Goal: Task Accomplishment & Management: Manage account settings

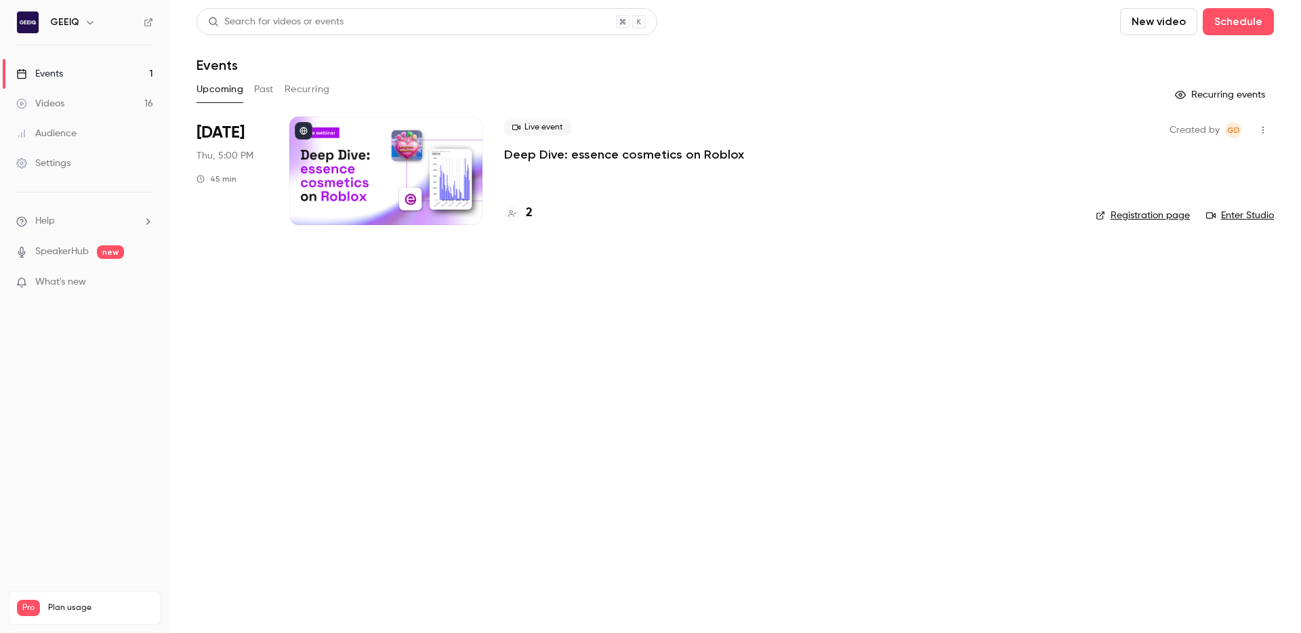
click at [428, 167] on div at bounding box center [385, 171] width 193 height 108
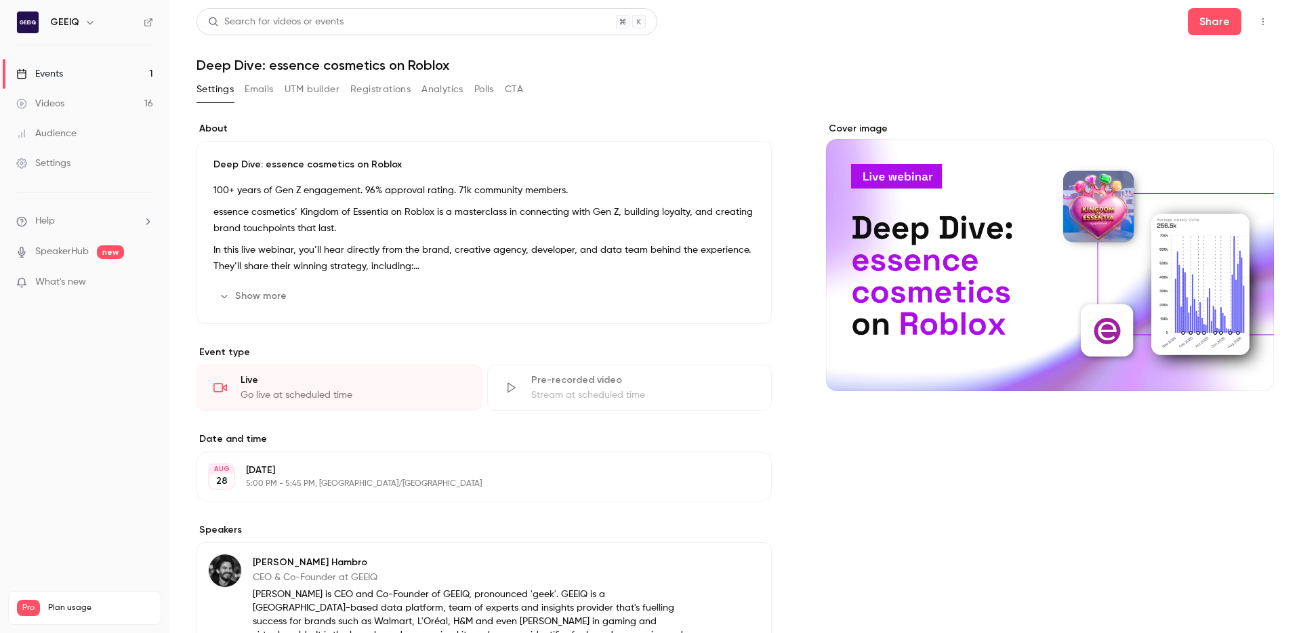
click at [1270, 21] on button "button" at bounding box center [1264, 22] width 22 height 22
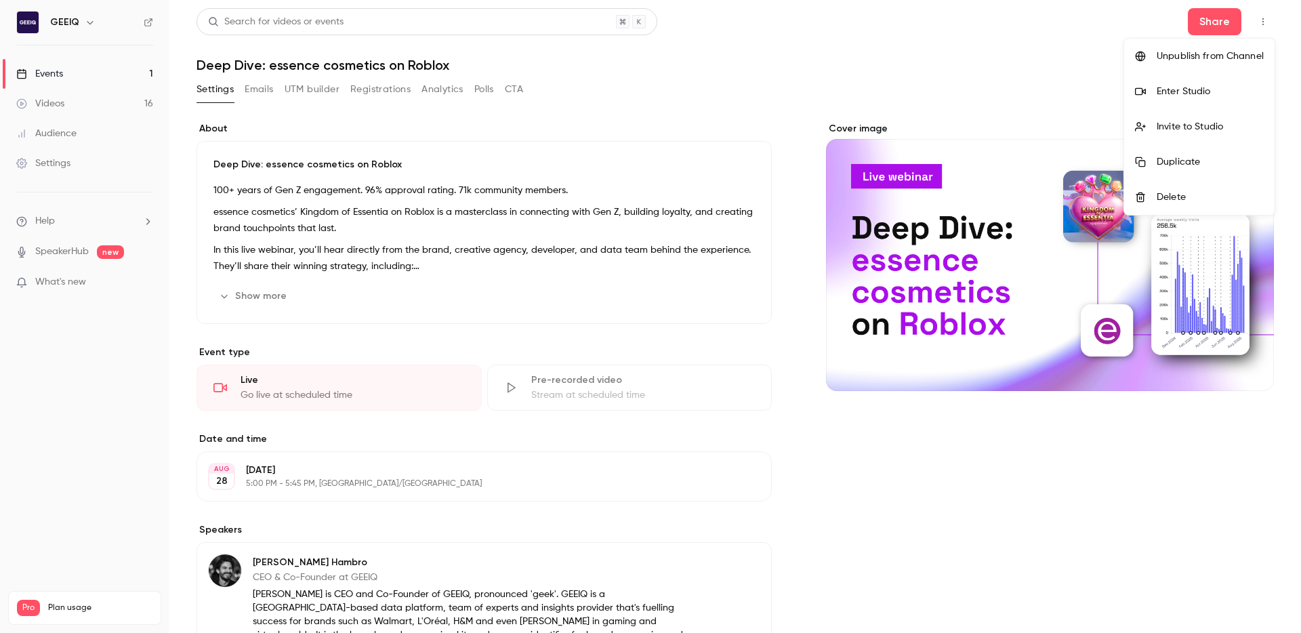
click at [953, 60] on div at bounding box center [650, 316] width 1301 height 633
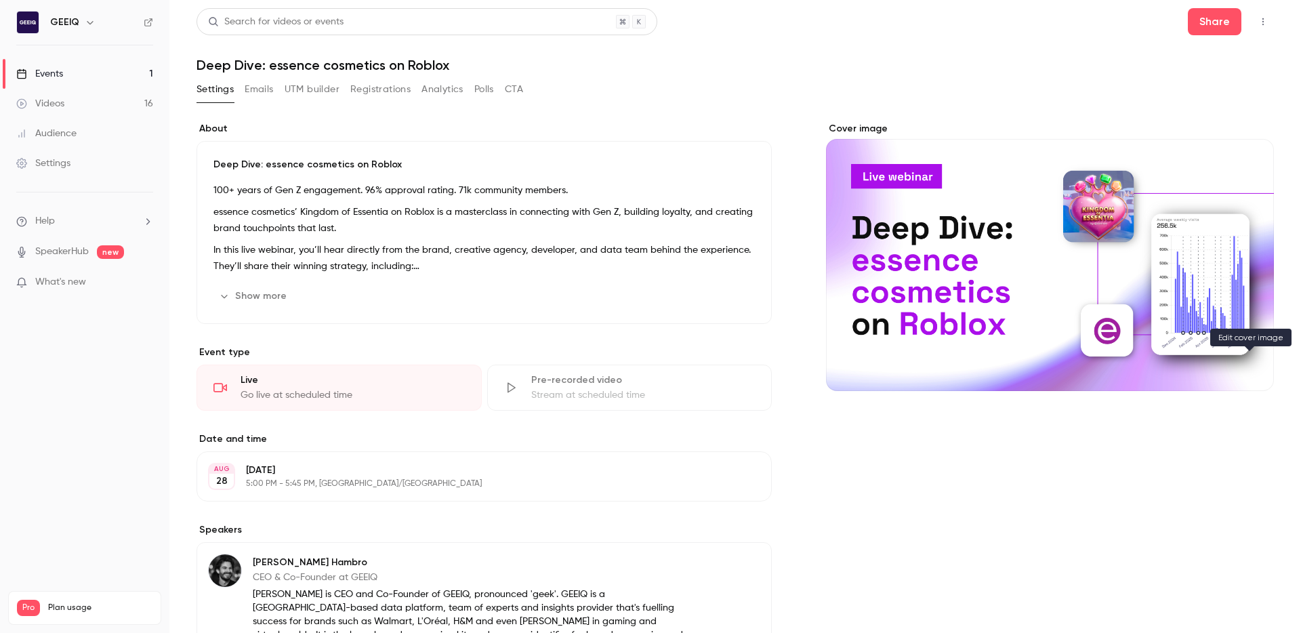
click at [1248, 361] on icon "Cover image" at bounding box center [1249, 366] width 15 height 11
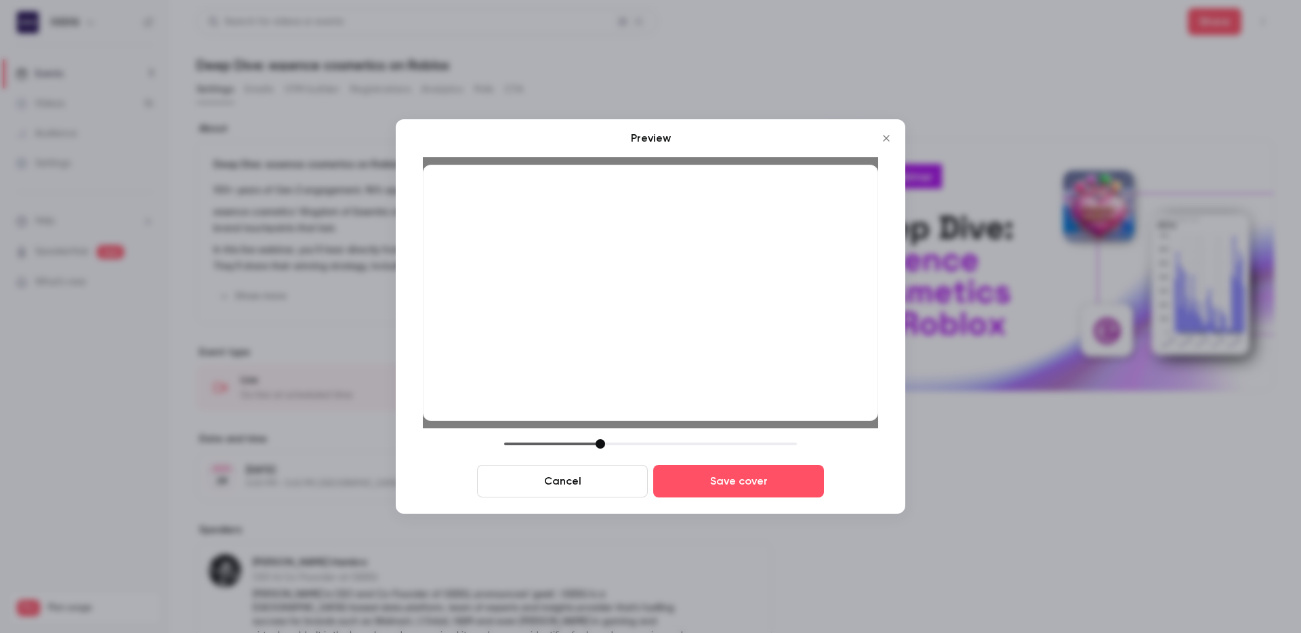
drag, startPoint x: 626, startPoint y: 444, endPoint x: 601, endPoint y: 427, distance: 30.8
click at [601, 427] on div "Preview Cancel Save cover" at bounding box center [650, 313] width 455 height 367
click at [720, 472] on button "Save cover" at bounding box center [738, 481] width 171 height 33
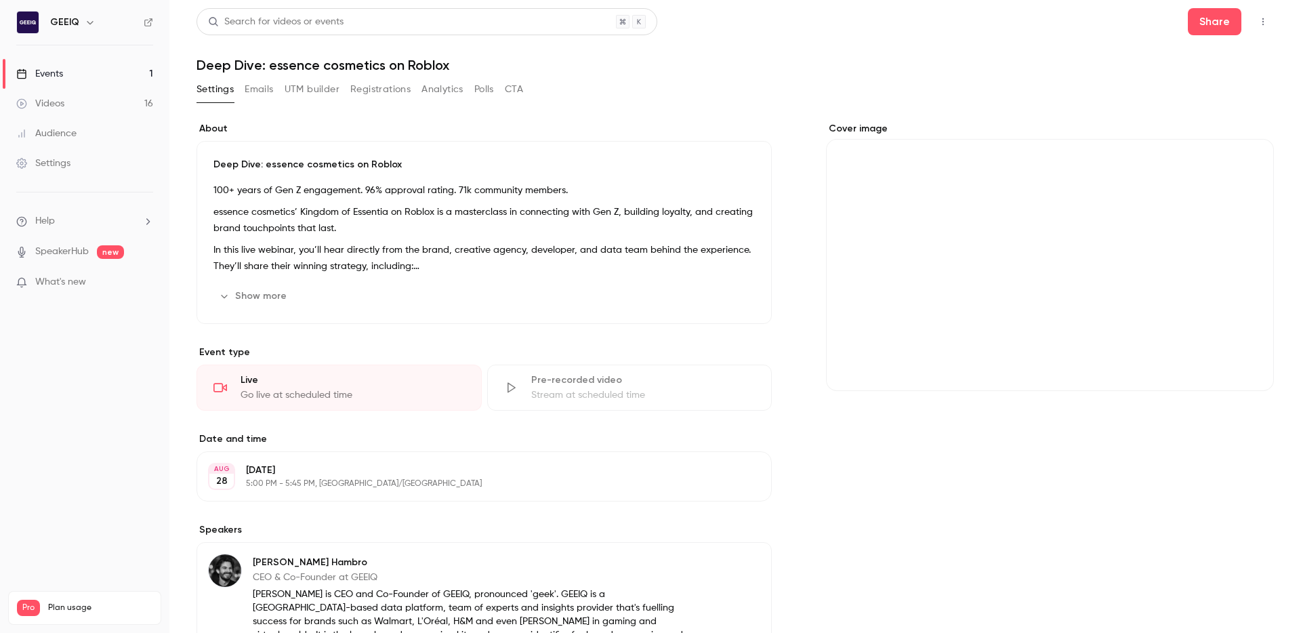
click at [1151, 438] on div "Cover image" at bounding box center [1050, 628] width 448 height 1013
click at [1242, 369] on icon "Cover image" at bounding box center [1249, 366] width 15 height 11
click at [1262, 365] on button "Cover image" at bounding box center [1249, 366] width 27 height 27
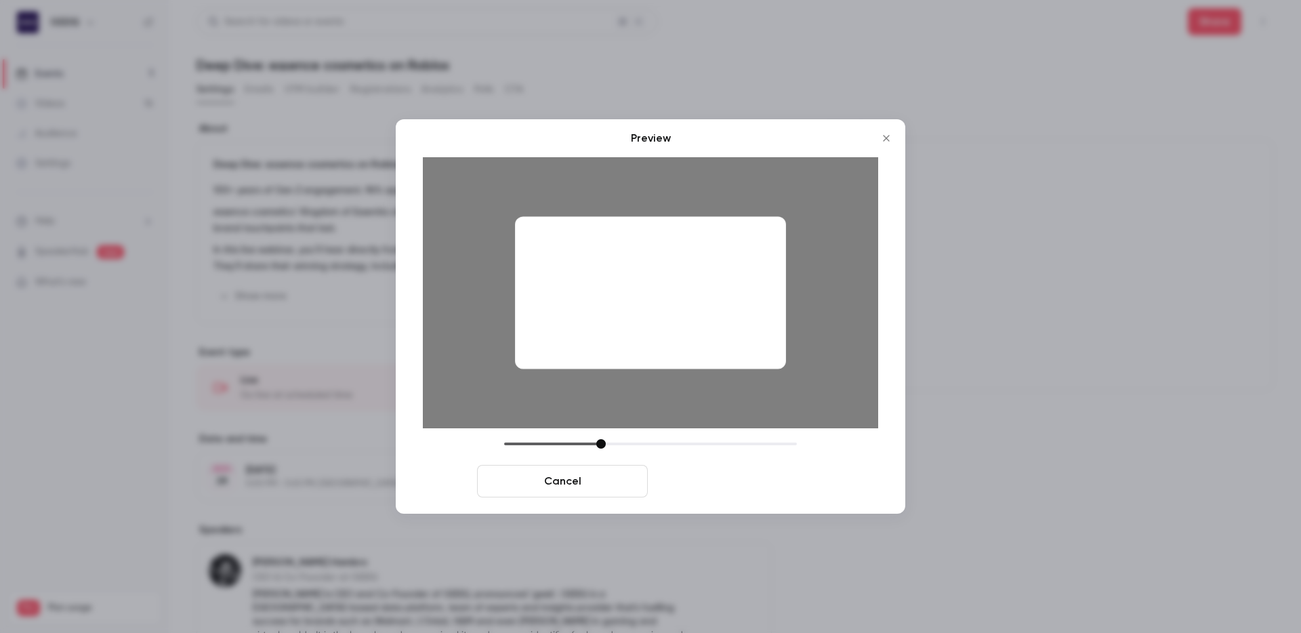
click at [701, 473] on button "Save cover" at bounding box center [738, 481] width 171 height 33
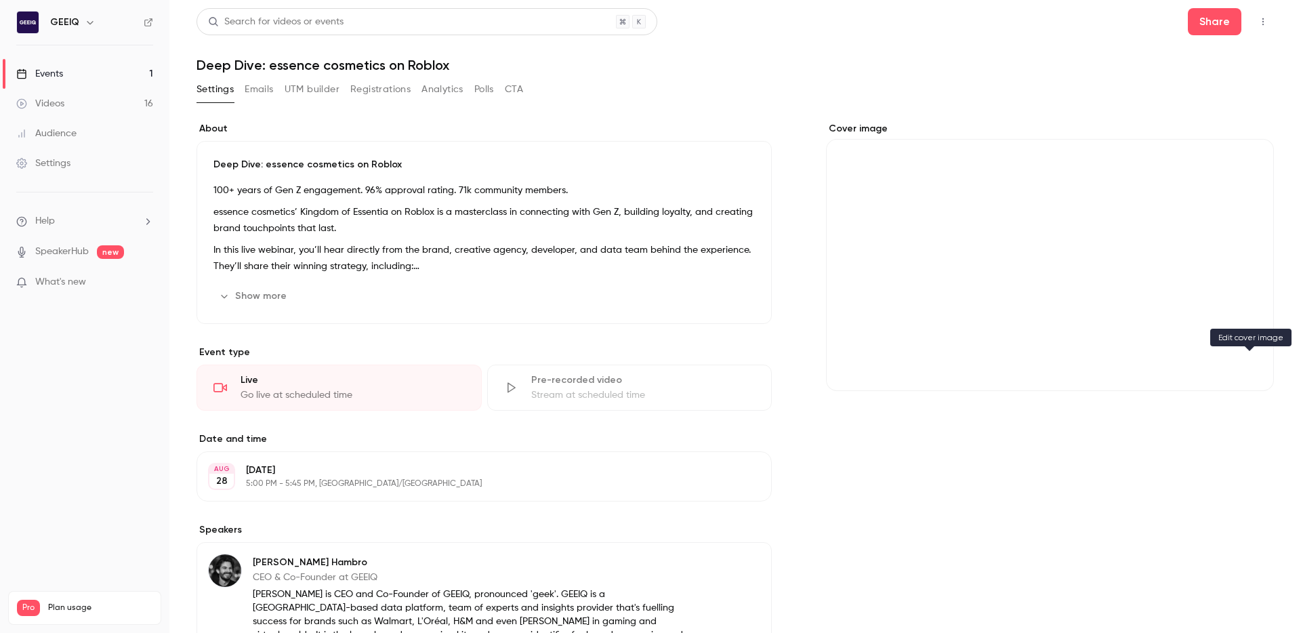
click at [1250, 369] on icon "Cover image" at bounding box center [1249, 366] width 15 height 11
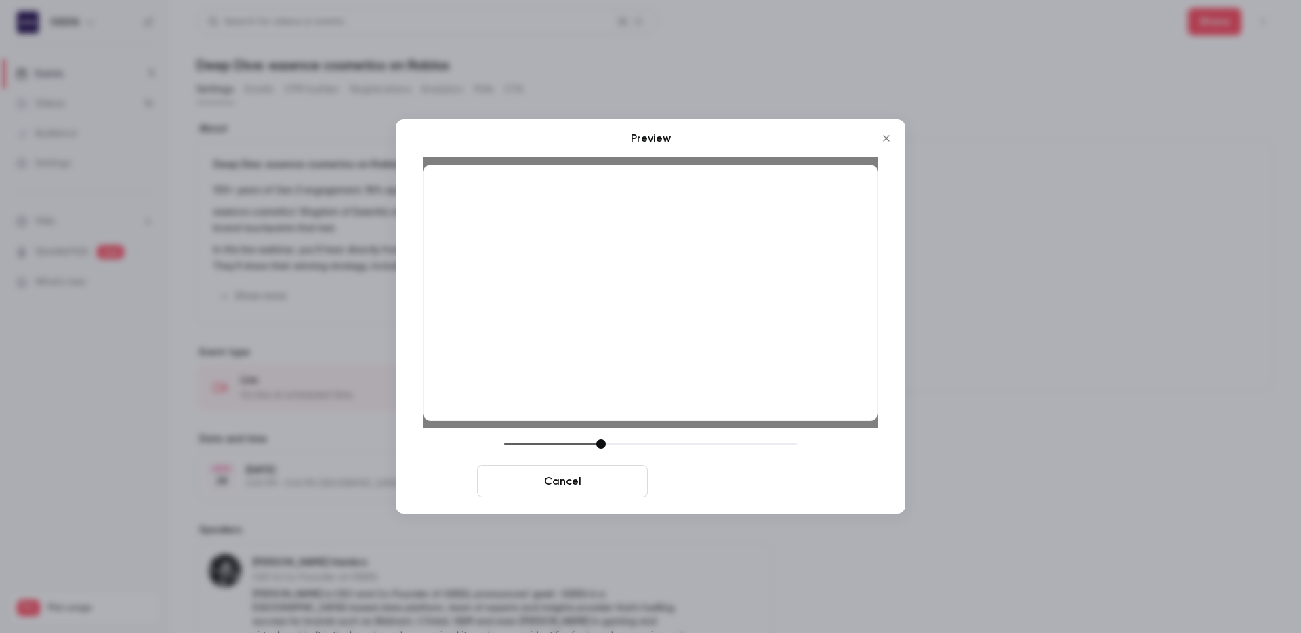
click at [718, 479] on button "Save cover" at bounding box center [738, 481] width 171 height 33
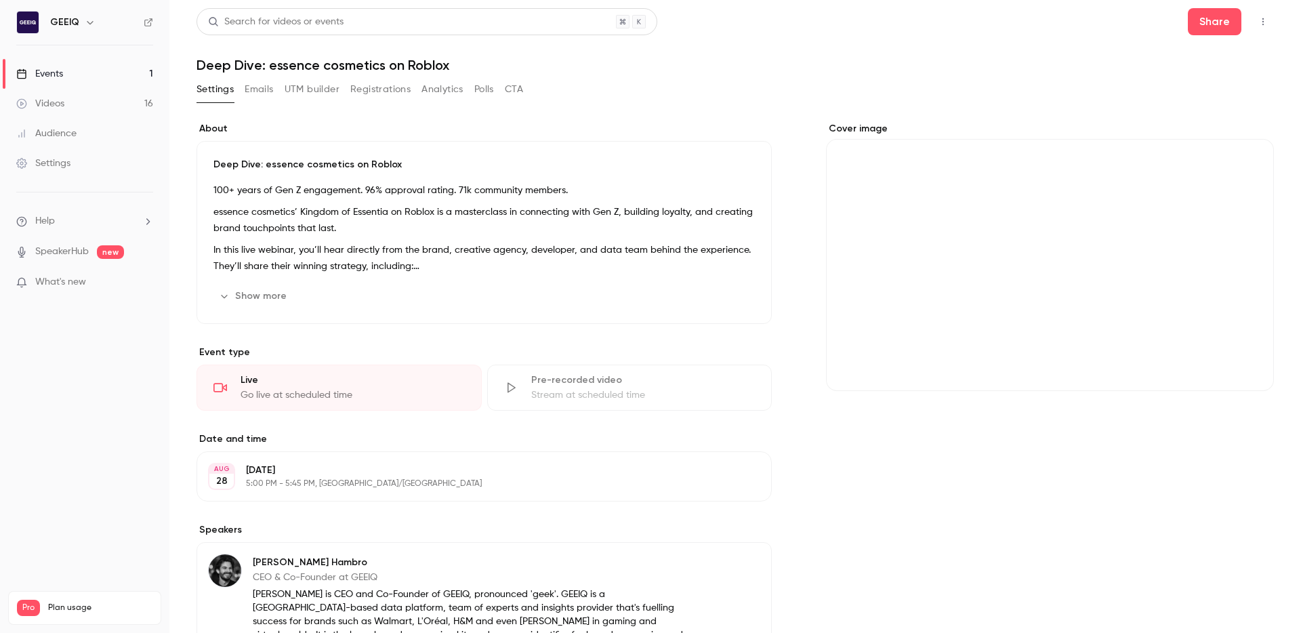
click at [1066, 478] on div "Cover image" at bounding box center [1050, 628] width 448 height 1013
click at [927, 462] on div "Cover image" at bounding box center [1050, 628] width 448 height 1013
click at [361, 161] on p "Deep Dive: essence cosmetics on Roblox" at bounding box center [484, 165] width 542 height 14
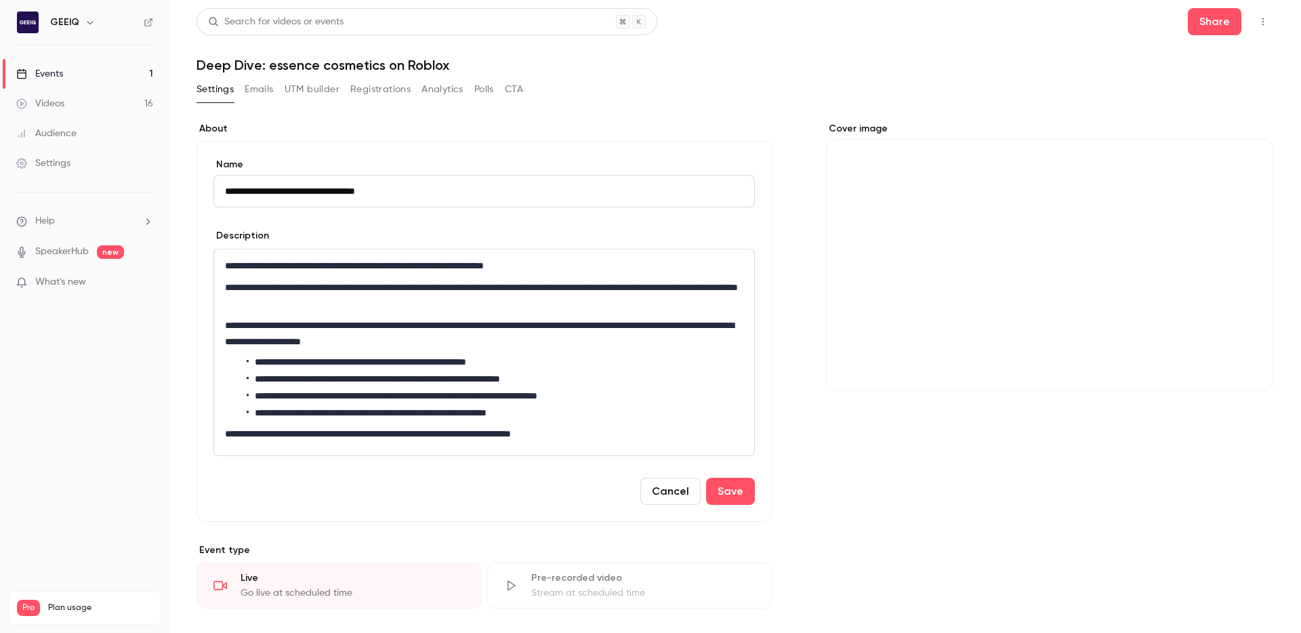
click at [340, 193] on input "**********" at bounding box center [484, 191] width 542 height 33
type input "**********"
click at [320, 69] on h1 "Deep Dive: essence cosmetics on Roblox" at bounding box center [736, 65] width 1078 height 16
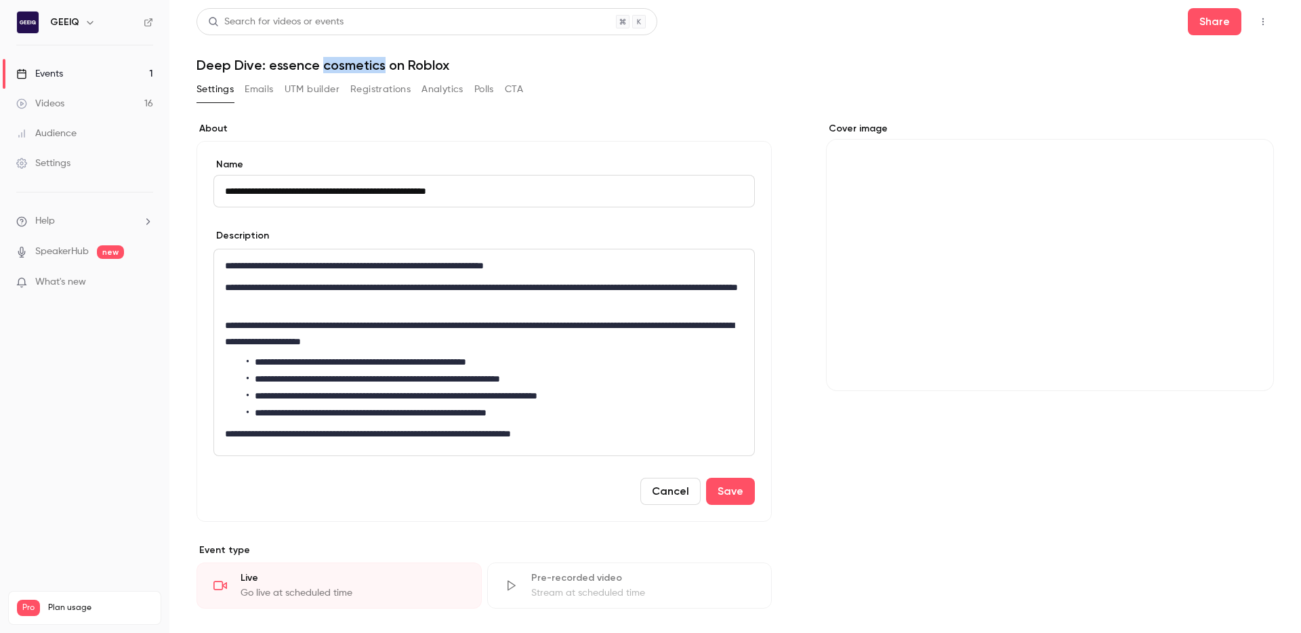
click at [320, 69] on h1 "Deep Dive: essence cosmetics on Roblox" at bounding box center [736, 65] width 1078 height 16
drag, startPoint x: 489, startPoint y: 150, endPoint x: 579, endPoint y: 226, distance: 117.8
click at [490, 150] on div "**********" at bounding box center [484, 331] width 575 height 381
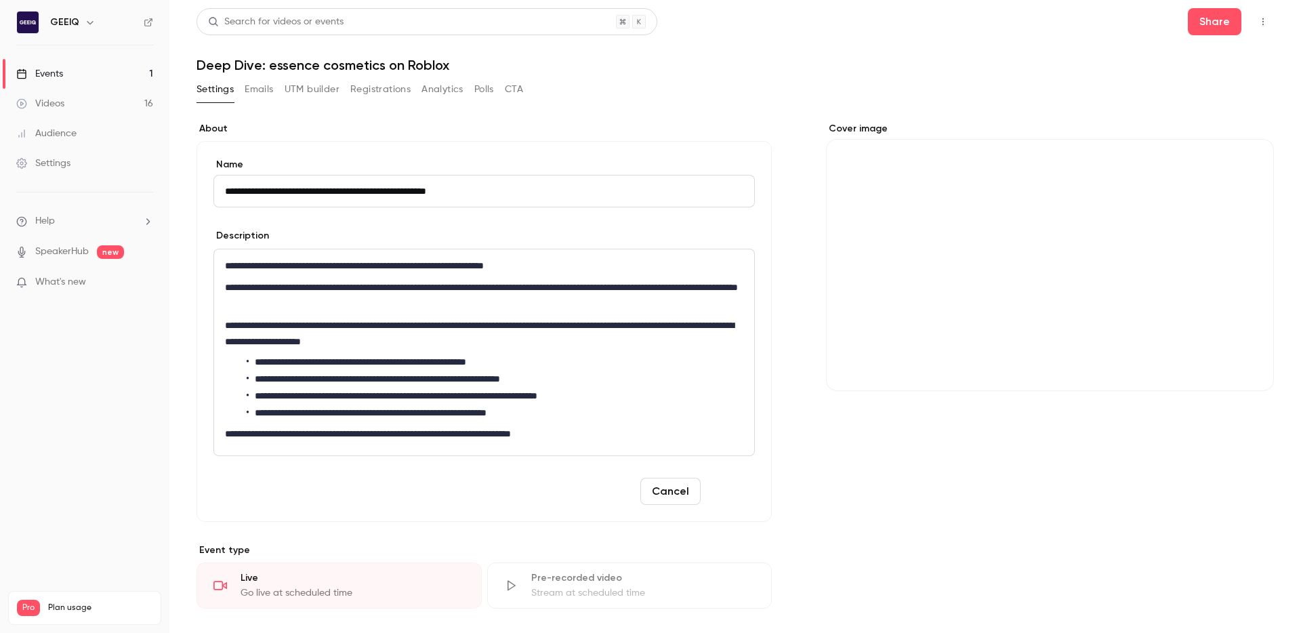
click at [733, 482] on button "Save" at bounding box center [730, 491] width 49 height 27
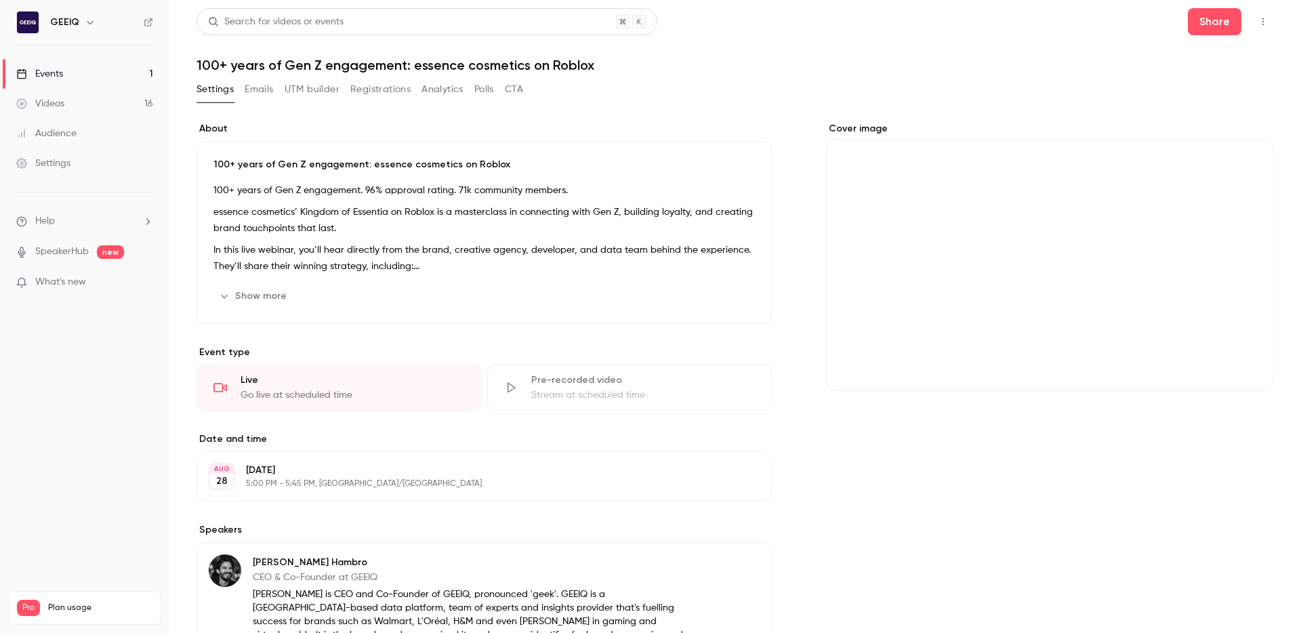
click at [1062, 104] on div "Settings Emails UTM builder Registrations Analytics Polls CTA" at bounding box center [736, 92] width 1078 height 27
click at [310, 174] on div "100+ years of Gen Z engagement: essence cosmetics on Roblox 100+ years of Gen Z…" at bounding box center [484, 232] width 575 height 183
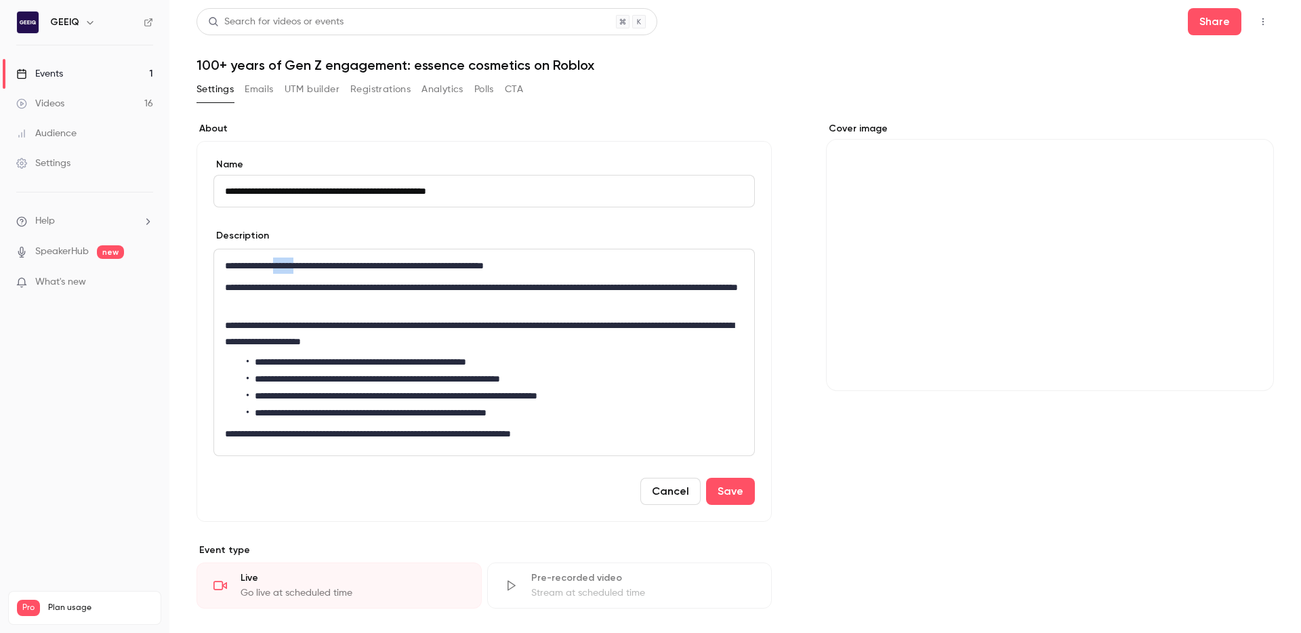
drag, startPoint x: 312, startPoint y: 264, endPoint x: 284, endPoint y: 266, distance: 27.9
click at [284, 266] on p "**********" at bounding box center [484, 266] width 518 height 16
click at [741, 487] on button "Save" at bounding box center [730, 491] width 49 height 27
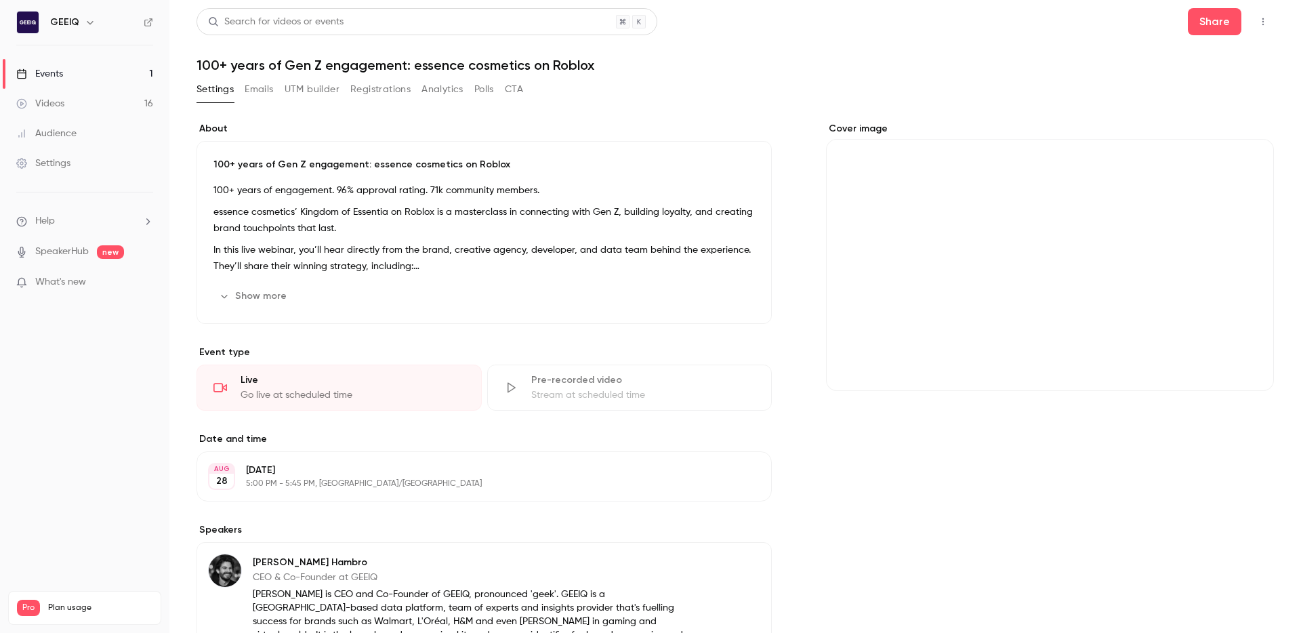
drag, startPoint x: 855, startPoint y: 494, endPoint x: 731, endPoint y: 381, distance: 167.9
click at [850, 493] on div "Cover image" at bounding box center [1050, 628] width 448 height 1013
click at [1213, 21] on button "Share" at bounding box center [1215, 21] width 54 height 27
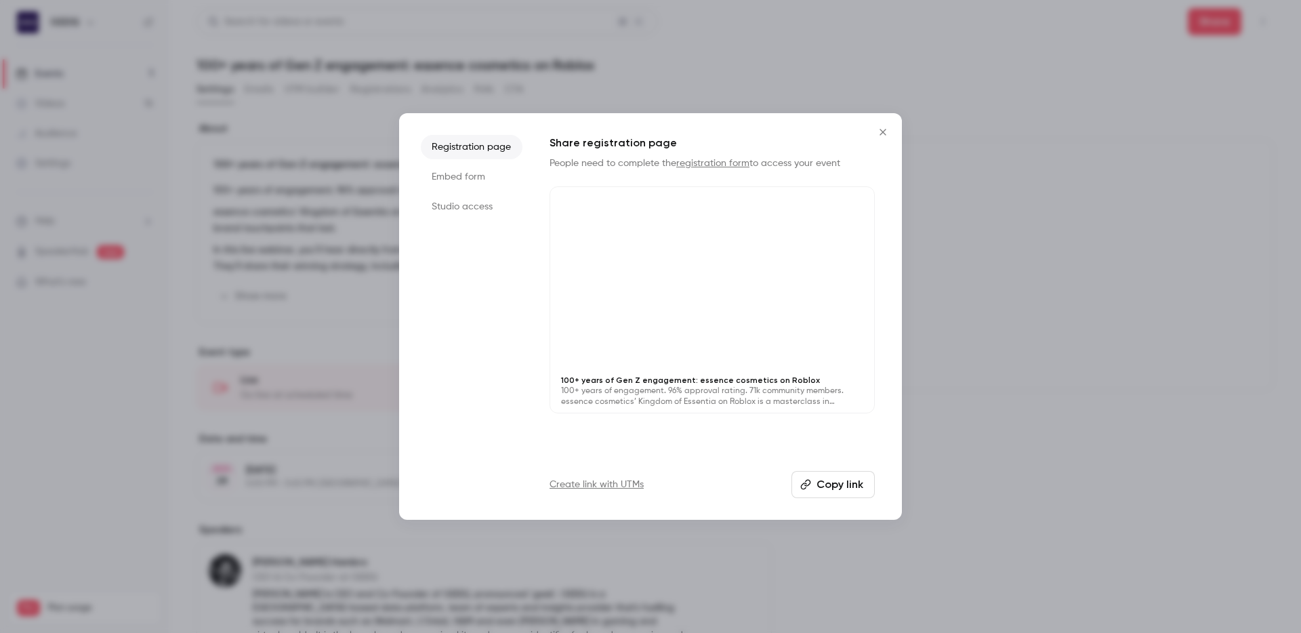
click at [850, 481] on button "Copy link" at bounding box center [833, 484] width 83 height 27
click at [882, 136] on icon "Close" at bounding box center [883, 132] width 16 height 11
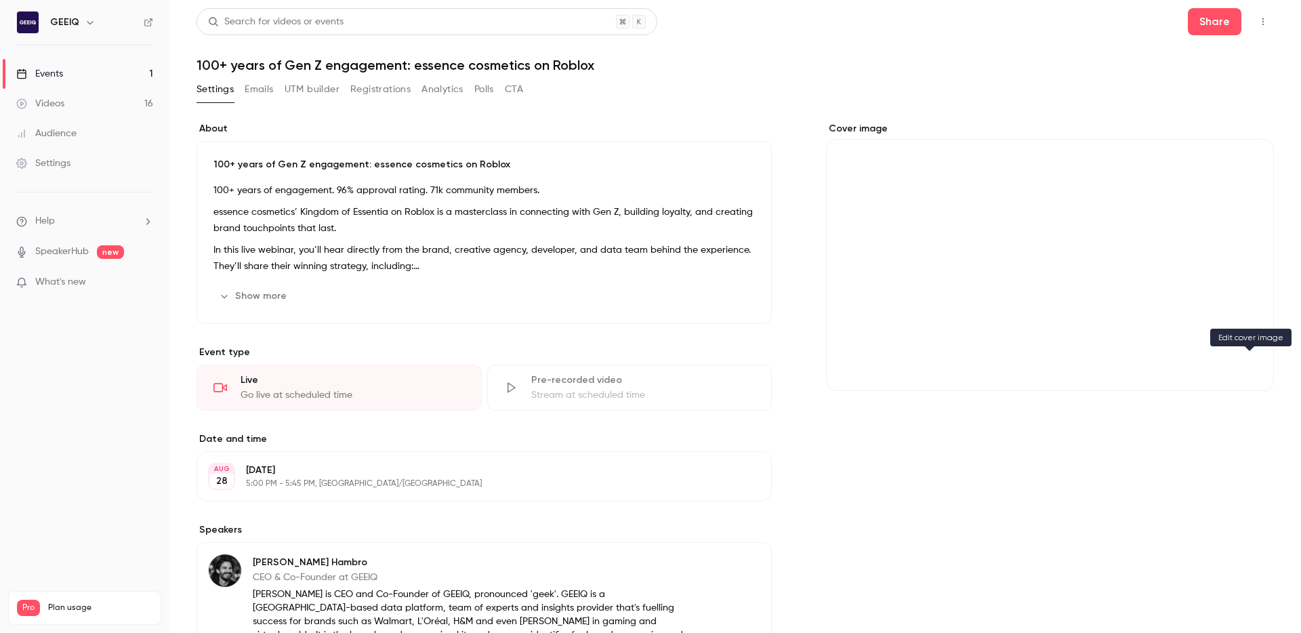
click at [1246, 369] on icon "Cover image" at bounding box center [1249, 366] width 15 height 11
click at [1246, 364] on icon "Cover image" at bounding box center [1249, 366] width 15 height 11
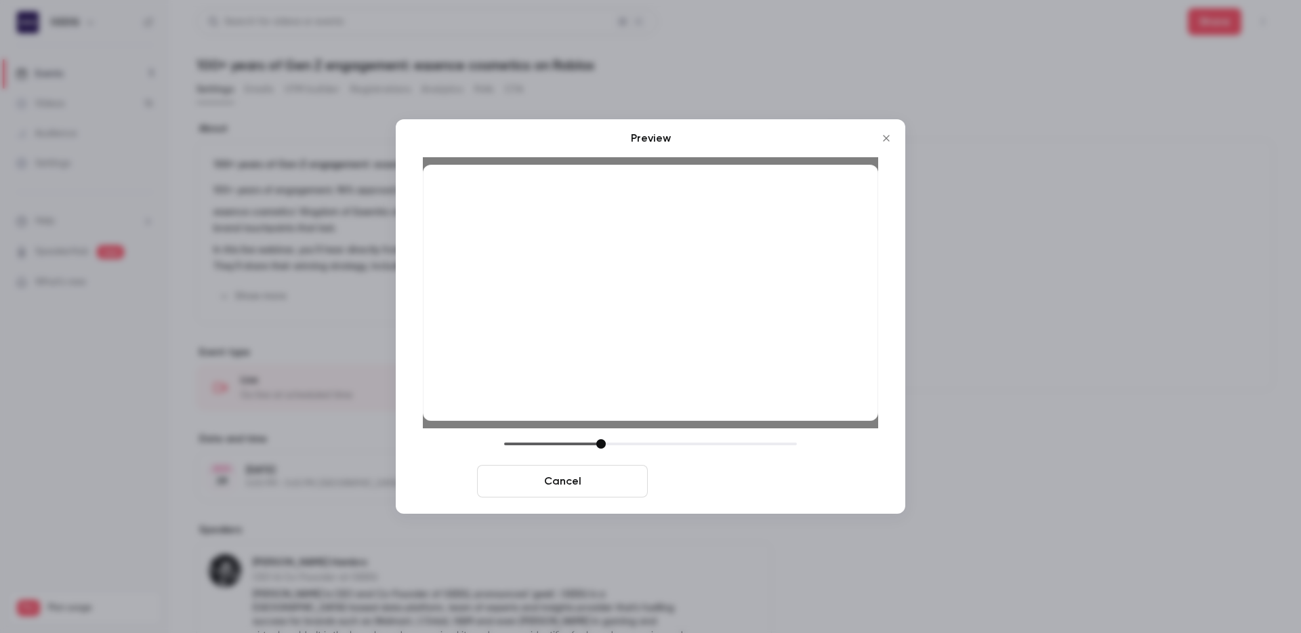
click at [746, 487] on button "Save cover" at bounding box center [738, 481] width 171 height 33
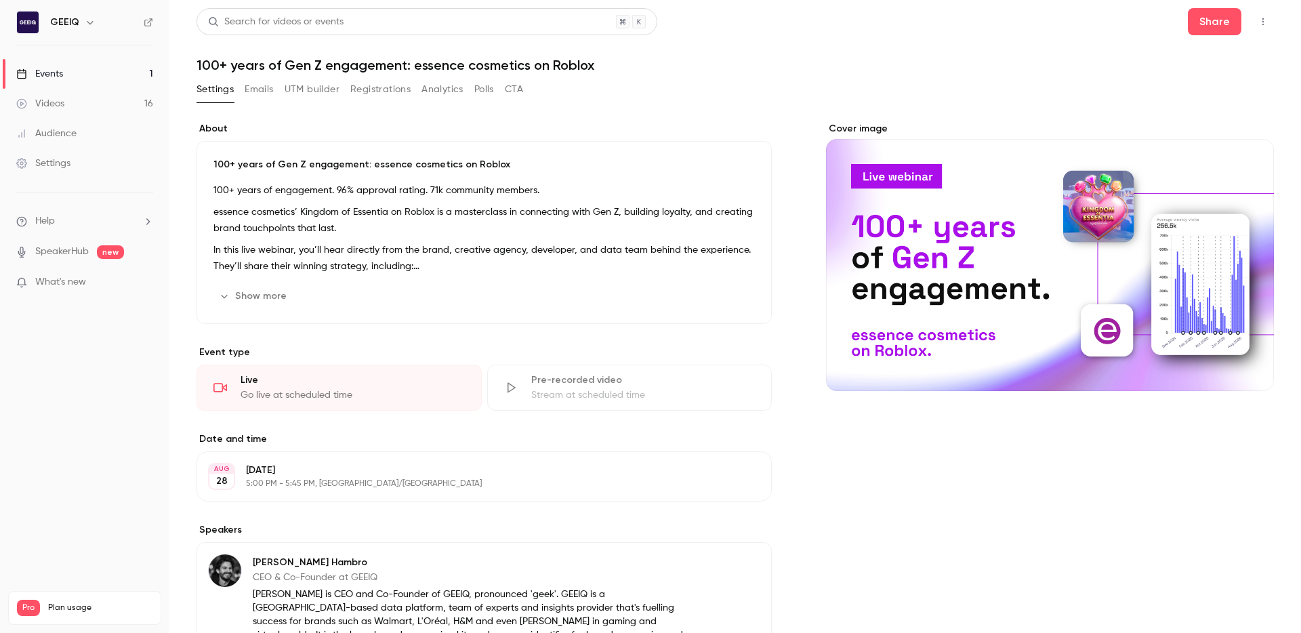
click at [1025, 487] on div "Cover image" at bounding box center [1050, 628] width 448 height 1013
click at [956, 481] on div "Cover image" at bounding box center [1050, 628] width 448 height 1013
click at [1012, 492] on div "Cover image" at bounding box center [1050, 628] width 448 height 1013
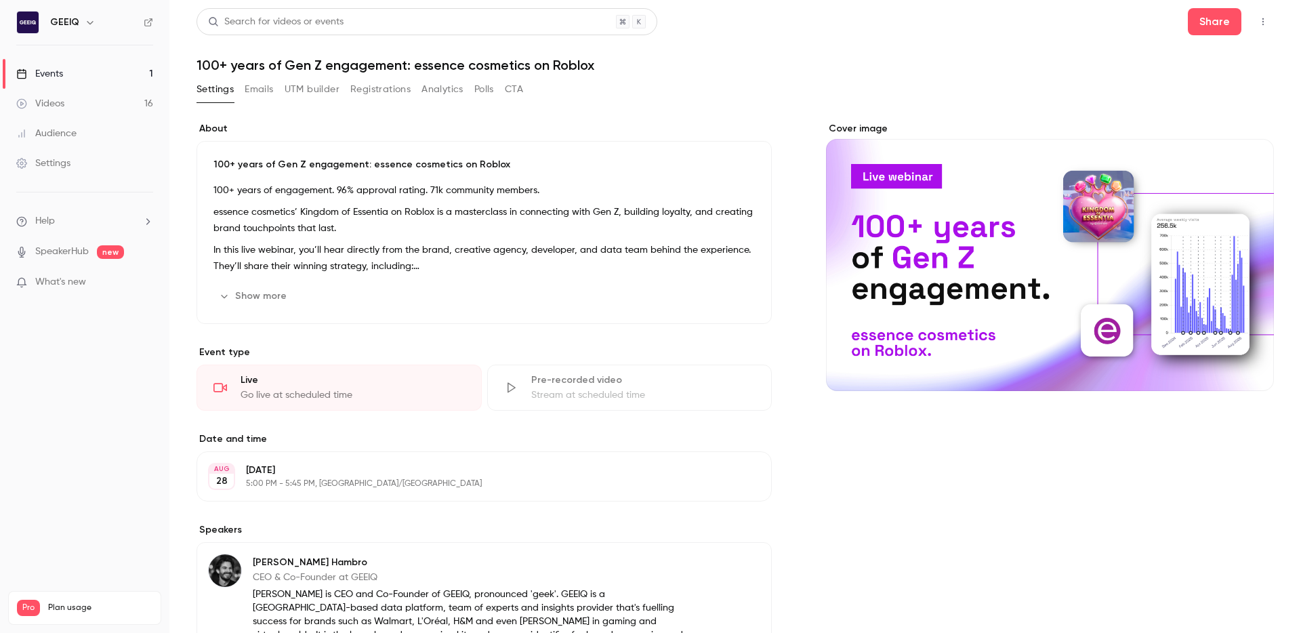
click at [1146, 439] on div "Cover image" at bounding box center [1050, 628] width 448 height 1013
click at [1060, 47] on header "Search for videos or events Share 100+ years of Gen Z engagement: essence cosme…" at bounding box center [736, 40] width 1078 height 65
click at [1229, 18] on button "Share" at bounding box center [1215, 21] width 54 height 27
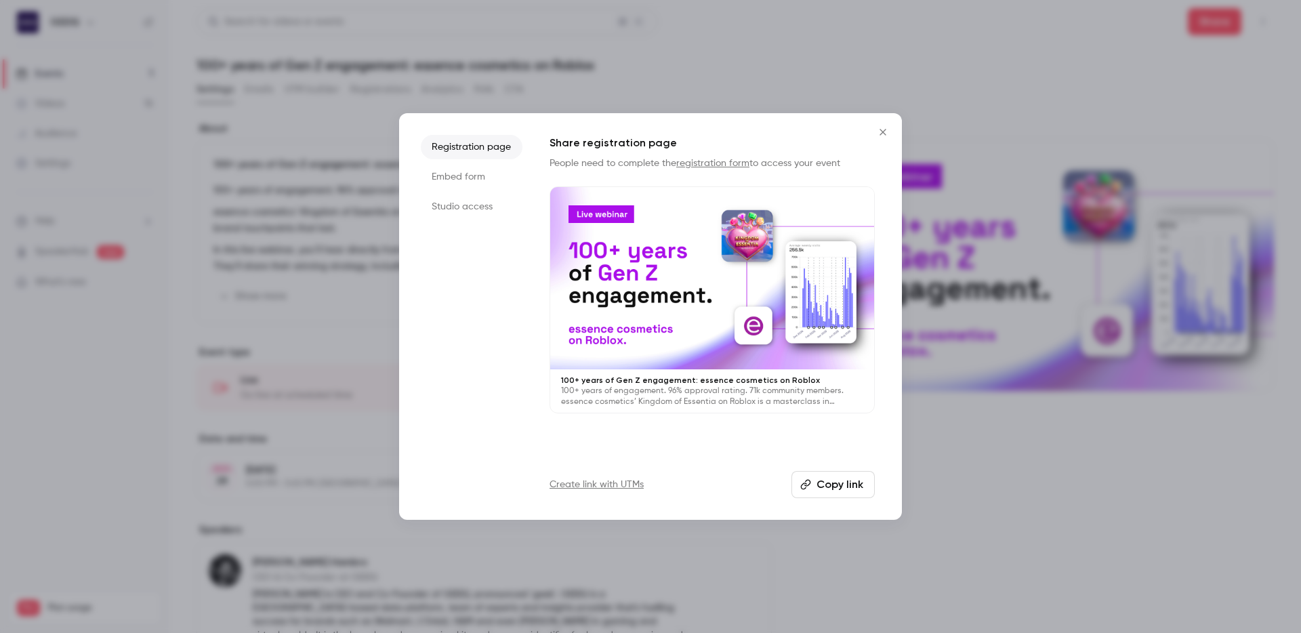
click at [830, 489] on button "Copy link" at bounding box center [833, 484] width 83 height 27
drag, startPoint x: 897, startPoint y: 131, endPoint x: 889, endPoint y: 131, distance: 8.8
click at [893, 131] on div "Registration page Embed form Studio access Share registration page People need …" at bounding box center [650, 316] width 503 height 407
drag, startPoint x: 889, startPoint y: 131, endPoint x: 1021, endPoint y: 92, distance: 137.9
click at [889, 131] on icon "Close" at bounding box center [883, 132] width 16 height 11
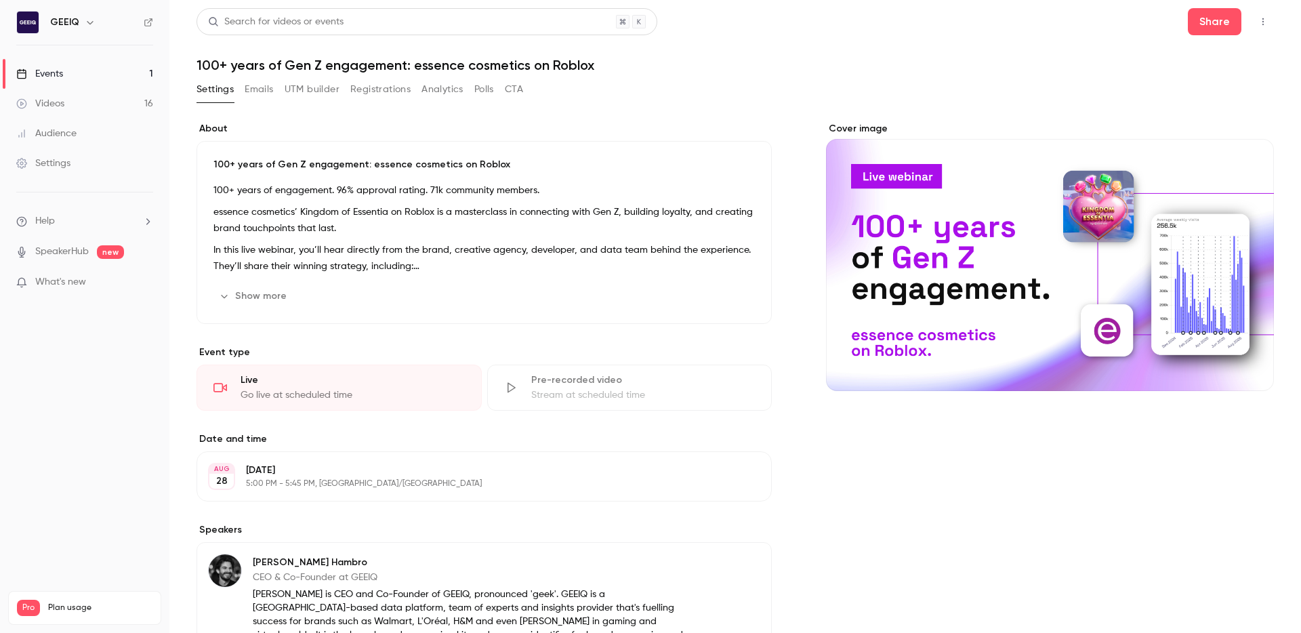
click at [1250, 23] on div "Share" at bounding box center [1231, 21] width 86 height 27
click at [1256, 20] on button "button" at bounding box center [1264, 22] width 22 height 22
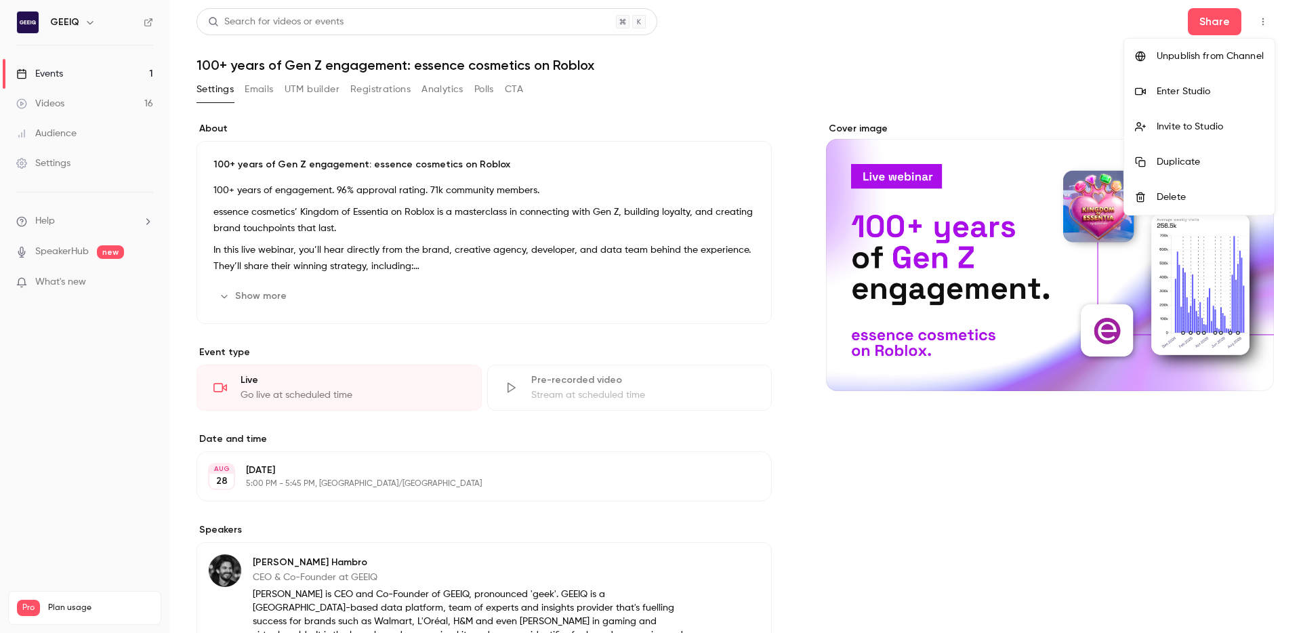
click at [1093, 45] on div at bounding box center [650, 316] width 1301 height 633
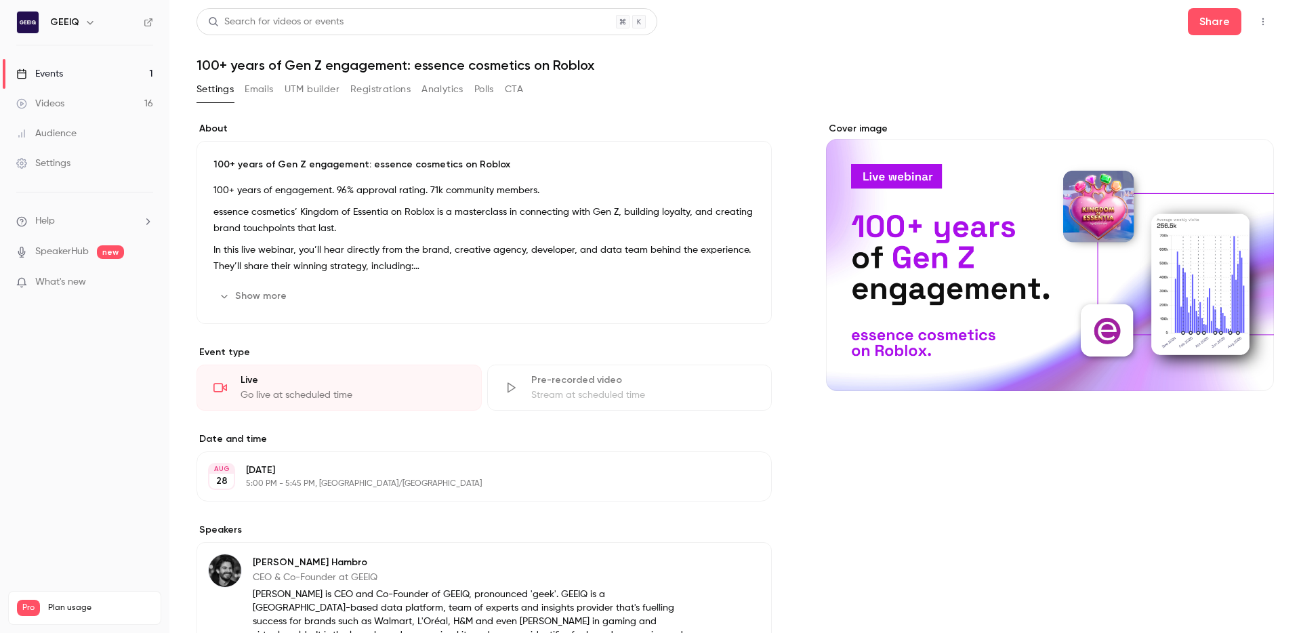
click at [1152, 39] on header "Search for videos or events Share 100+ years of Gen Z engagement: essence cosme…" at bounding box center [736, 40] width 1078 height 65
click at [1220, 22] on button "Share" at bounding box center [1215, 21] width 54 height 27
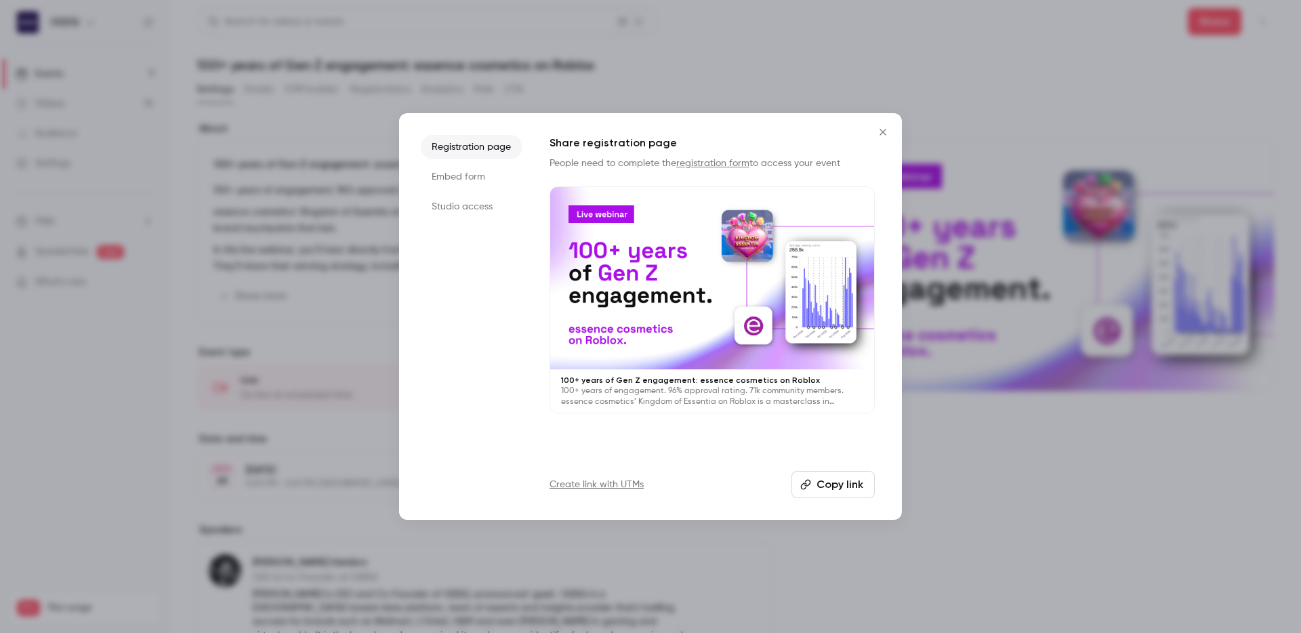
click at [813, 484] on button "Copy link" at bounding box center [833, 484] width 83 height 27
click at [885, 130] on icon "Close" at bounding box center [883, 132] width 16 height 11
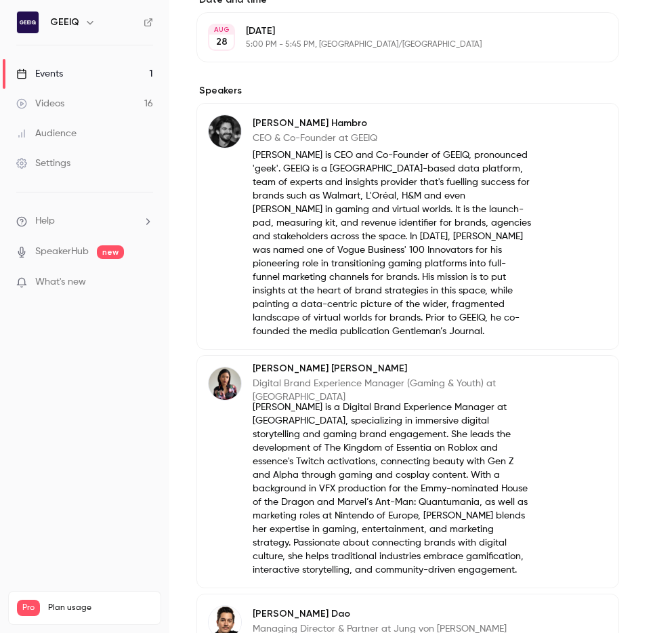
scroll to position [718, 0]
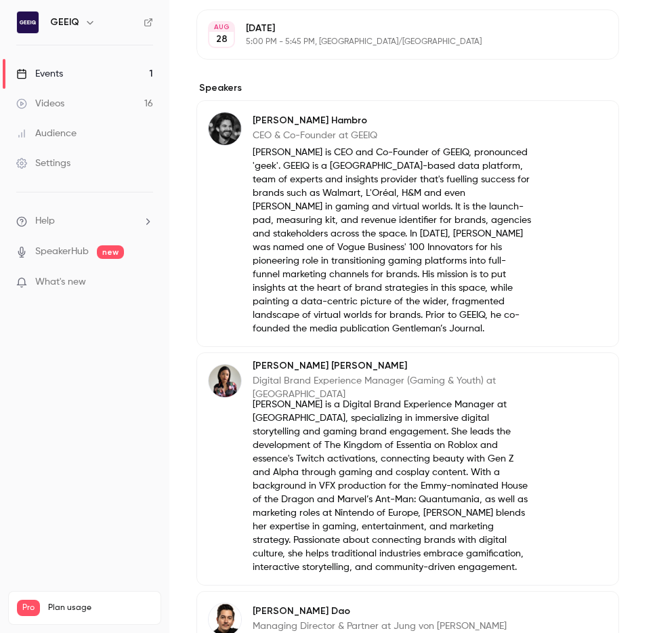
click at [572, 378] on icon "button" at bounding box center [570, 374] width 11 height 11
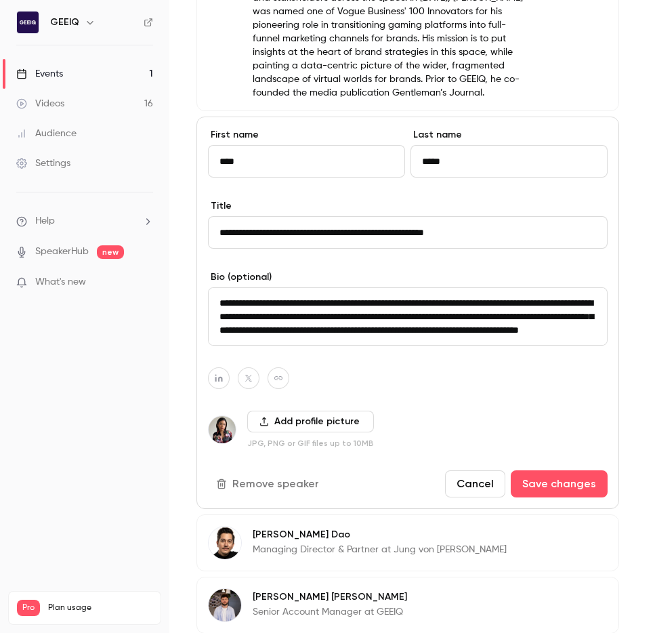
scroll to position [964, 0]
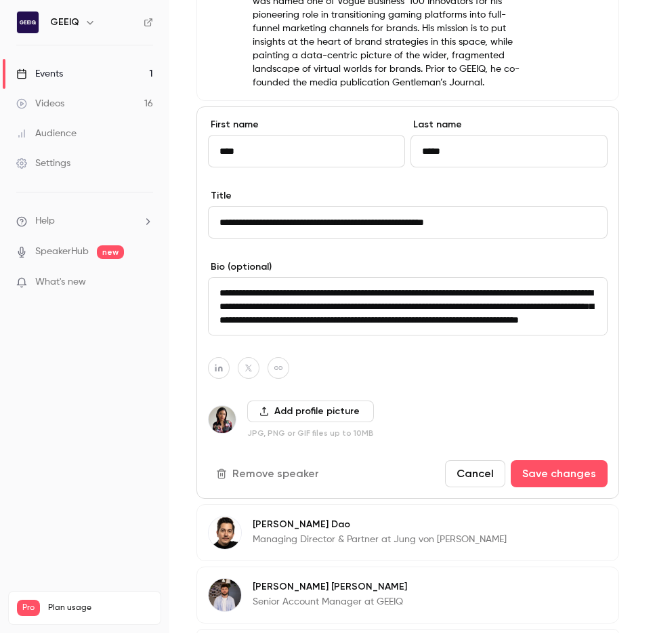
click at [488, 291] on textarea "**********" at bounding box center [408, 306] width 400 height 58
drag, startPoint x: 495, startPoint y: 291, endPoint x: 277, endPoint y: 293, distance: 218.9
click at [277, 293] on textarea "**********" at bounding box center [408, 306] width 400 height 58
click at [299, 291] on textarea "**********" at bounding box center [408, 306] width 400 height 58
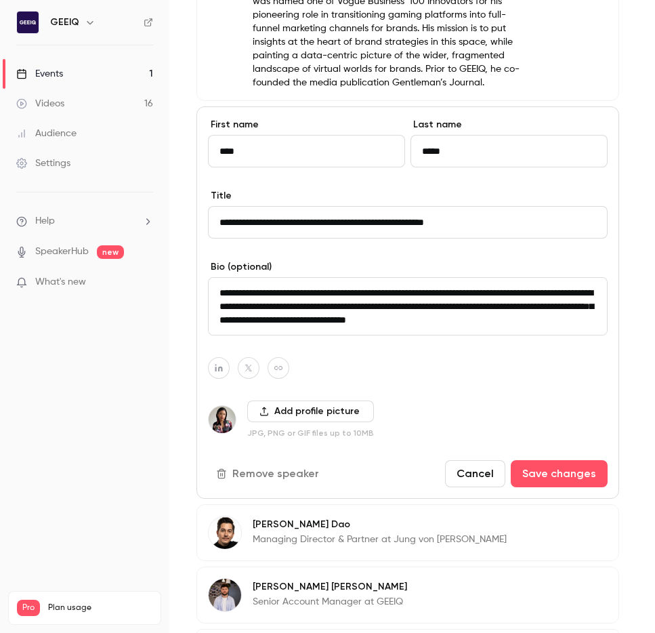
type textarea "**********"
click at [320, 266] on label "Bio (optional)" at bounding box center [408, 267] width 400 height 14
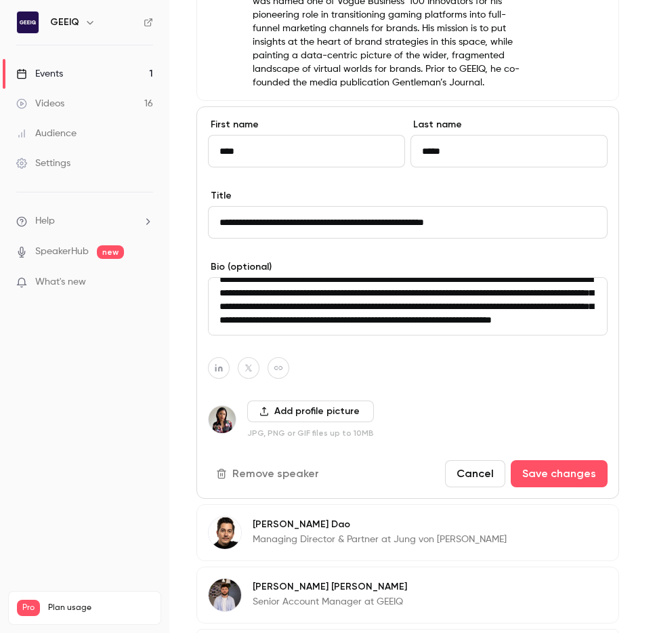
scroll to position [108, 0]
click at [551, 477] on button "Save changes" at bounding box center [559, 473] width 97 height 27
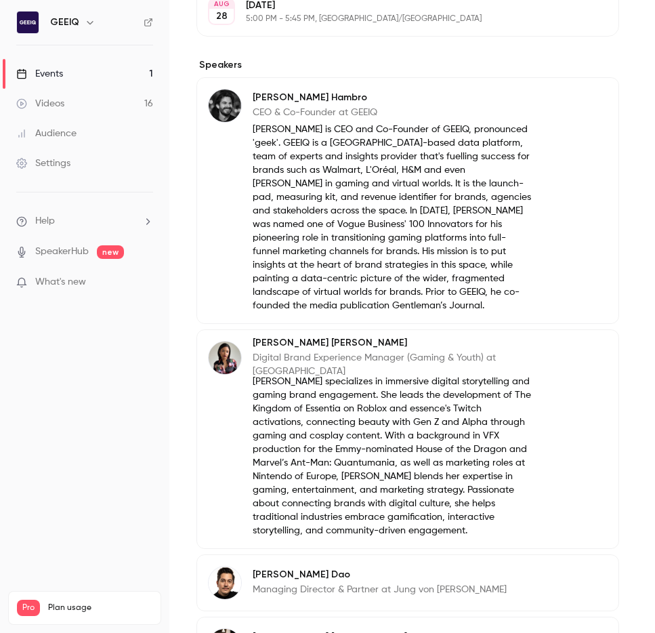
scroll to position [733, 0]
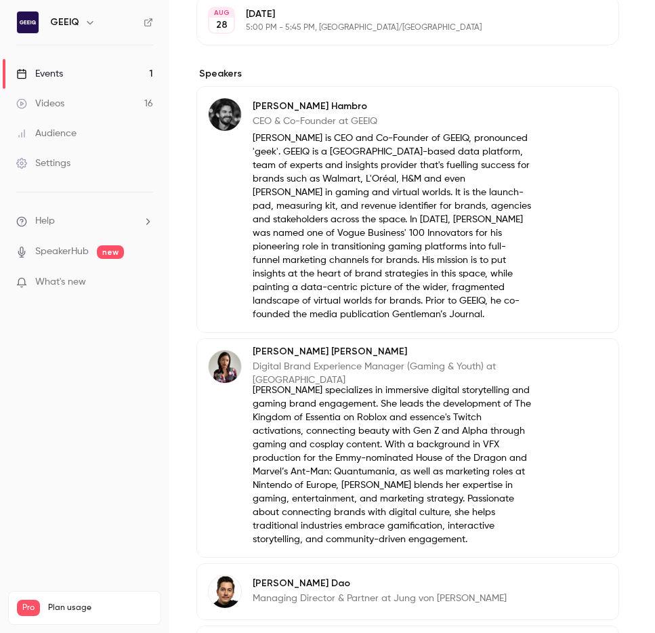
click at [580, 359] on button "Edit" at bounding box center [582, 361] width 49 height 22
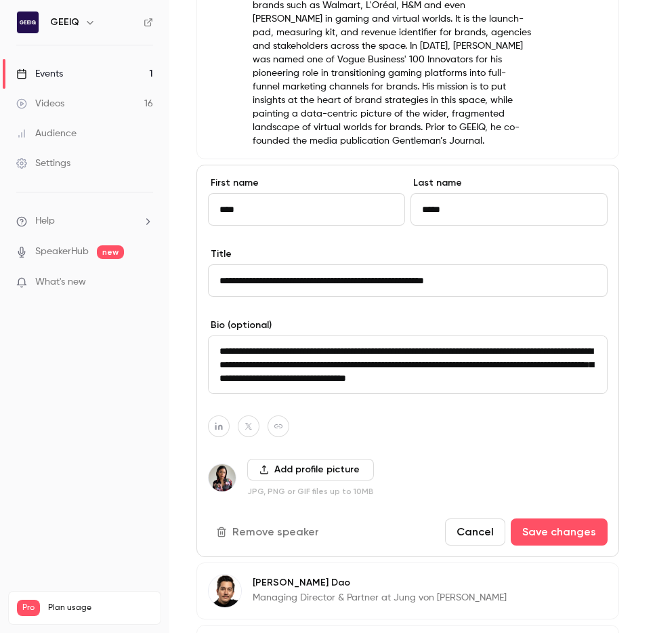
scroll to position [929, 0]
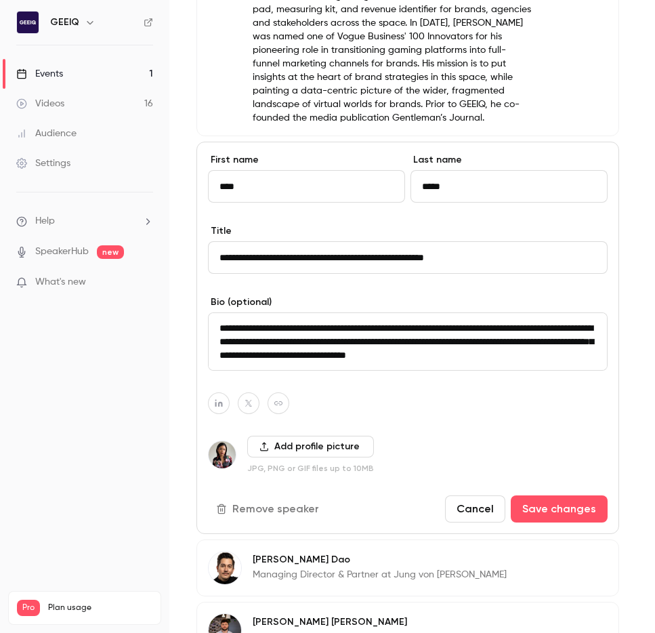
click at [216, 401] on icon "button" at bounding box center [218, 403] width 9 height 8
type input "**********"
click at [427, 398] on div at bounding box center [408, 403] width 400 height 22
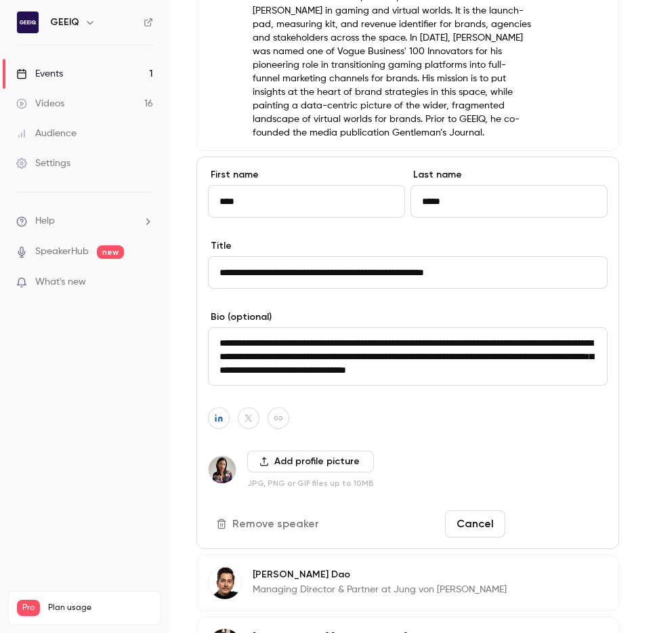
click at [577, 517] on button "Save changes" at bounding box center [559, 523] width 97 height 27
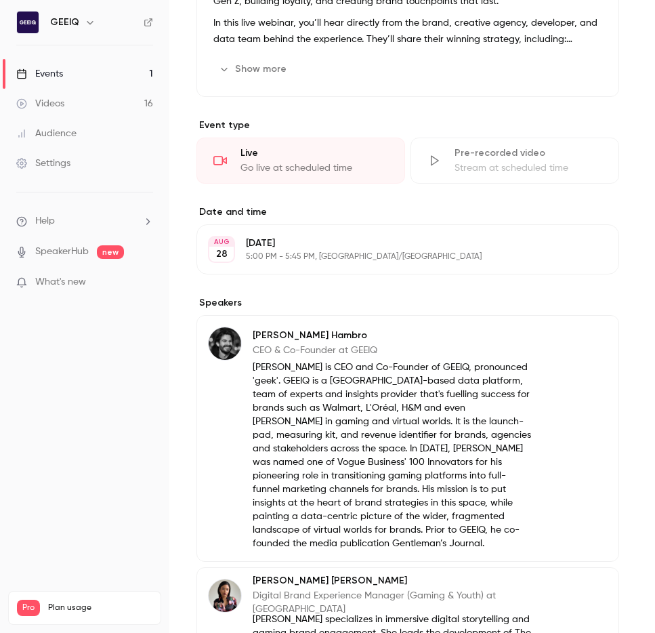
scroll to position [548, 0]
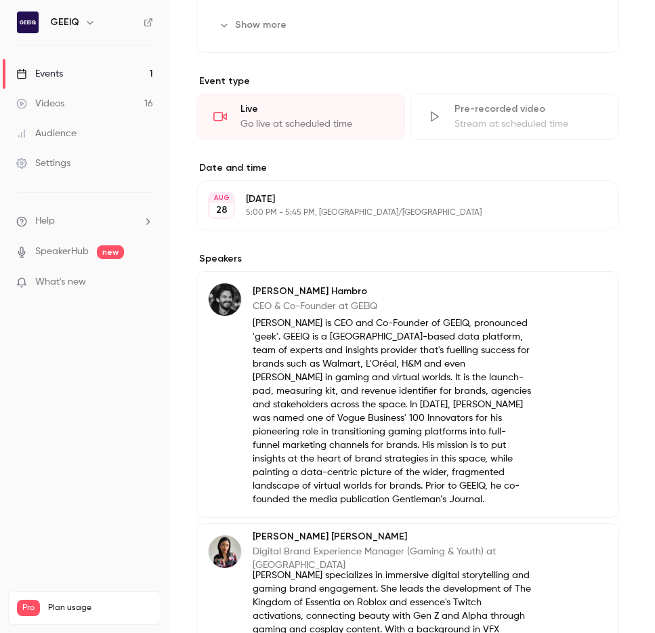
click at [577, 298] on button "Edit" at bounding box center [582, 294] width 49 height 22
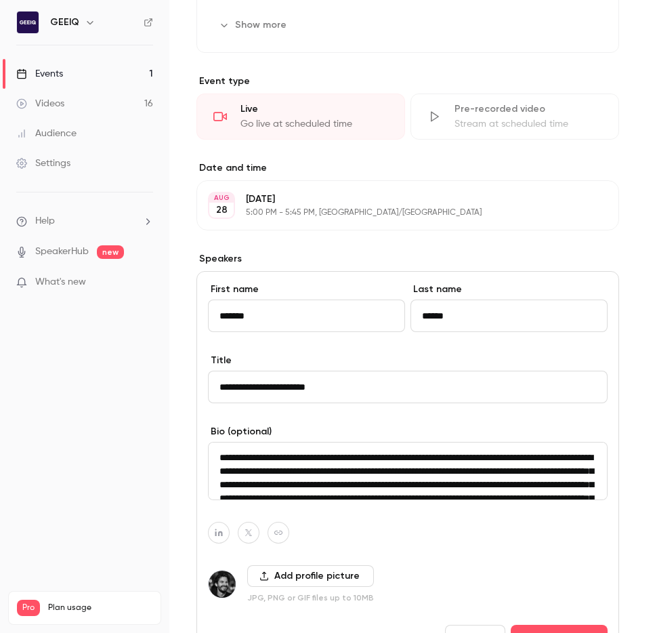
scroll to position [626, 0]
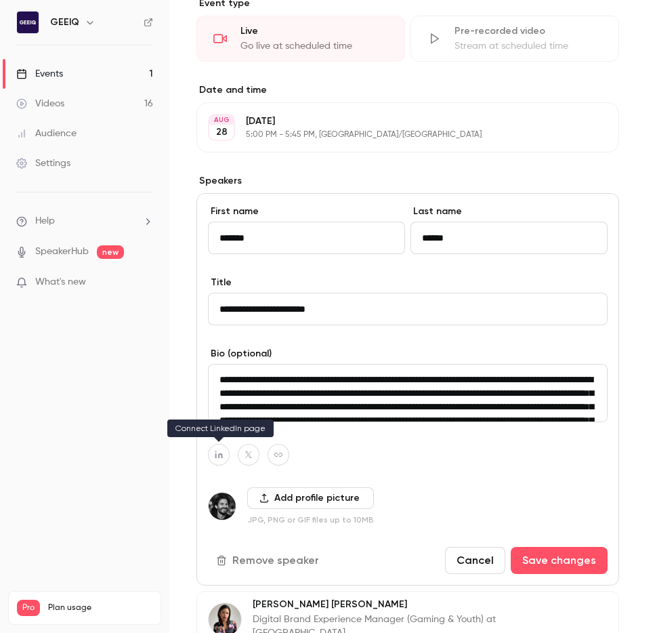
click at [218, 463] on button "button" at bounding box center [219, 455] width 22 height 22
type input "**********"
click at [396, 445] on div at bounding box center [408, 455] width 400 height 22
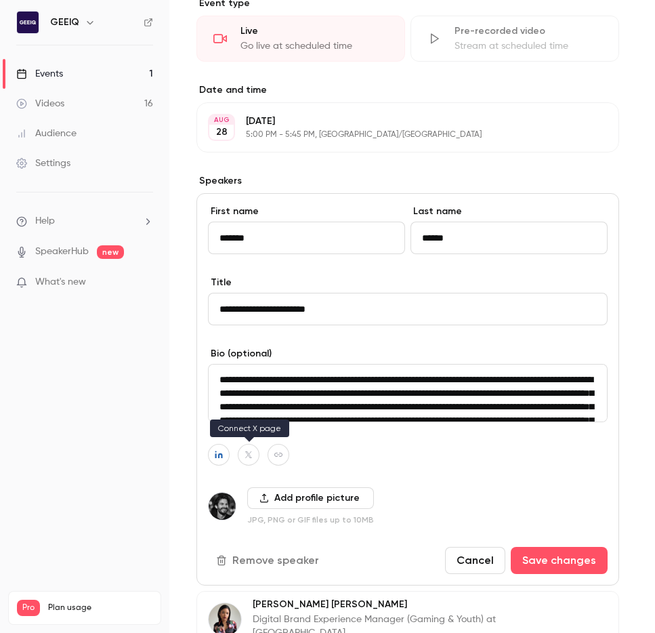
click at [246, 452] on icon "button" at bounding box center [248, 455] width 9 height 8
paste input "**********"
click at [251, 423] on input "**********" at bounding box center [242, 423] width 138 height 12
click at [251, 422] on input "**********" at bounding box center [242, 423] width 138 height 12
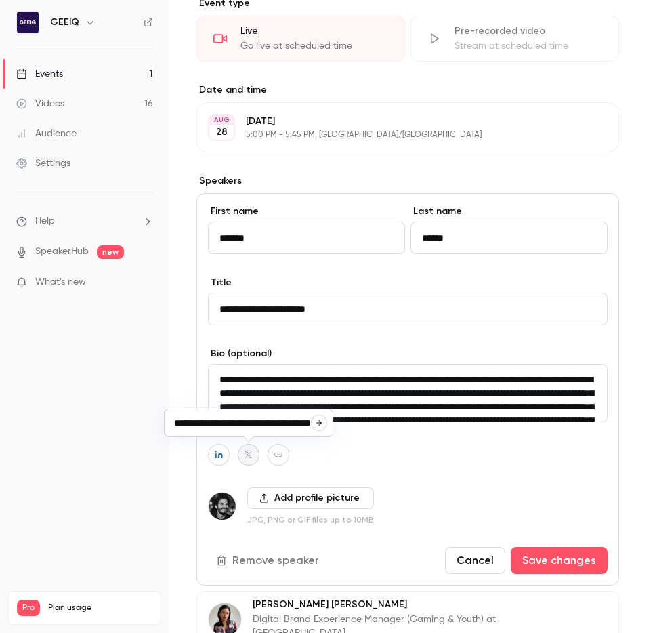
paste input
click at [317, 424] on icon "button" at bounding box center [319, 423] width 8 height 8
type input "**********"
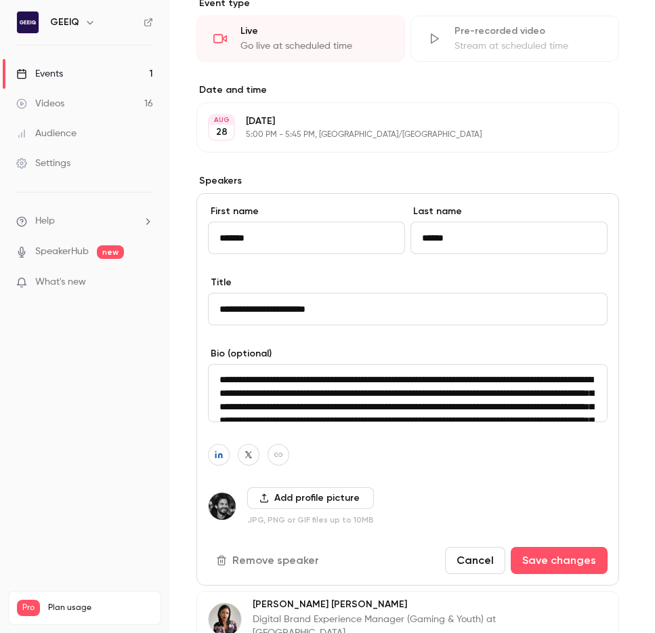
click at [373, 462] on div at bounding box center [408, 455] width 400 height 22
click at [588, 561] on button "Save changes" at bounding box center [559, 560] width 97 height 27
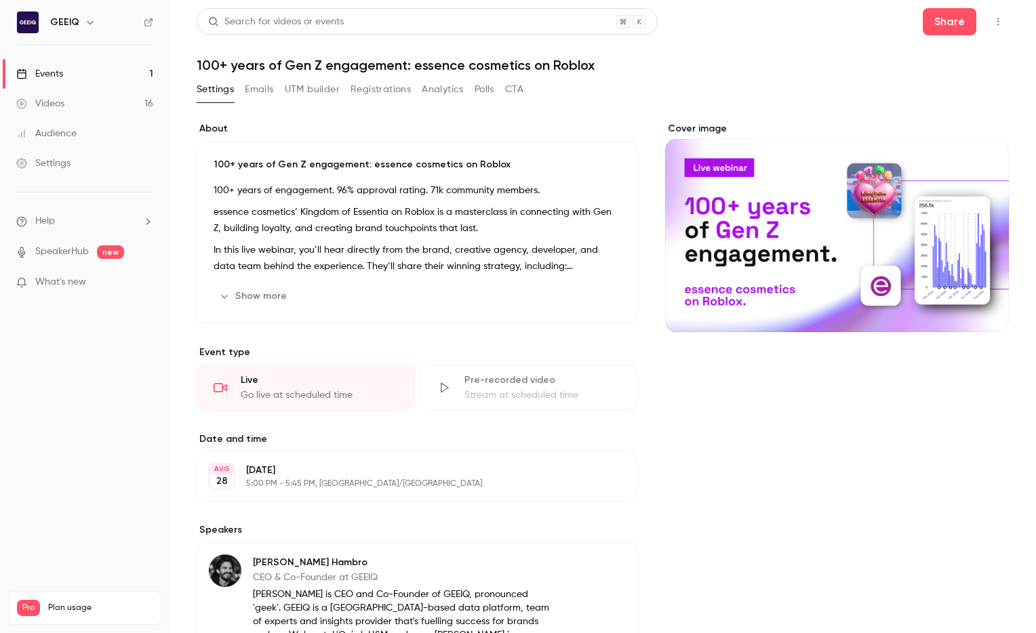
click at [977, 23] on div "Share" at bounding box center [965, 21] width 86 height 27
click at [966, 22] on button "Share" at bounding box center [949, 21] width 54 height 27
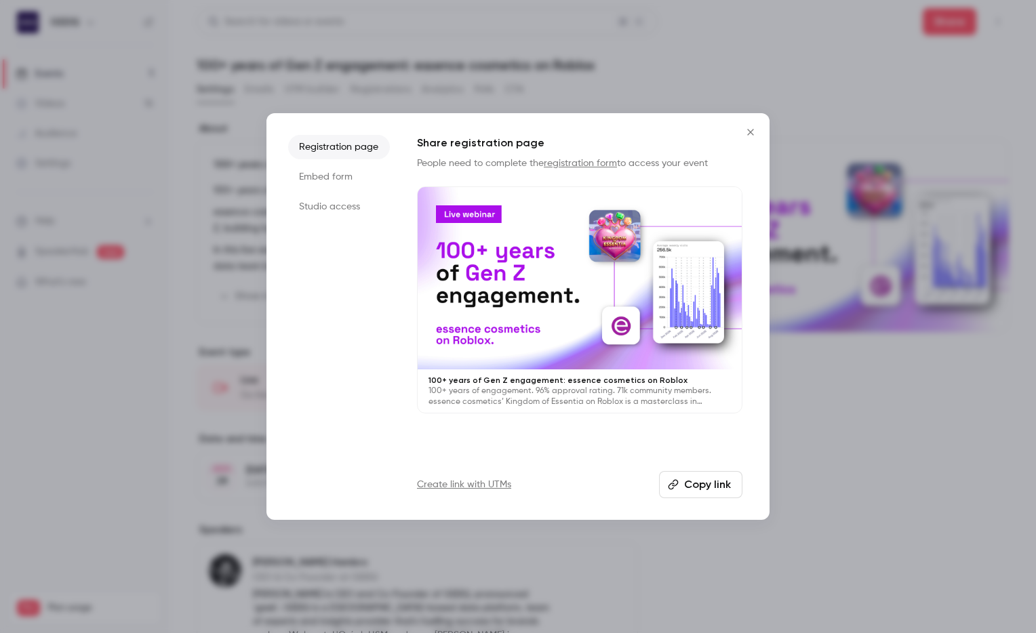
click at [723, 476] on button "Copy link" at bounding box center [700, 484] width 83 height 27
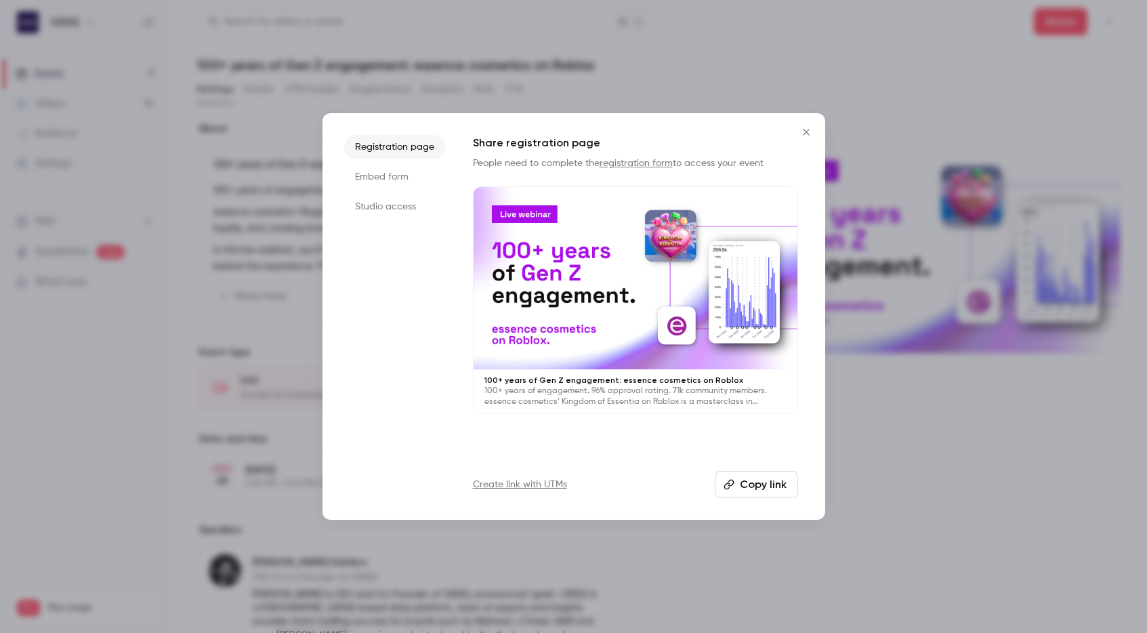
click at [807, 127] on icon "Close" at bounding box center [806, 132] width 16 height 11
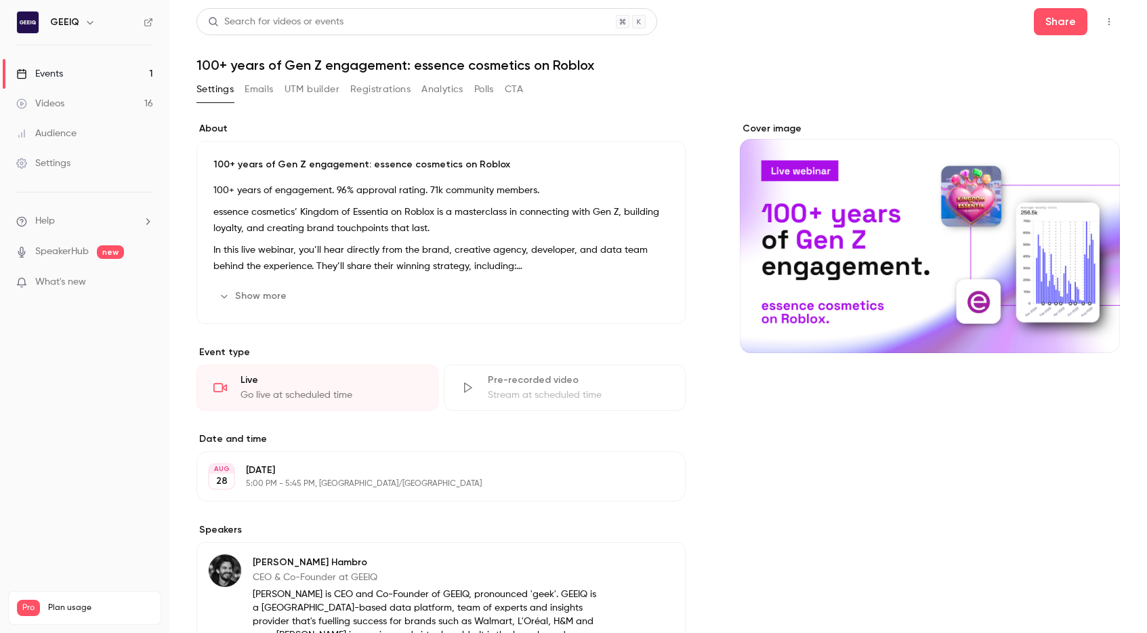
click at [331, 62] on h1 "100+ years of Gen Z engagement: essence cosmetics on Roblox" at bounding box center [659, 65] width 924 height 16
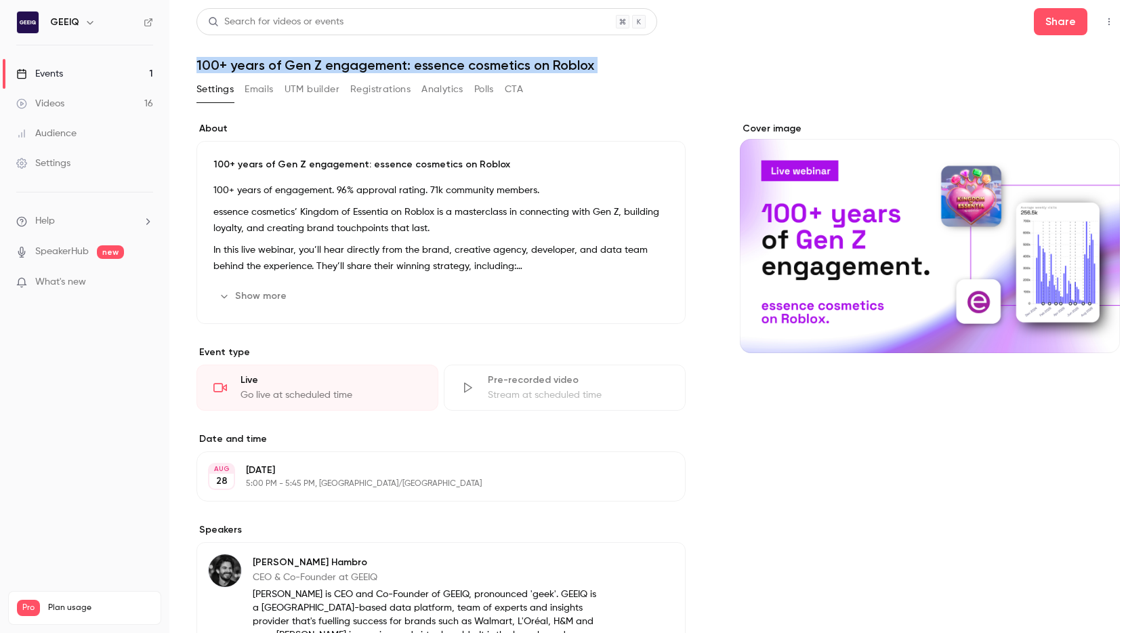
click at [331, 62] on h1 "100+ years of Gen Z engagement: essence cosmetics on Roblox" at bounding box center [659, 65] width 924 height 16
copy div "100+ years of Gen Z engagement: essence cosmetics on Roblox Settings Emails UTM…"
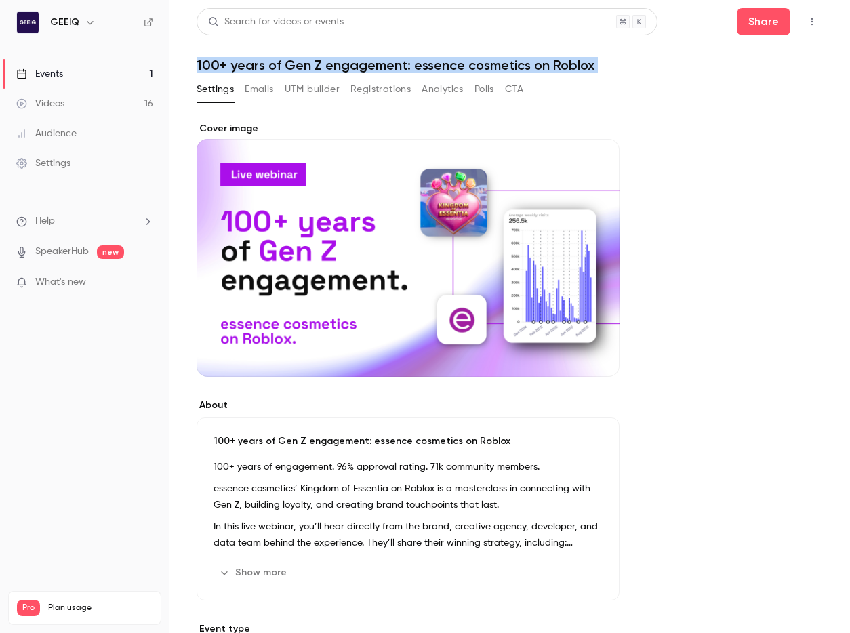
click at [394, 82] on button "Registrations" at bounding box center [380, 90] width 60 height 22
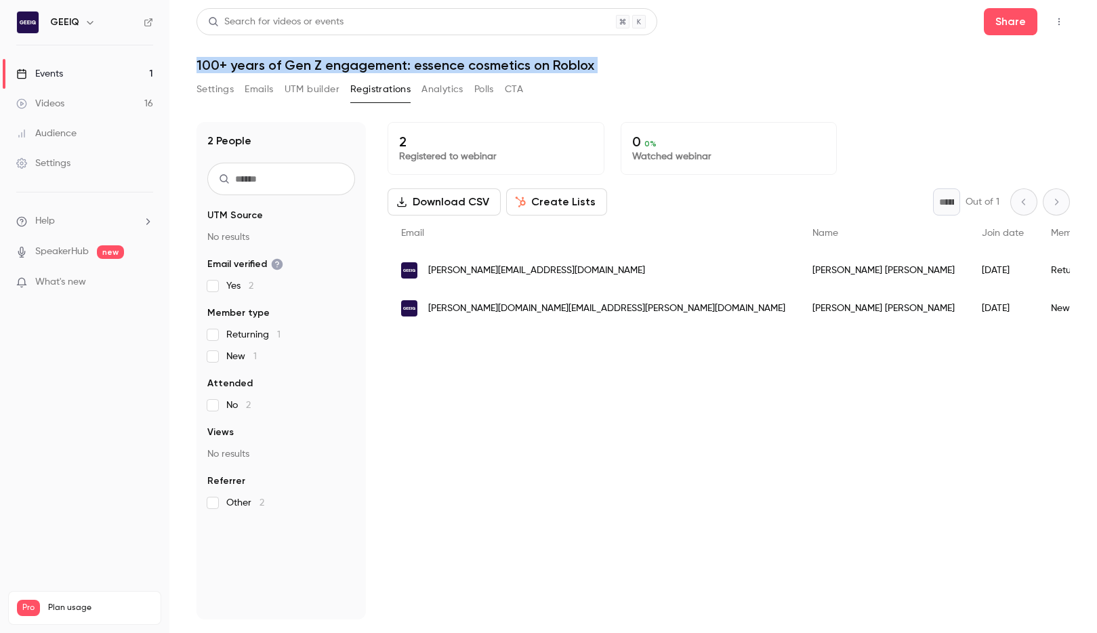
click at [516, 203] on icon "button" at bounding box center [520, 202] width 11 height 11
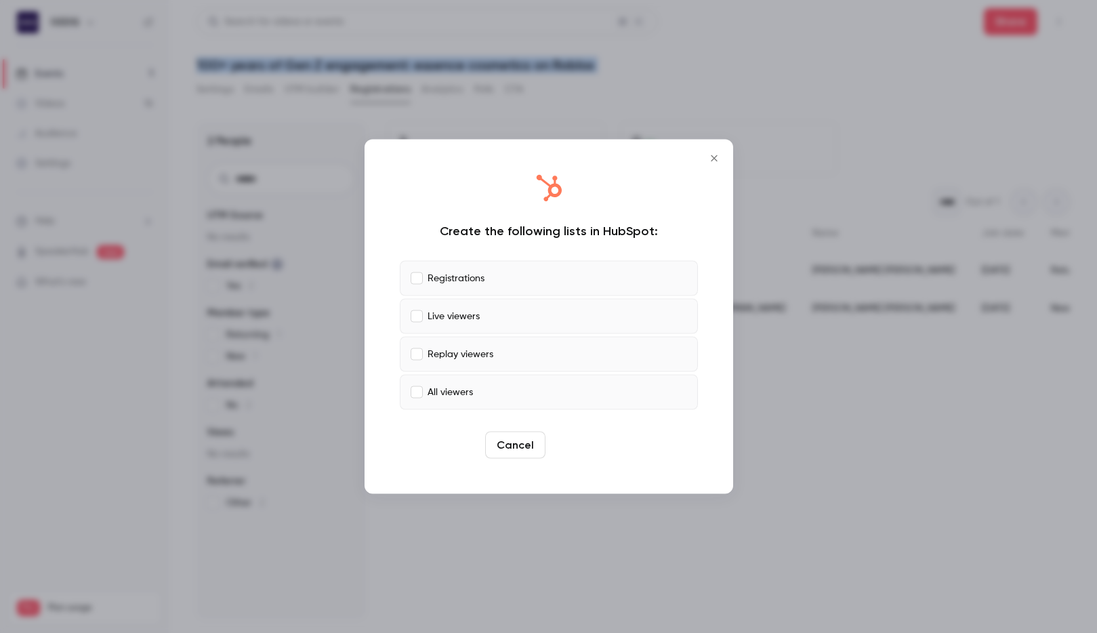
click at [579, 438] on button "Create" at bounding box center [581, 445] width 61 height 27
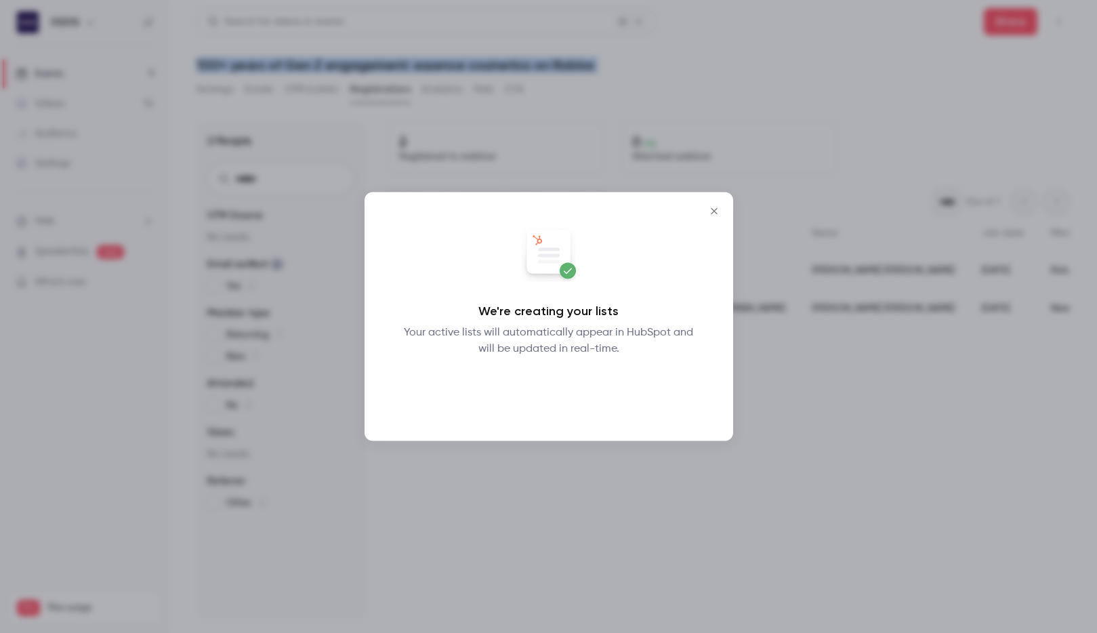
click at [552, 396] on button "Okay" at bounding box center [548, 392] width 49 height 27
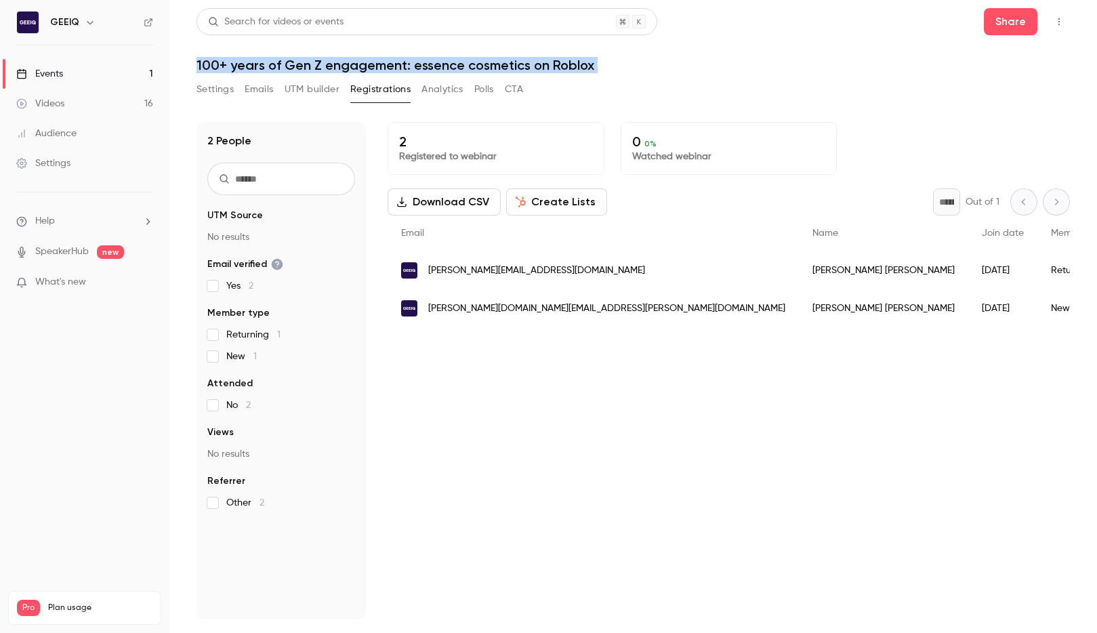
click at [554, 209] on button "Create Lists" at bounding box center [556, 201] width 101 height 27
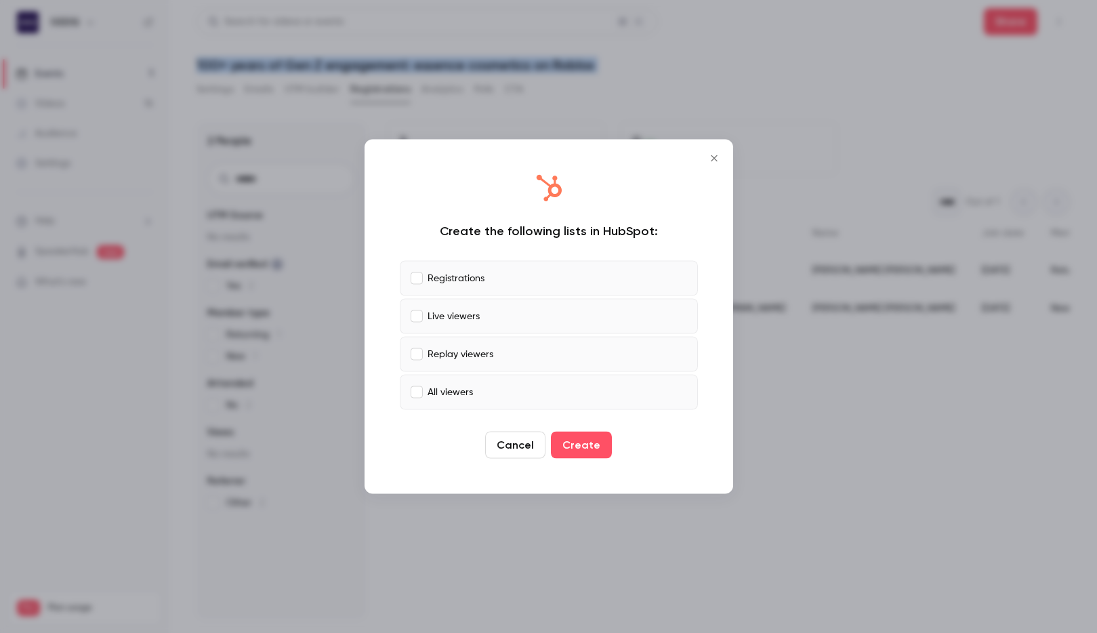
click at [715, 162] on icon "Close" at bounding box center [714, 158] width 16 height 11
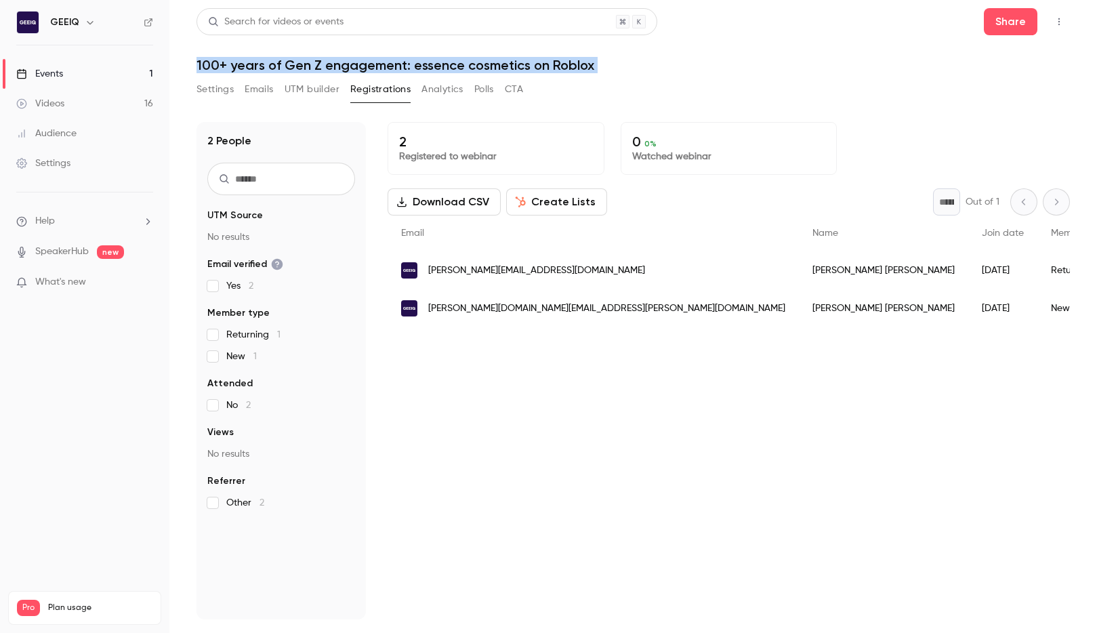
click at [555, 209] on button "Create Lists" at bounding box center [556, 201] width 101 height 27
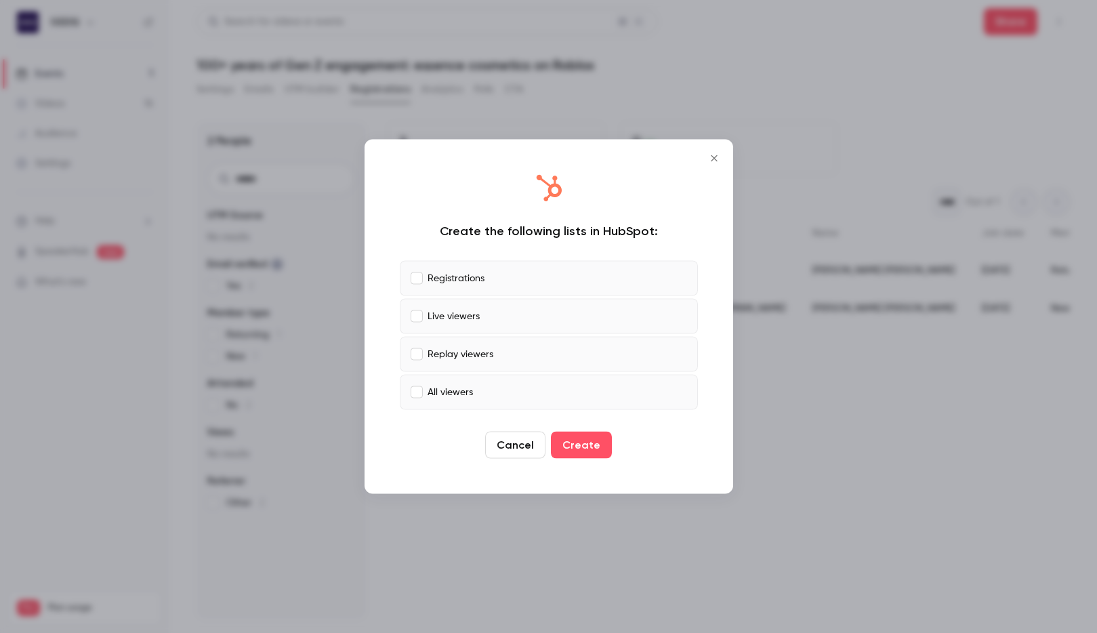
click at [444, 313] on p "Live viewers" at bounding box center [454, 316] width 52 height 14
click at [456, 352] on p "Replay viewers" at bounding box center [461, 354] width 66 height 14
drag, startPoint x: 471, startPoint y: 392, endPoint x: 487, endPoint y: 401, distance: 17.9
click at [472, 393] on label "All viewers" at bounding box center [549, 392] width 298 height 35
click at [598, 451] on button "Create" at bounding box center [581, 445] width 61 height 27
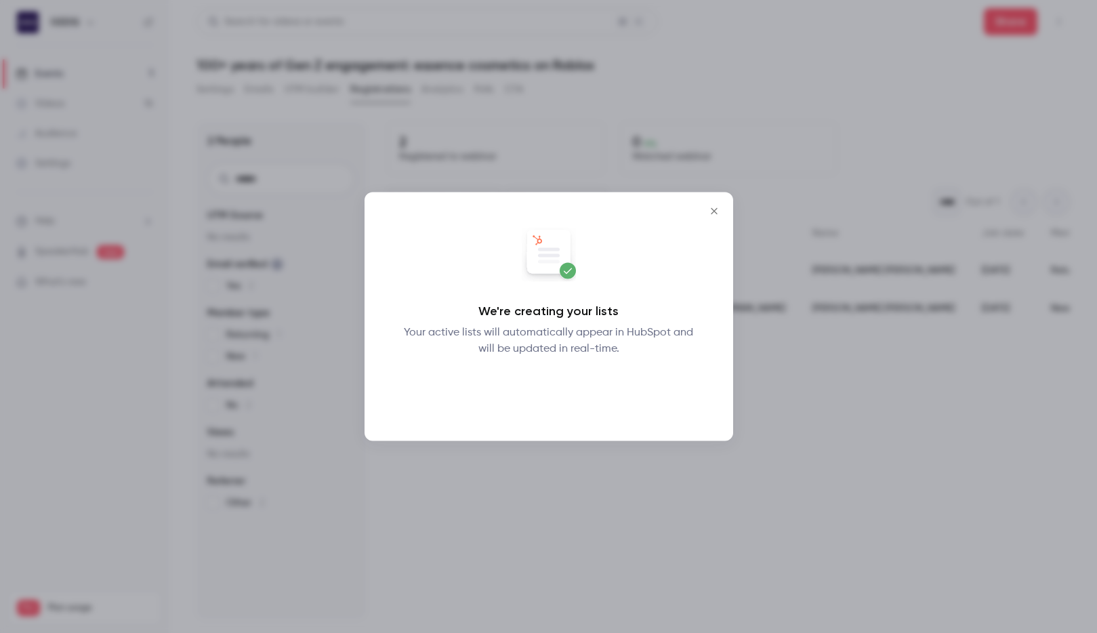
click at [541, 394] on button "Okay" at bounding box center [548, 392] width 49 height 27
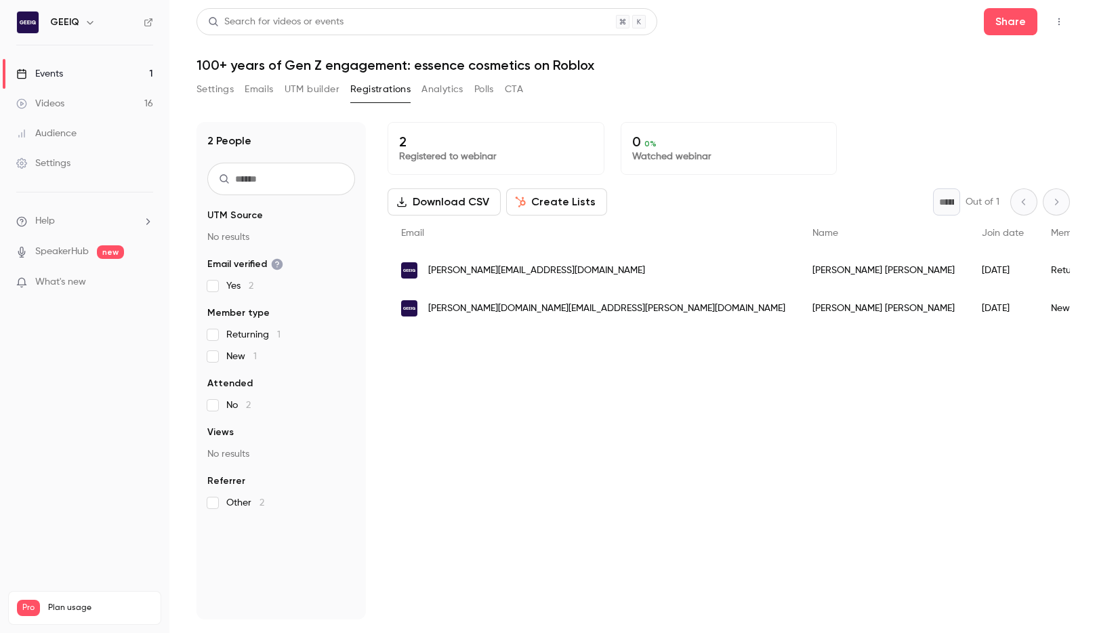
click at [586, 362] on div "2 Registered to webinar 0 0 % Watched webinar Download CSV Create Lists * Out o…" at bounding box center [729, 370] width 683 height 497
click at [41, 285] on span "What's new" at bounding box center [60, 282] width 51 height 14
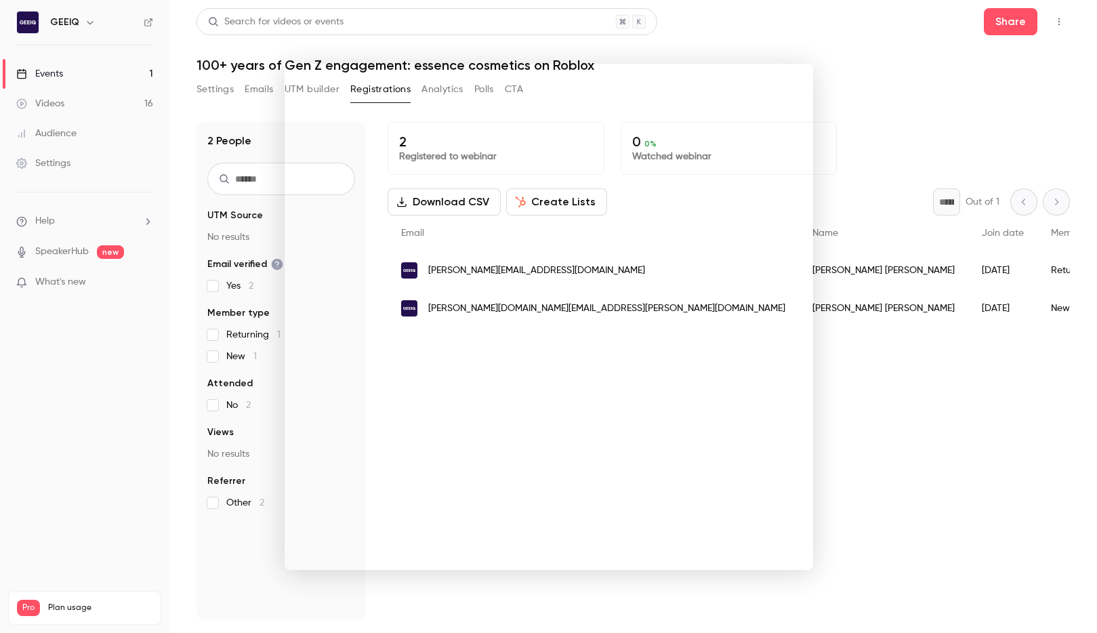
drag, startPoint x: 926, startPoint y: 386, endPoint x: 842, endPoint y: 328, distance: 102.3
click at [926, 386] on div at bounding box center [548, 316] width 1097 height 633
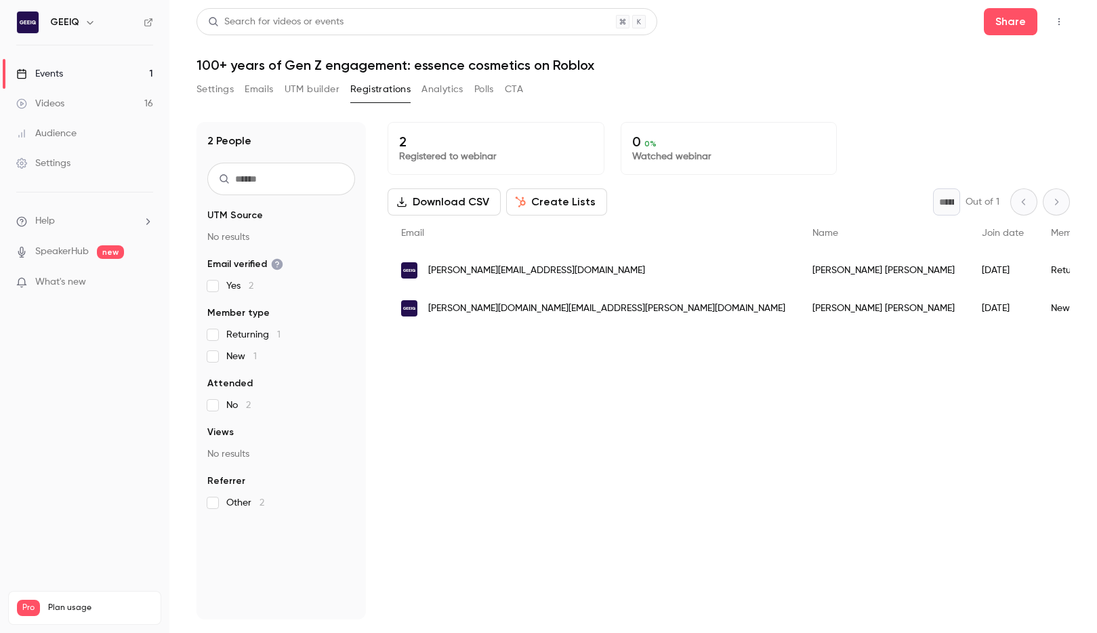
drag, startPoint x: 988, startPoint y: 129, endPoint x: 1009, endPoint y: 117, distance: 24.9
click at [988, 129] on div "2 Registered to webinar 0 0 % Watched webinar" at bounding box center [729, 148] width 683 height 53
click at [1012, 22] on button "Share" at bounding box center [1011, 21] width 54 height 27
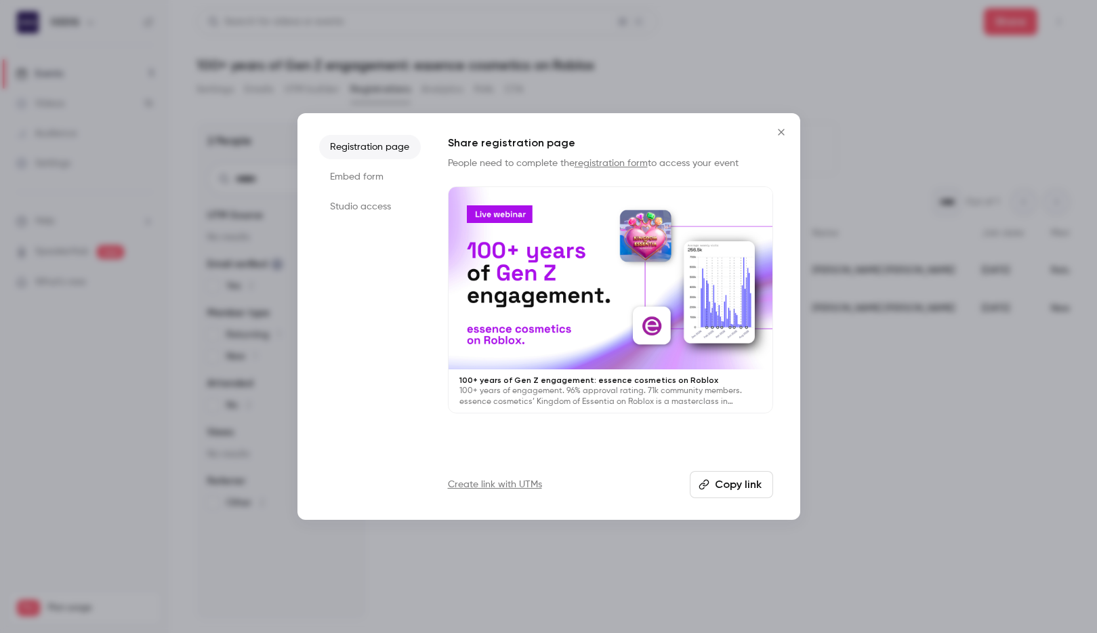
click at [750, 489] on button "Copy link" at bounding box center [731, 484] width 83 height 27
click at [921, 190] on div at bounding box center [548, 316] width 1097 height 633
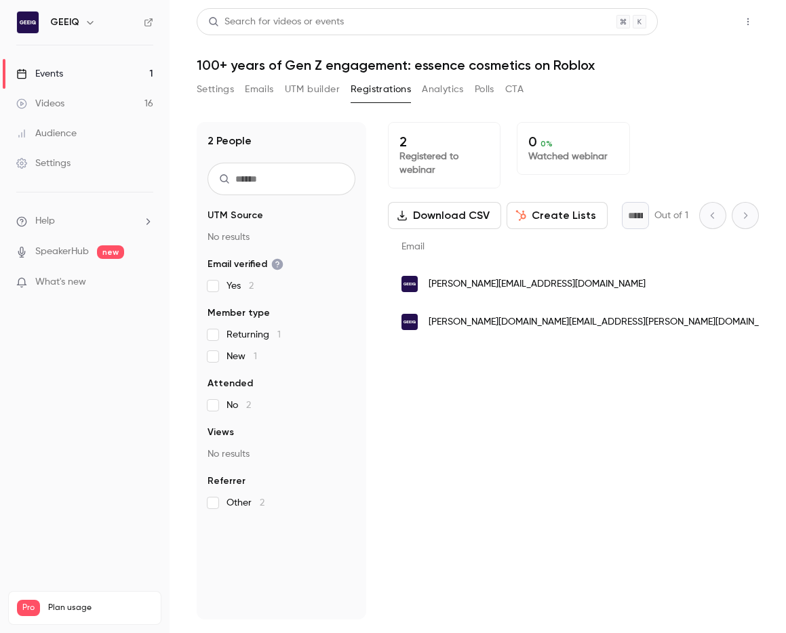
click at [697, 18] on button "Share" at bounding box center [699, 21] width 54 height 27
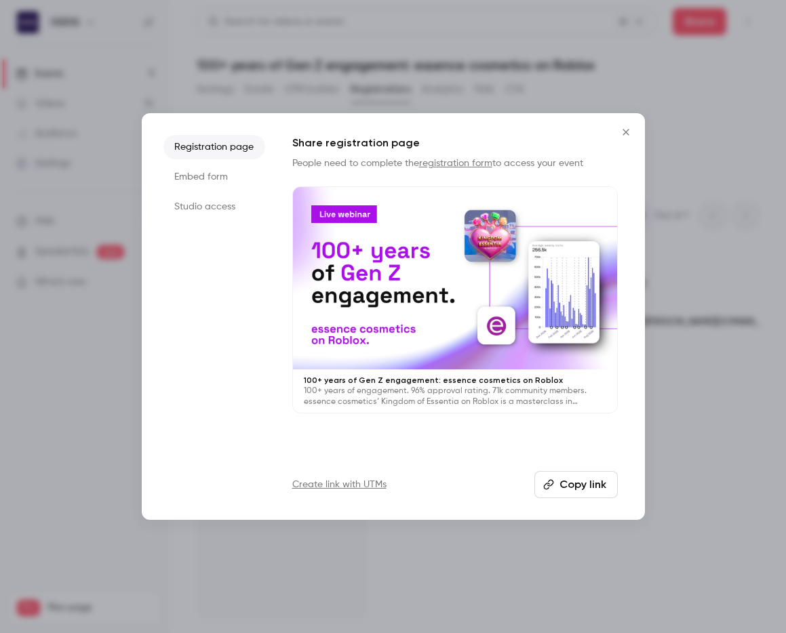
click at [602, 482] on button "Copy link" at bounding box center [575, 484] width 83 height 27
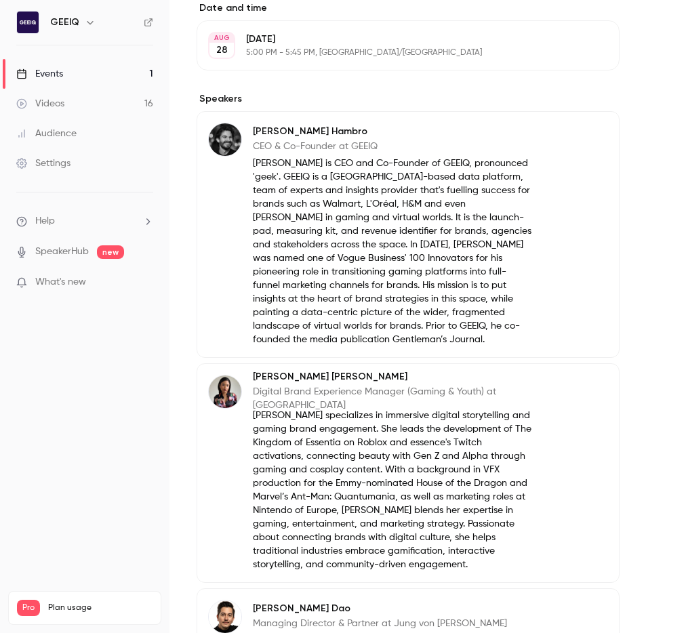
scroll to position [725, 0]
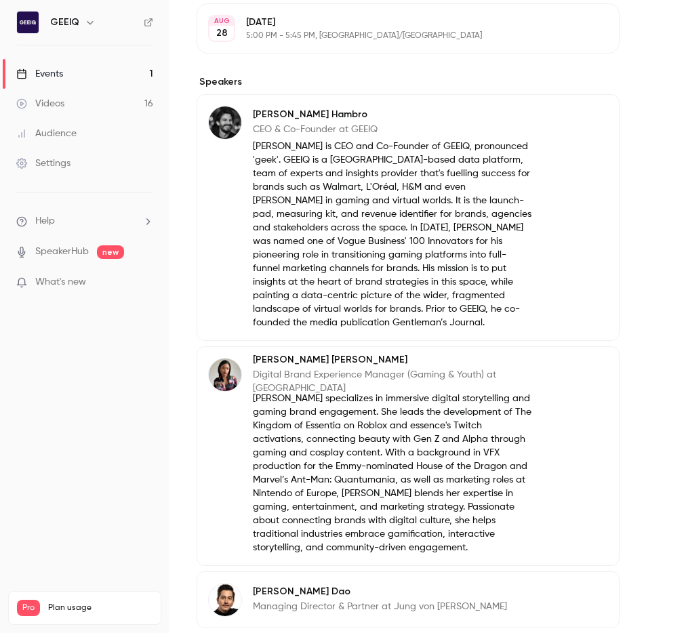
click at [375, 223] on p "[PERSON_NAME] is CEO and Co-Founder of GEEIQ, pronounced 'geek'. GEEIQ is a [GE…" at bounding box center [392, 235] width 279 height 190
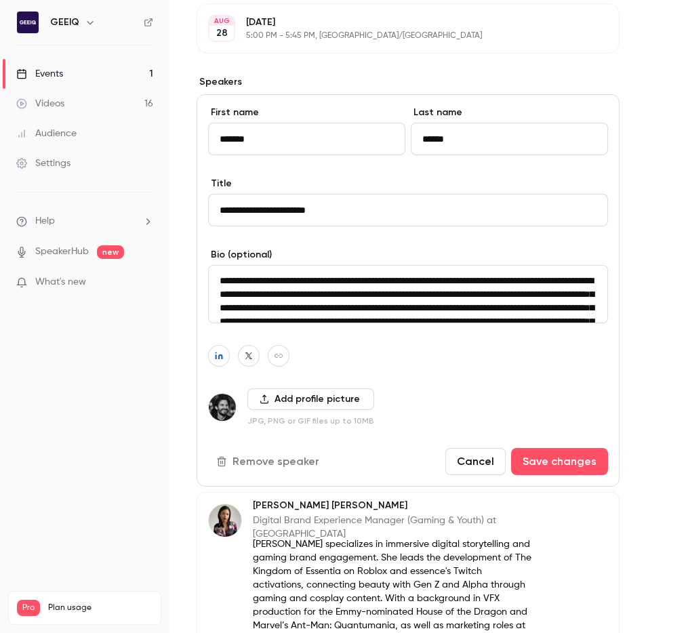
click at [375, 223] on input "**********" at bounding box center [408, 210] width 400 height 33
click at [355, 296] on textarea "**********" at bounding box center [408, 294] width 400 height 58
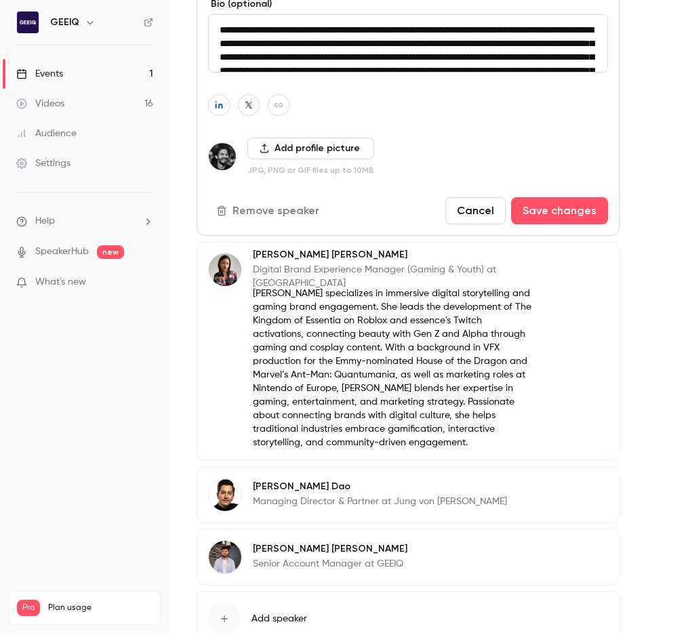
click at [331, 380] on p "[PERSON_NAME] specializes in immersive digital storytelling and gaming brand en…" at bounding box center [392, 368] width 279 height 163
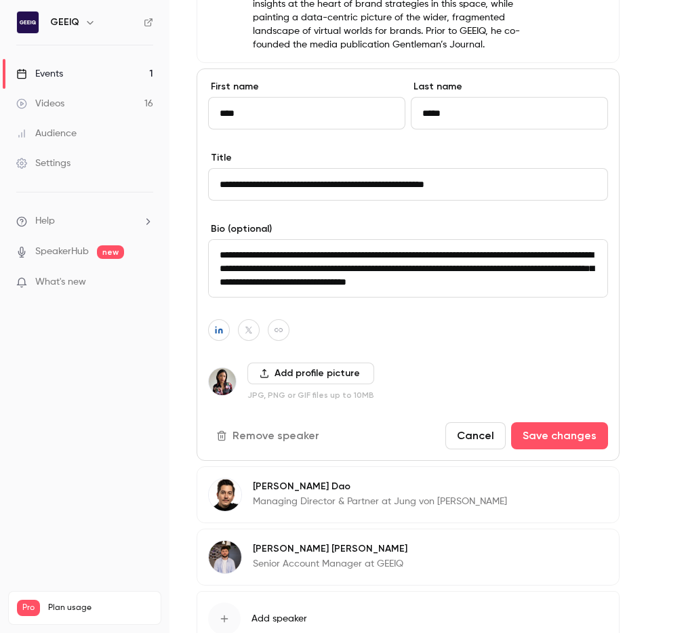
click at [331, 380] on button "Add profile picture" at bounding box center [310, 374] width 127 height 22
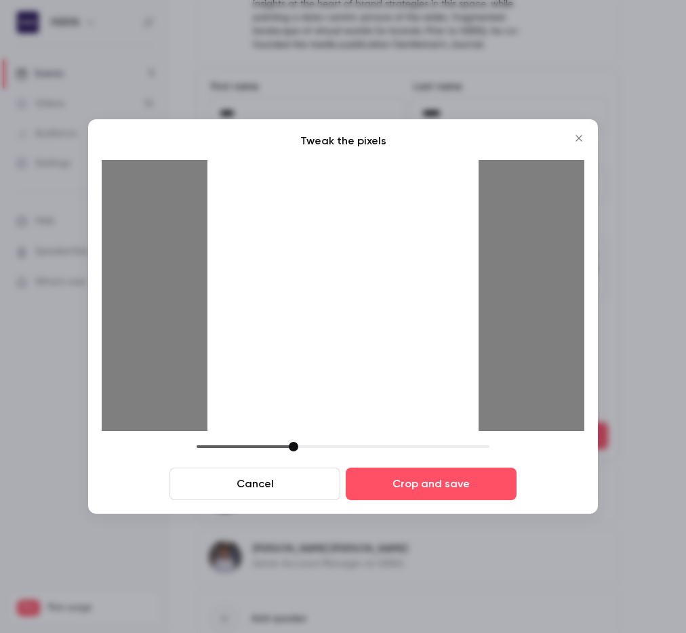
click at [576, 136] on icon "Close" at bounding box center [579, 138] width 16 height 11
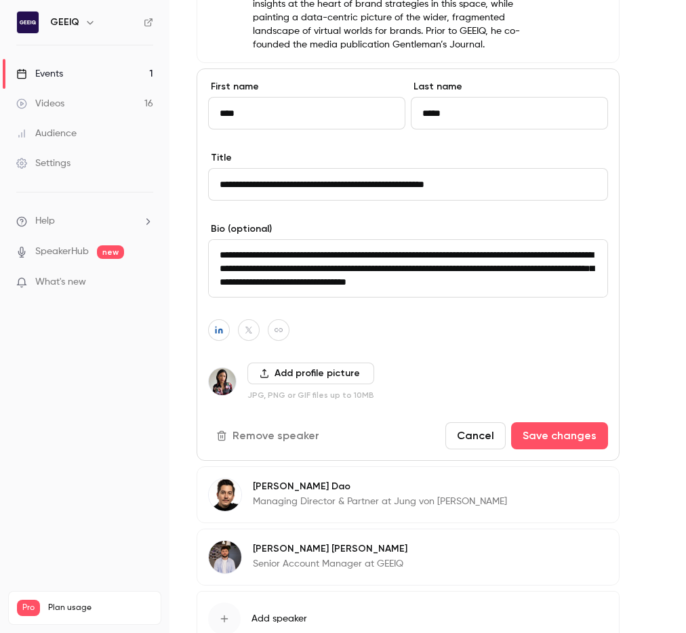
click at [374, 280] on textarea "**********" at bounding box center [408, 268] width 400 height 58
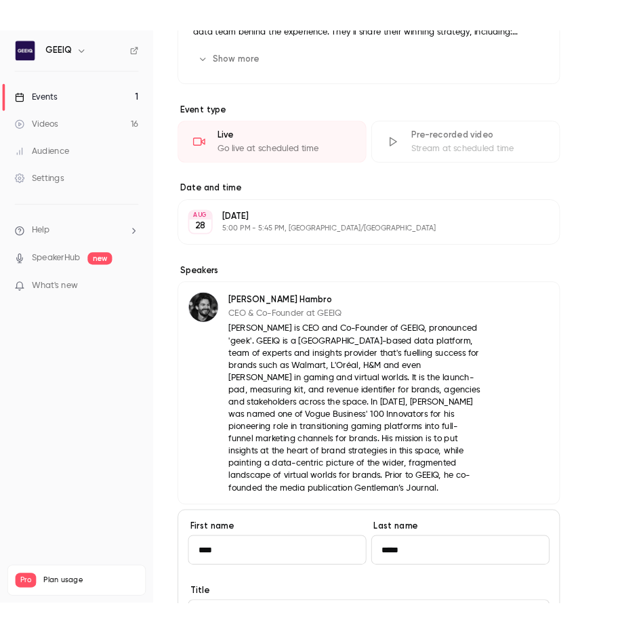
scroll to position [533, 0]
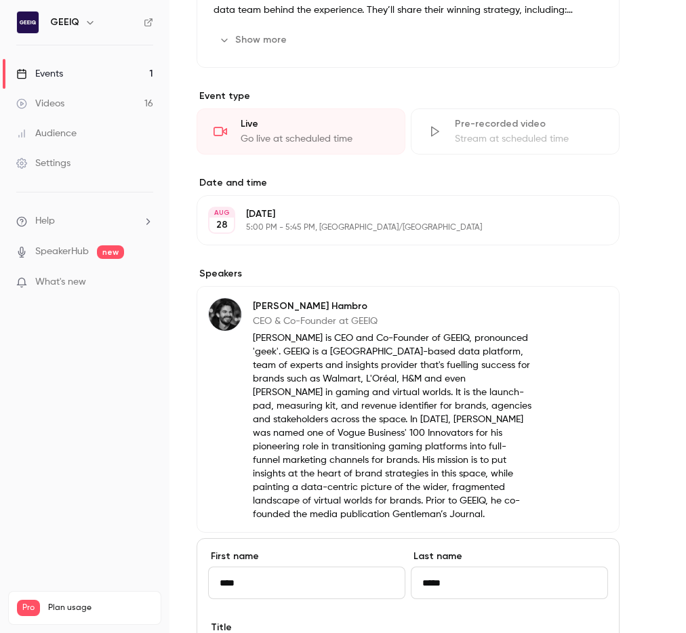
click at [333, 469] on p "[PERSON_NAME] is CEO and Co-Founder of GEEIQ, pronounced 'geek'. GEEIQ is a [GE…" at bounding box center [392, 426] width 279 height 190
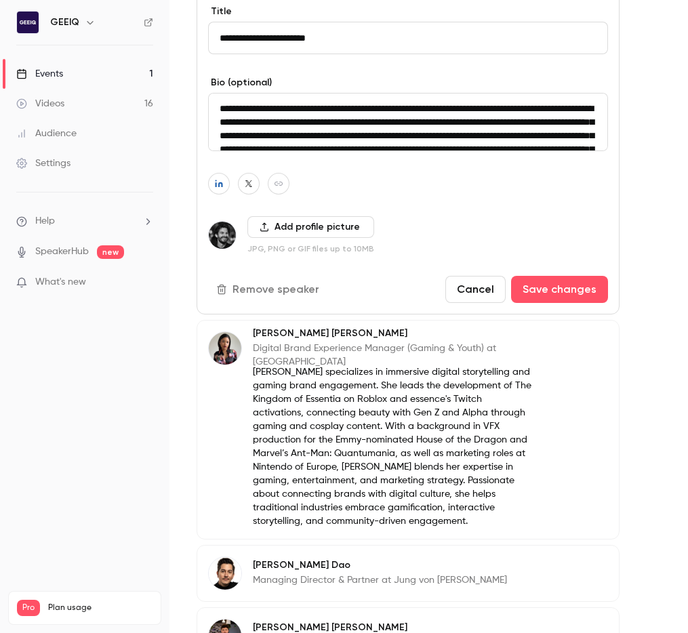
scroll to position [931, 0]
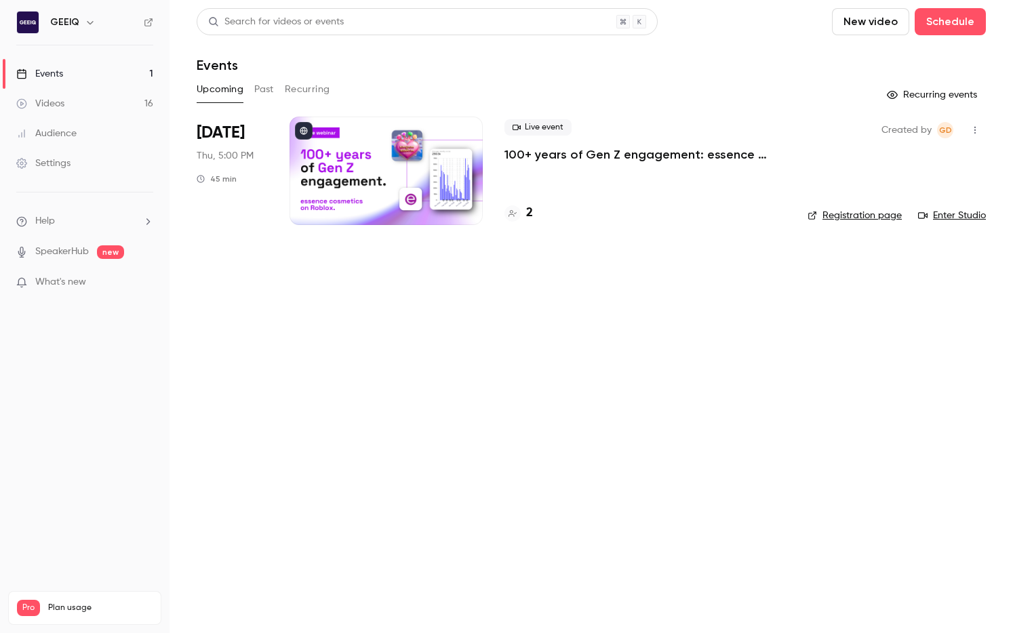
click at [352, 177] on div at bounding box center [385, 171] width 193 height 108
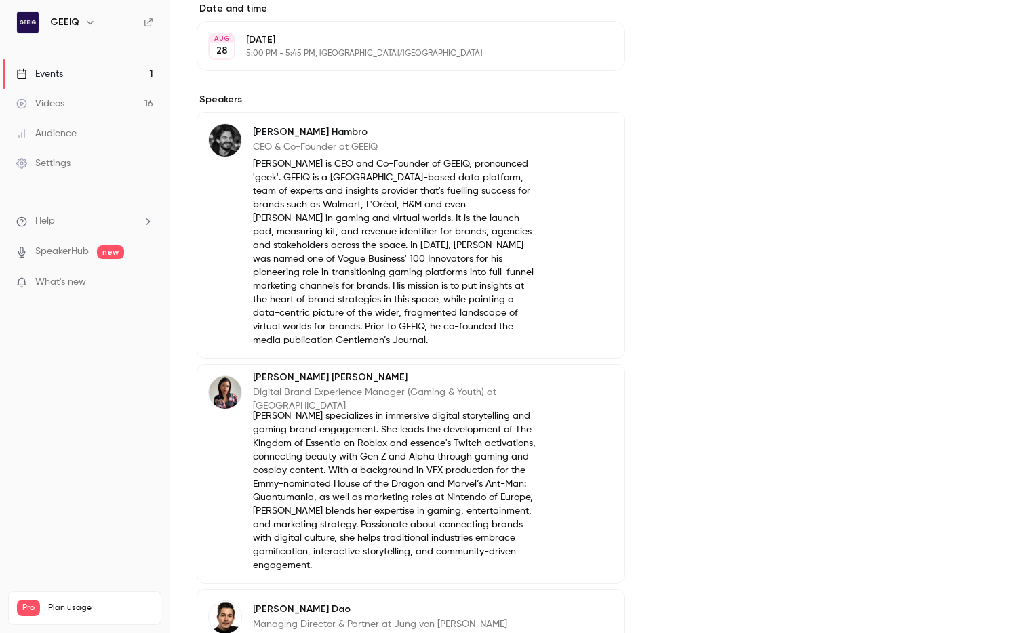
scroll to position [637, 0]
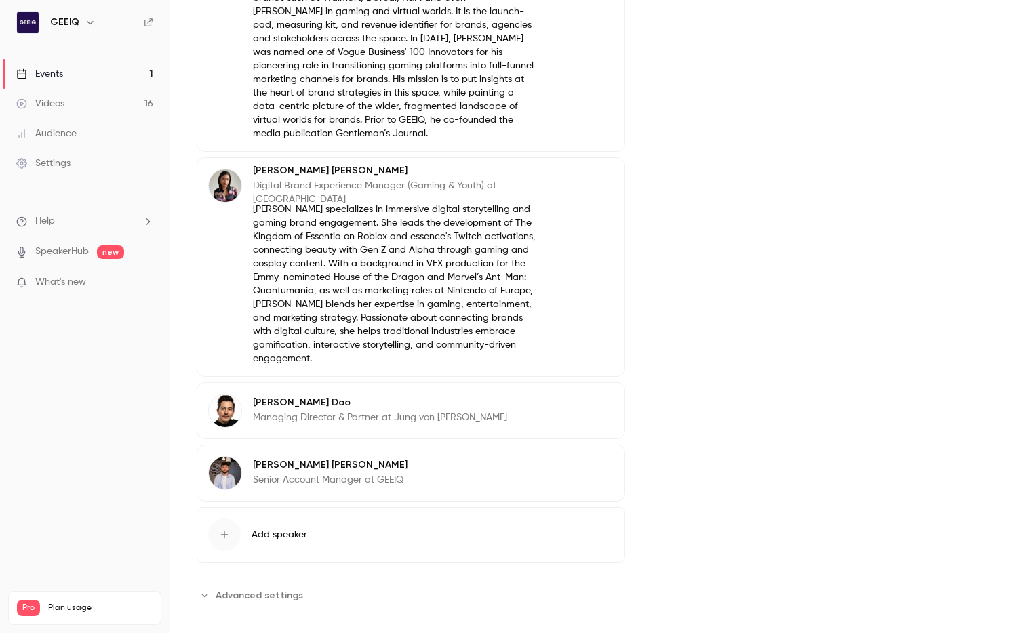
click at [580, 396] on button "Edit" at bounding box center [588, 405] width 49 height 22
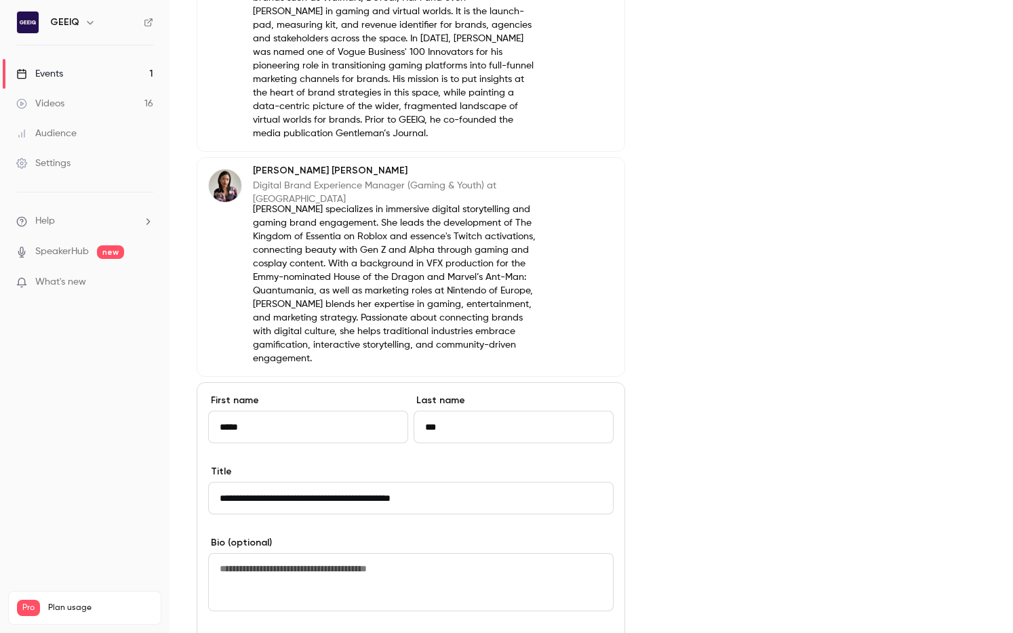
click at [279, 558] on textarea at bounding box center [410, 582] width 405 height 58
paste textarea "**********"
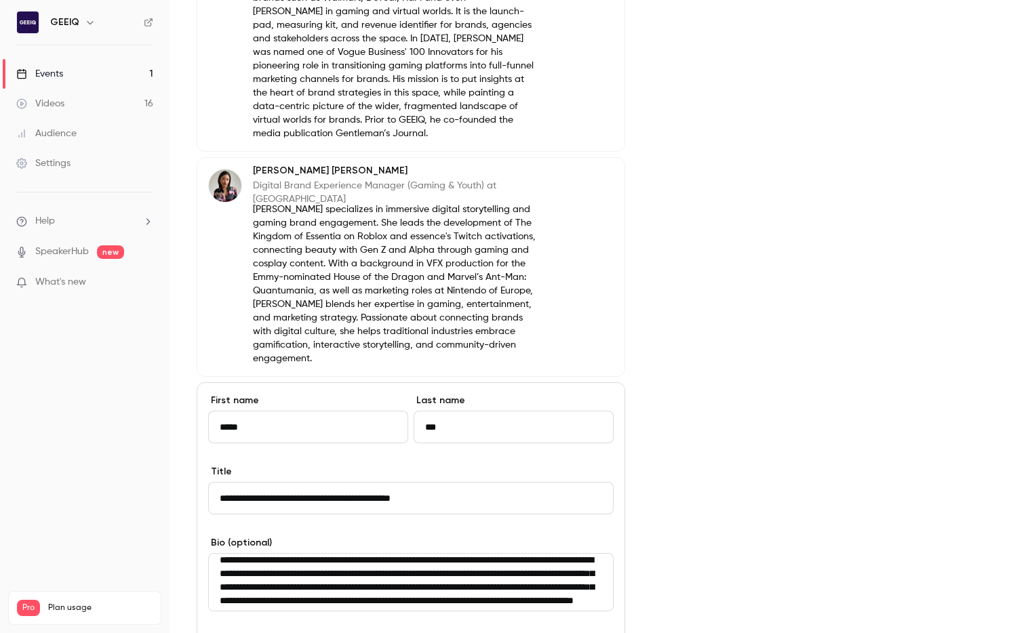
scroll to position [0, 0]
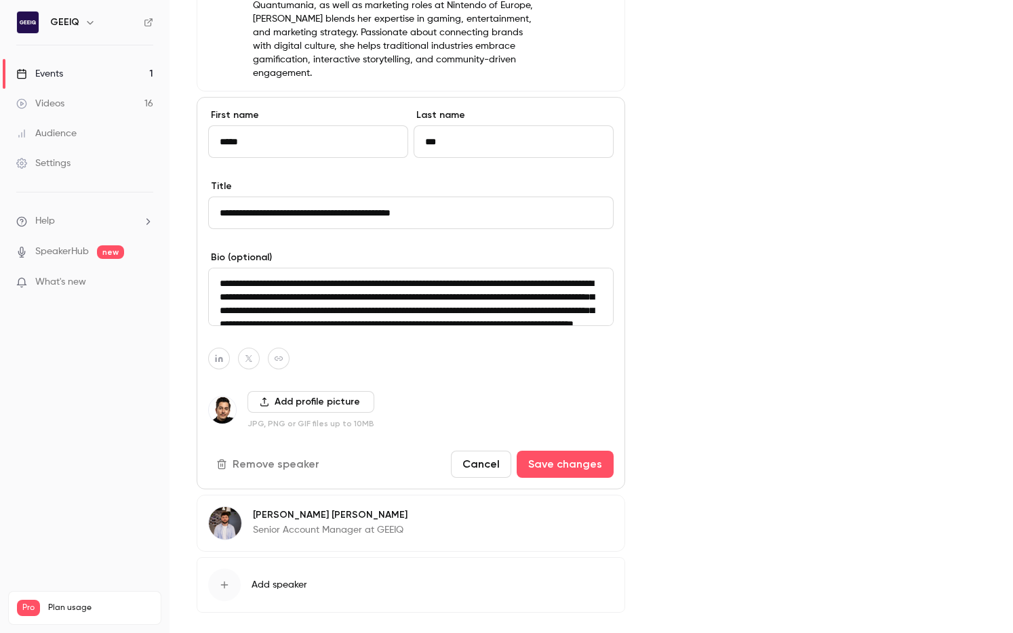
type textarea "**********"
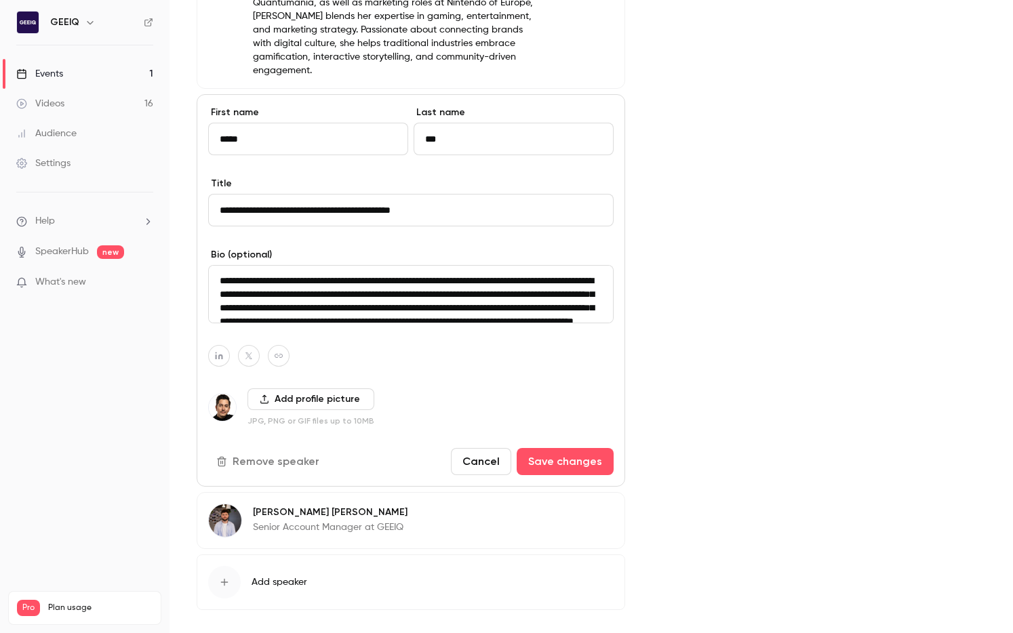
click at [570, 457] on button "Save changes" at bounding box center [564, 461] width 97 height 27
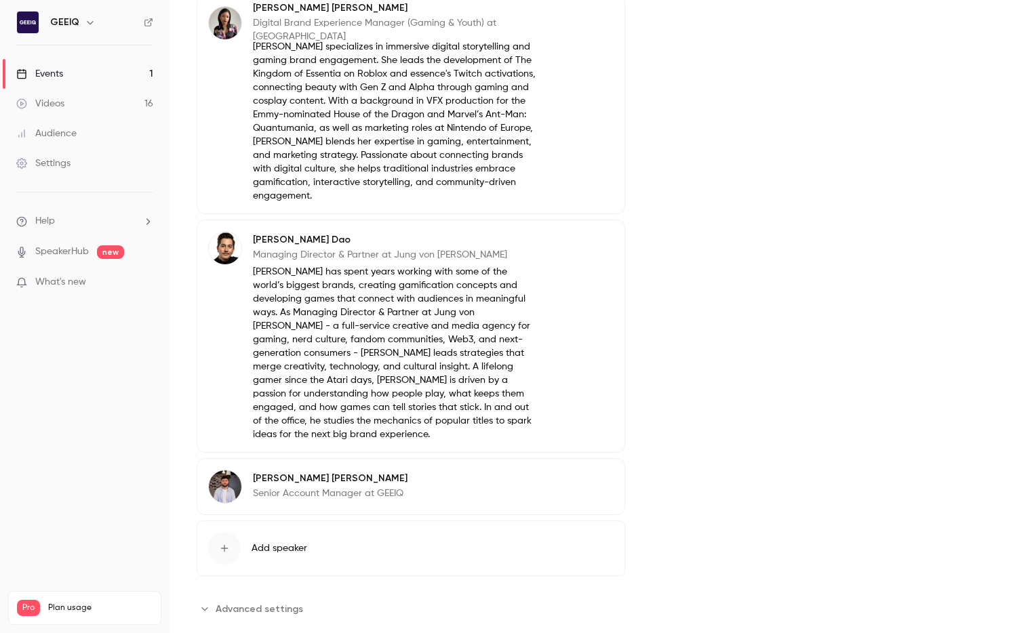
click at [586, 231] on button "Edit" at bounding box center [588, 242] width 49 height 22
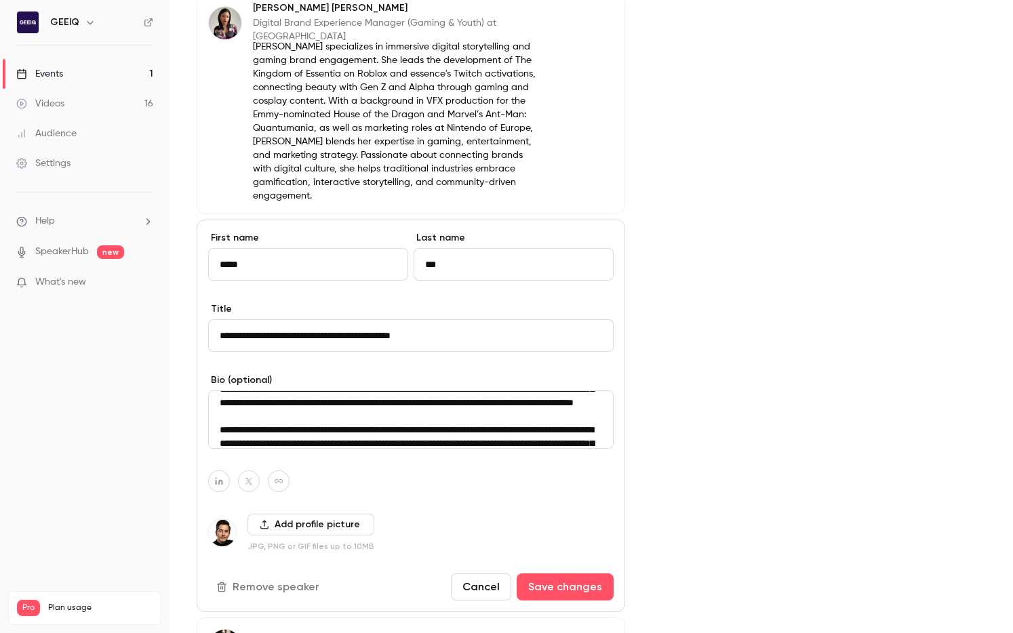
scroll to position [45, 0]
drag, startPoint x: 544, startPoint y: 573, endPoint x: 568, endPoint y: 529, distance: 51.0
click at [544, 573] on button "Save changes" at bounding box center [564, 586] width 97 height 27
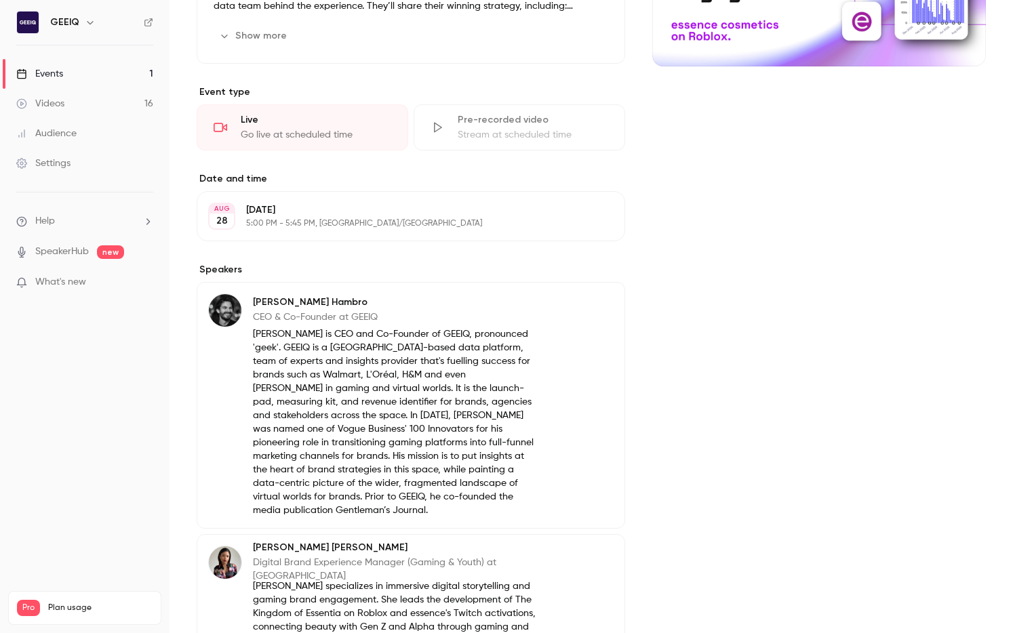
scroll to position [800, 0]
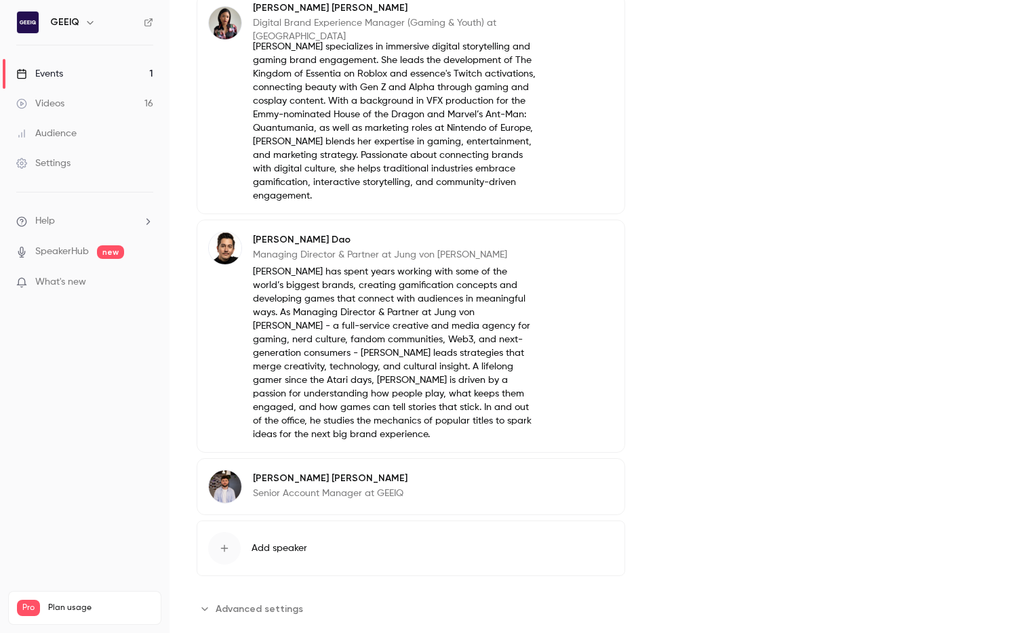
click at [447, 458] on div "Tom von Simson Senior Account Manager at GEEIQ Edit" at bounding box center [411, 486] width 428 height 57
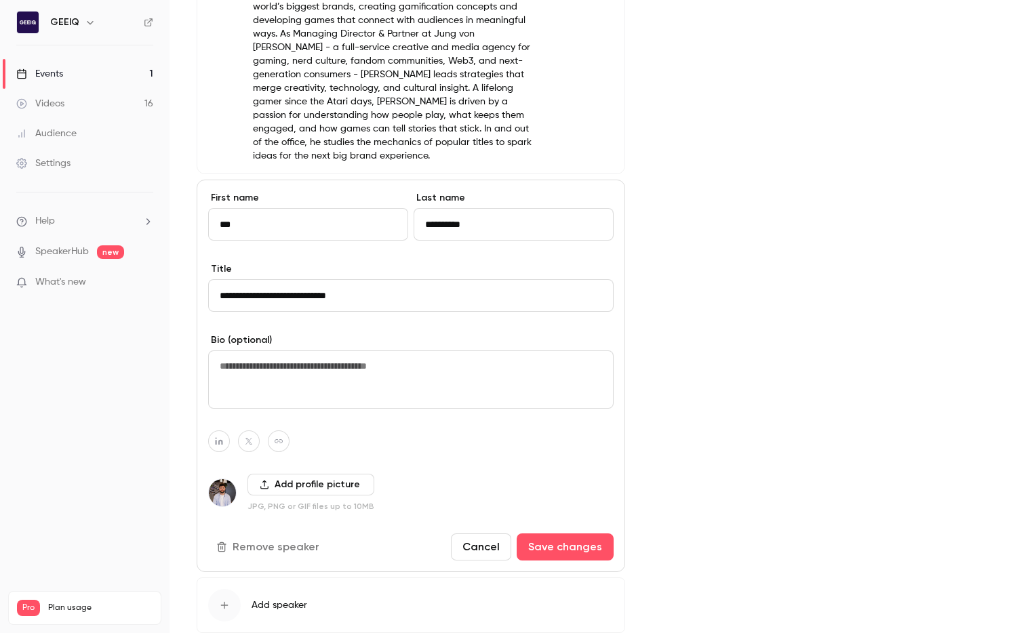
scroll to position [1085, 0]
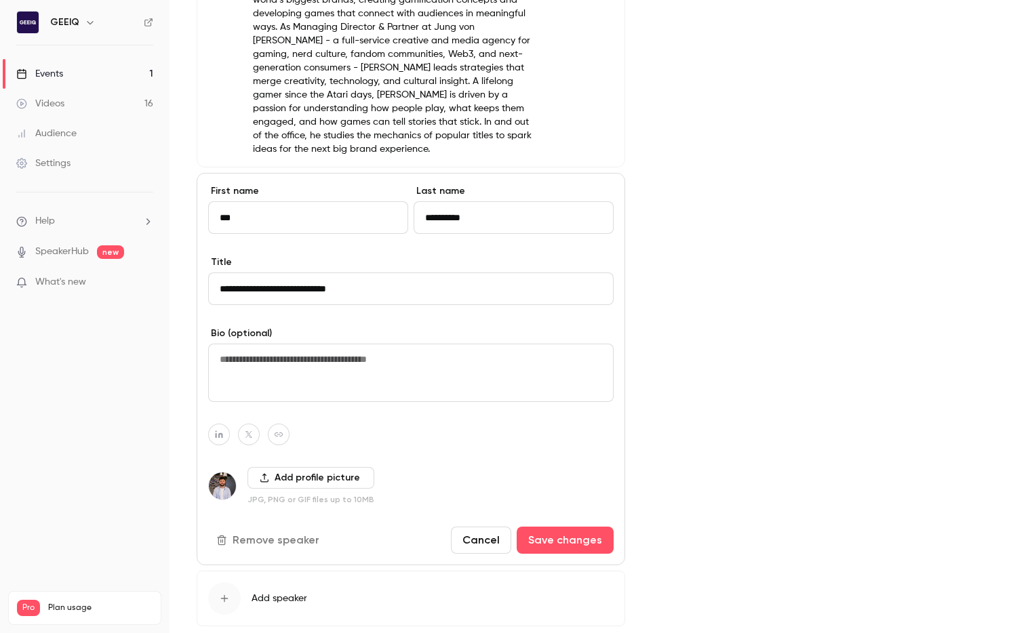
click at [277, 354] on textarea at bounding box center [410, 373] width 405 height 58
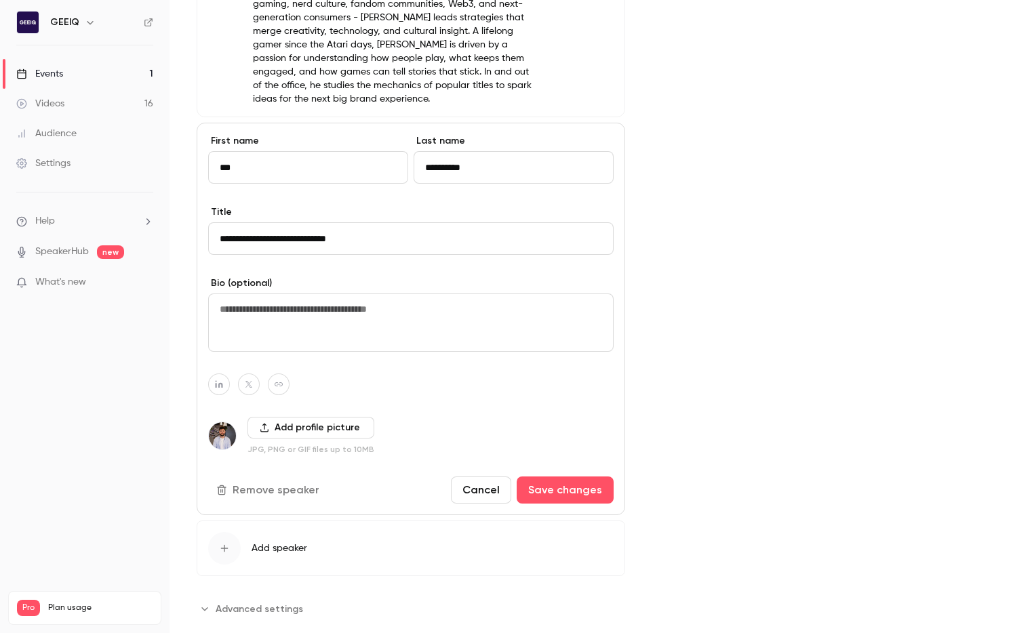
paste textarea "**********"
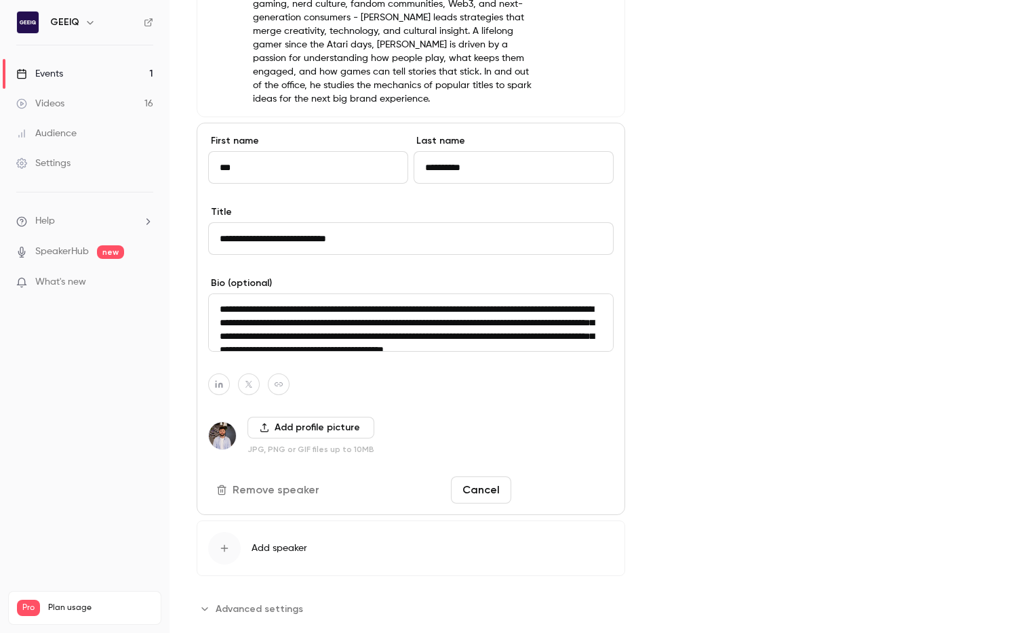
scroll to position [30, 0]
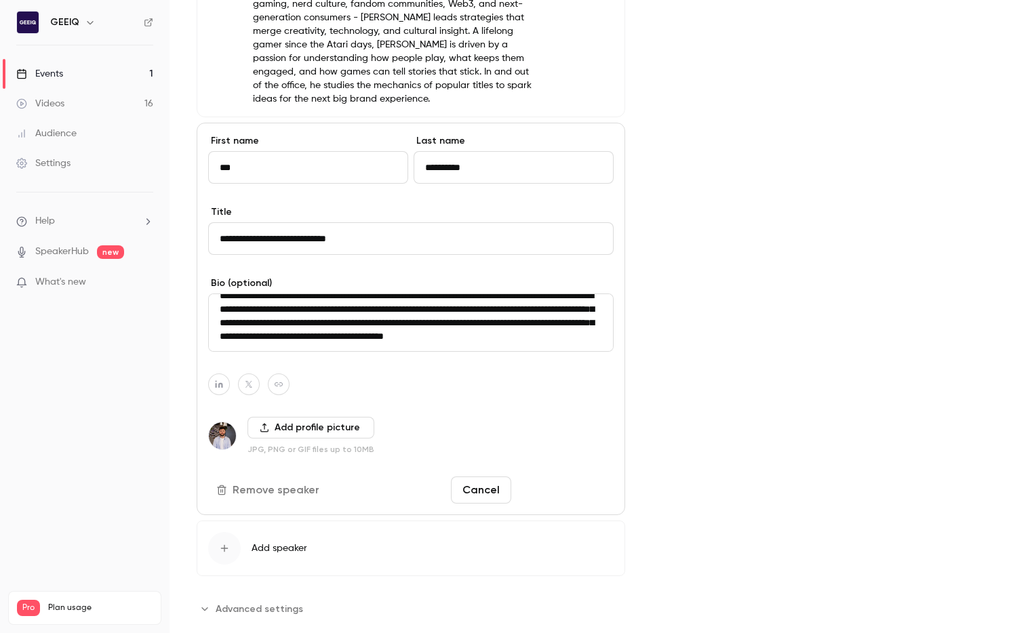
type textarea "**********"
click at [572, 476] on button "Save changes" at bounding box center [564, 489] width 97 height 27
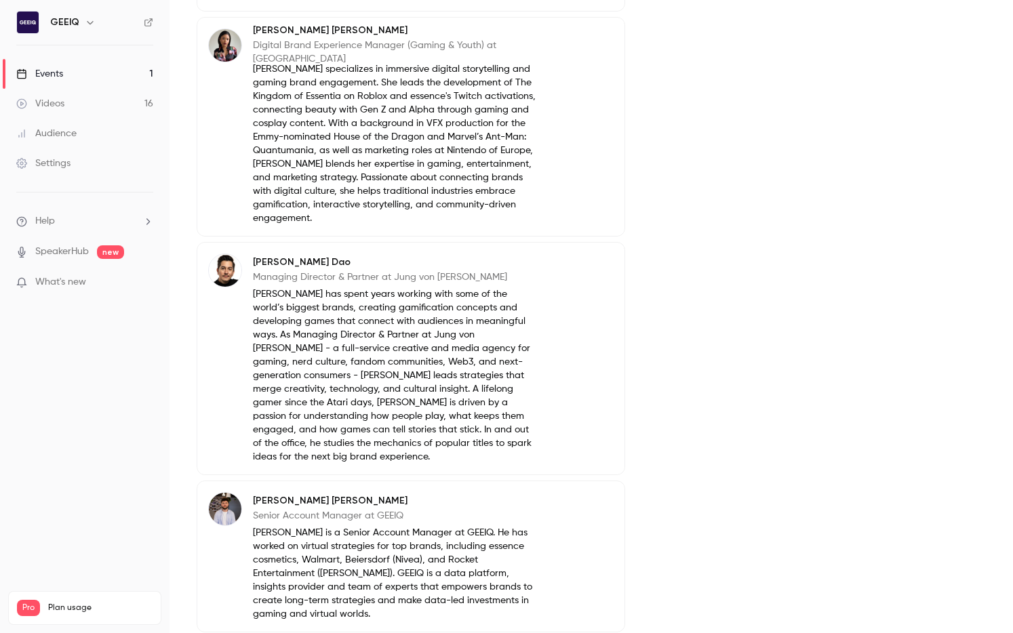
scroll to position [770, 0]
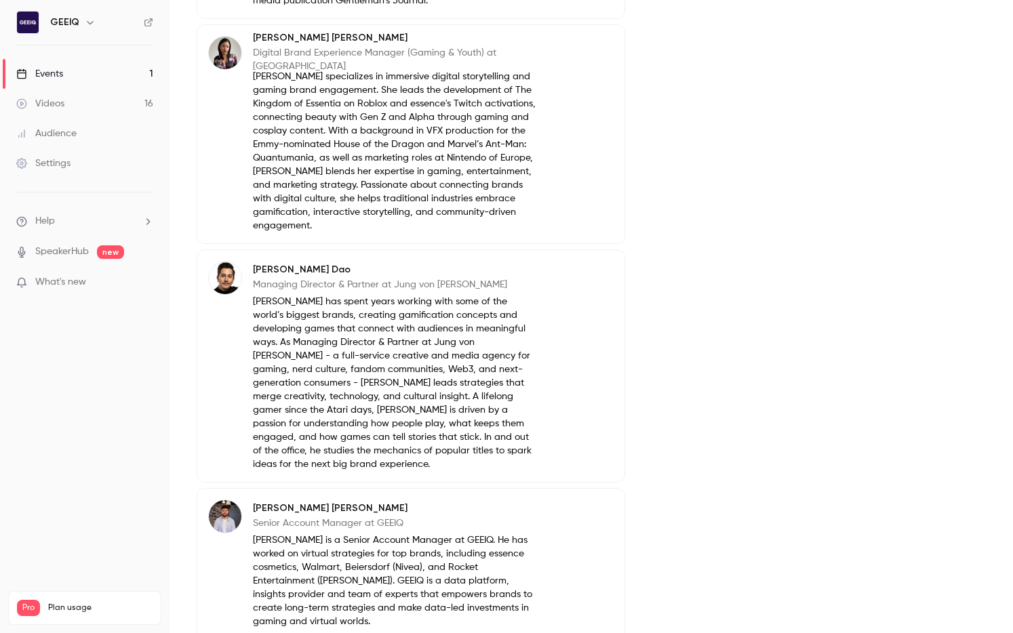
click at [586, 261] on button "Edit" at bounding box center [588, 272] width 49 height 22
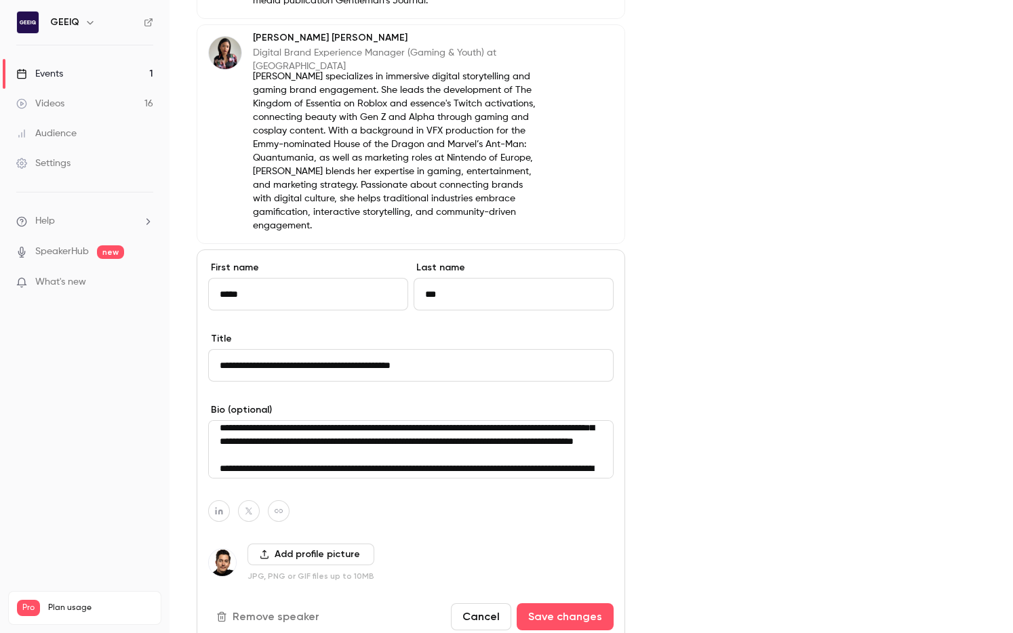
scroll to position [43, 0]
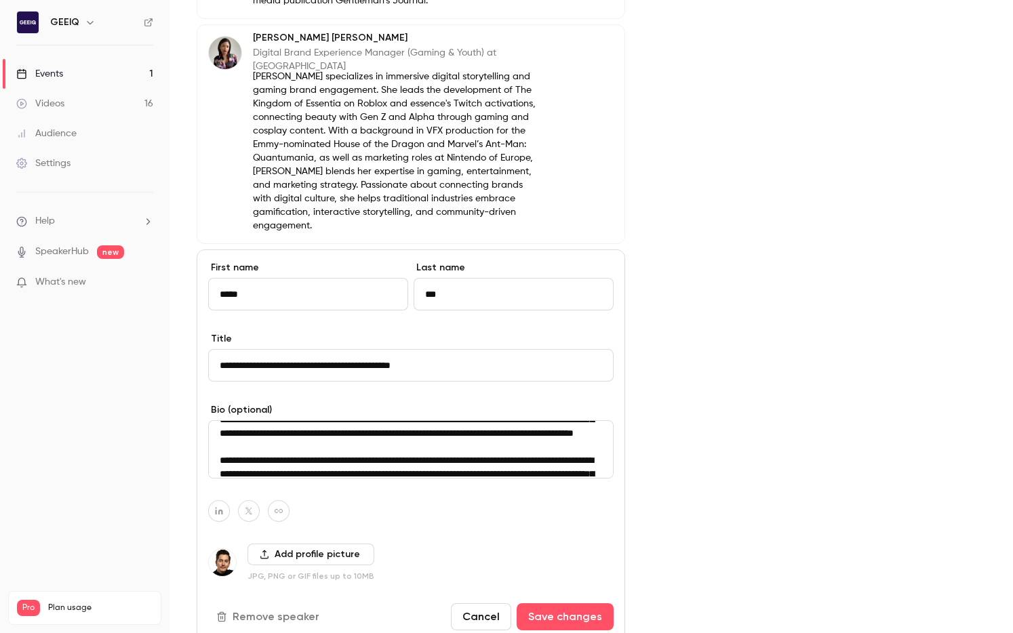
drag, startPoint x: 296, startPoint y: 449, endPoint x: 400, endPoint y: 433, distance: 105.0
click at [400, 433] on textarea "**********" at bounding box center [410, 449] width 405 height 58
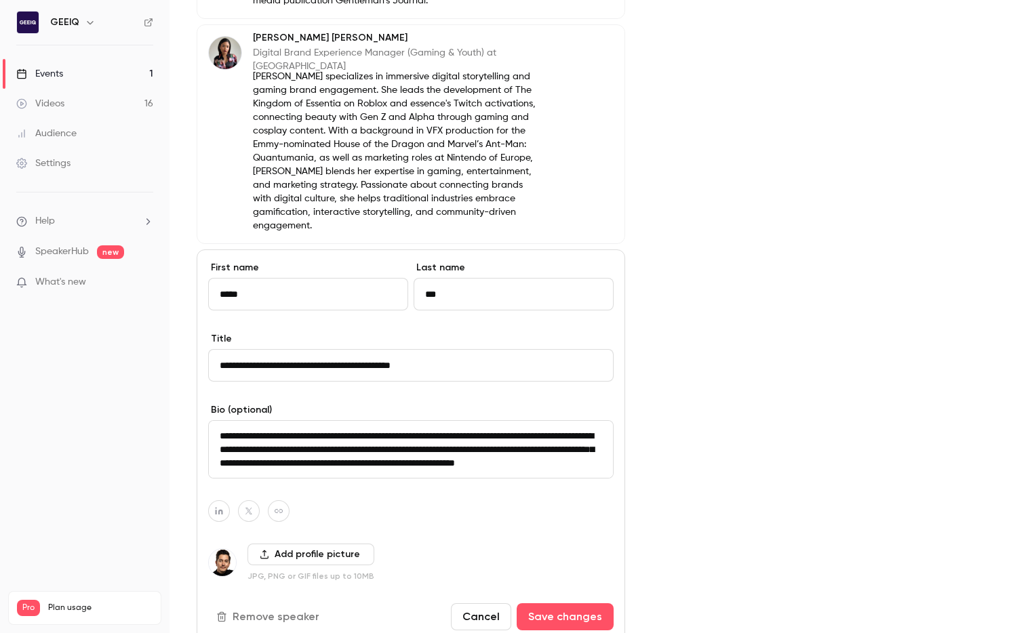
scroll to position [72, 0]
drag, startPoint x: 247, startPoint y: 449, endPoint x: 365, endPoint y: 468, distance: 119.5
click at [365, 468] on div "**********" at bounding box center [411, 445] width 428 height 392
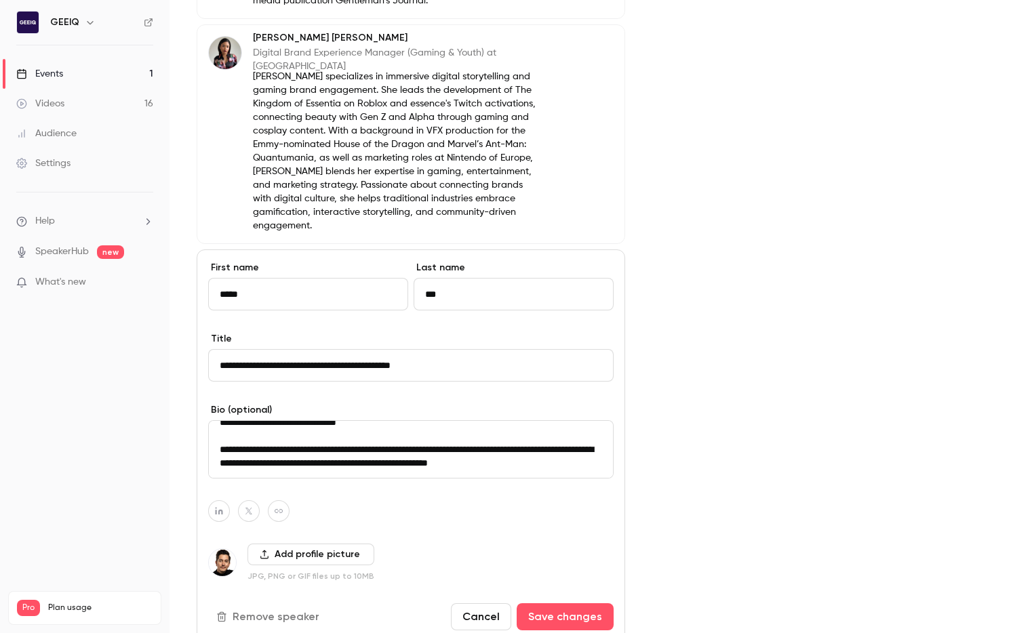
scroll to position [54, 0]
type textarea "**********"
click at [573, 610] on button "Save changes" at bounding box center [564, 616] width 97 height 27
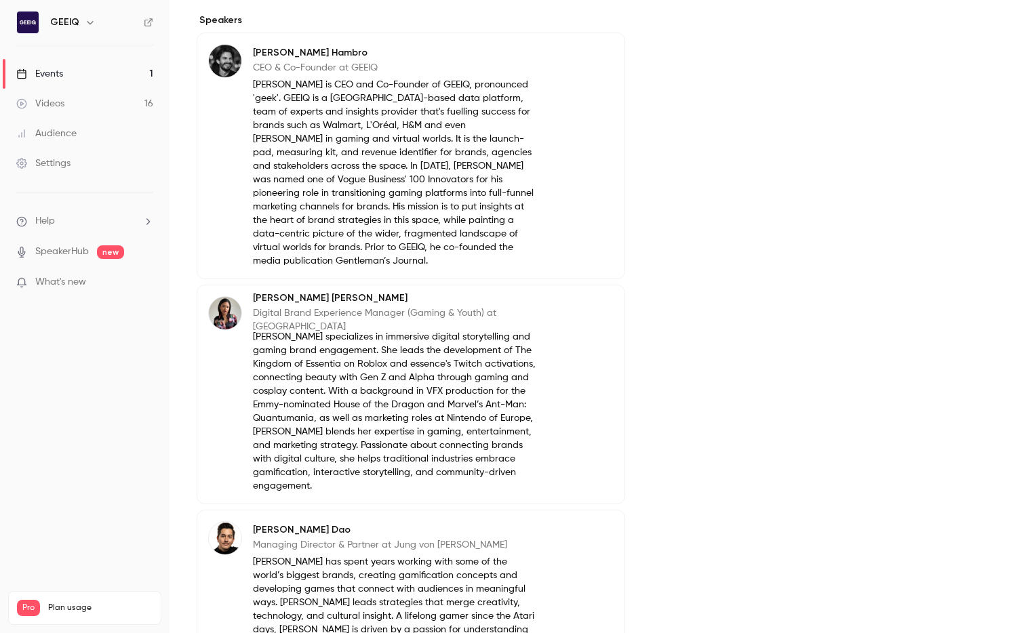
scroll to position [504, 0]
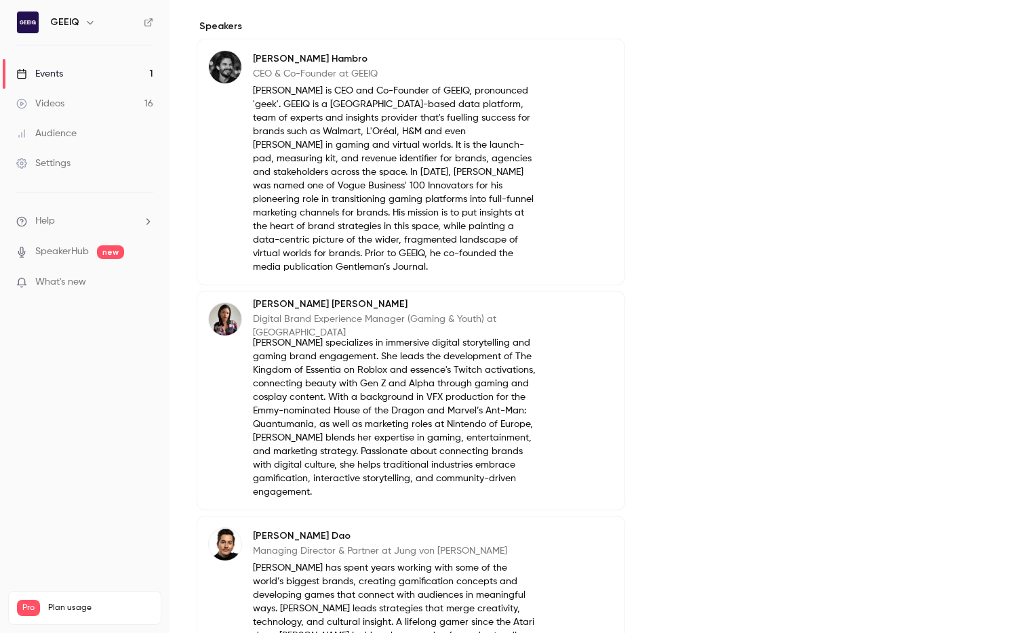
click at [651, 466] on div "About 100+ years of Gen Z engagement: essence cosmetics on Roblox 100+ years of…" at bounding box center [591, 280] width 789 height 1324
click at [593, 303] on button "Edit" at bounding box center [588, 313] width 49 height 22
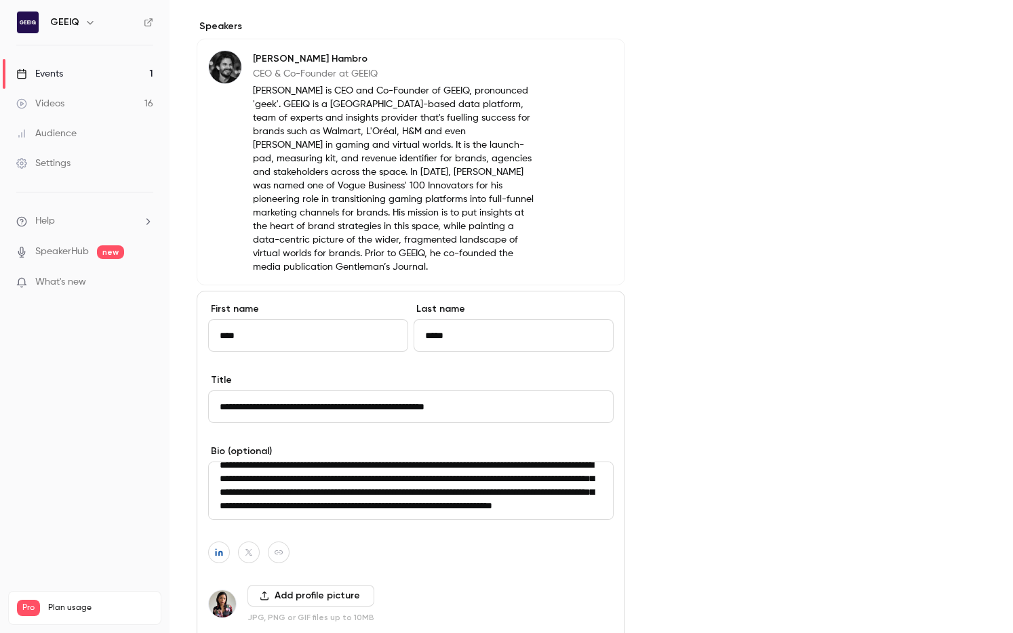
scroll to position [95, 0]
drag, startPoint x: 658, startPoint y: 470, endPoint x: 618, endPoint y: 557, distance: 95.5
click at [658, 471] on div "Cover image" at bounding box center [818, 366] width 333 height 1497
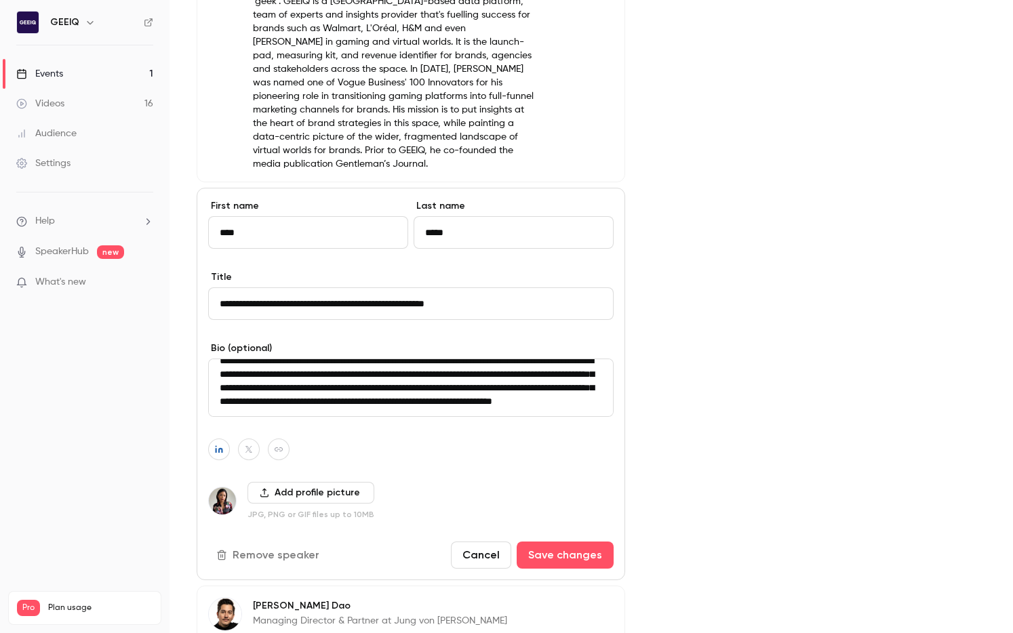
drag, startPoint x: 575, startPoint y: 533, endPoint x: 636, endPoint y: 531, distance: 61.1
click at [575, 542] on button "Save changes" at bounding box center [564, 555] width 97 height 27
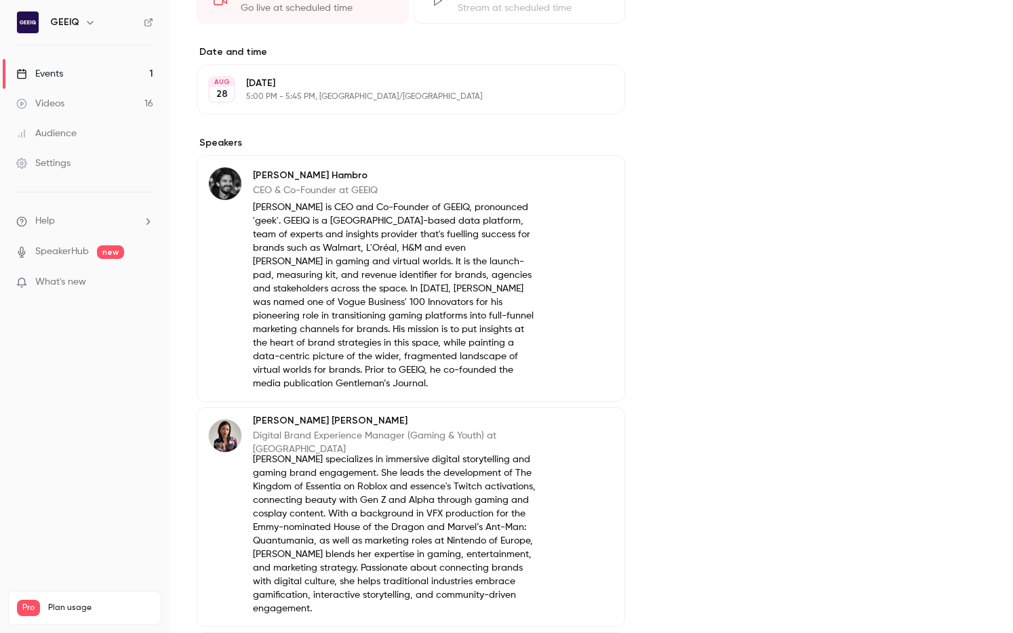
scroll to position [381, 0]
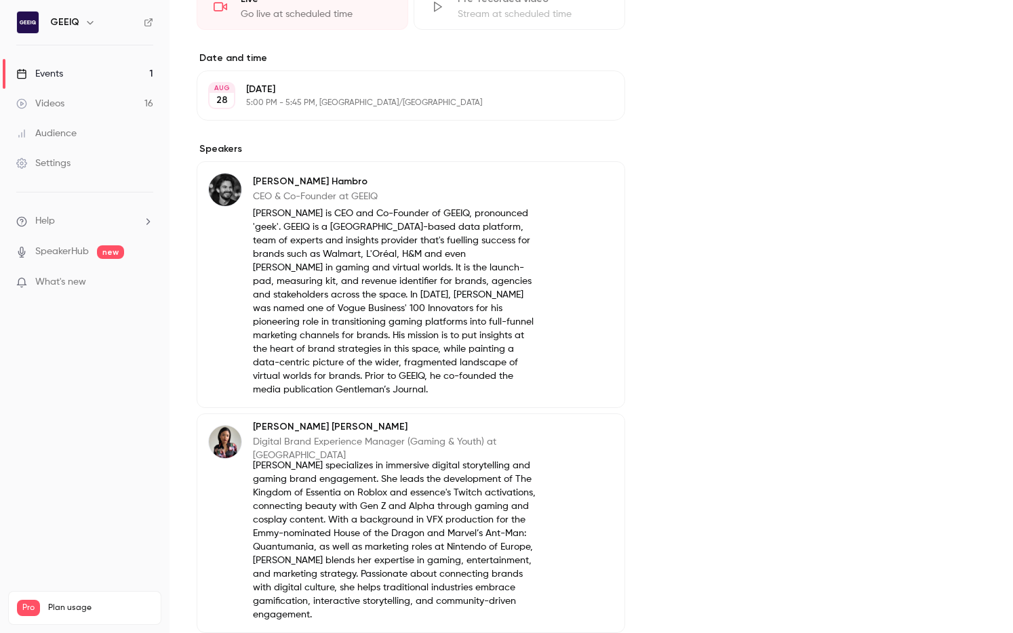
click at [580, 181] on icon "button" at bounding box center [575, 183] width 9 height 9
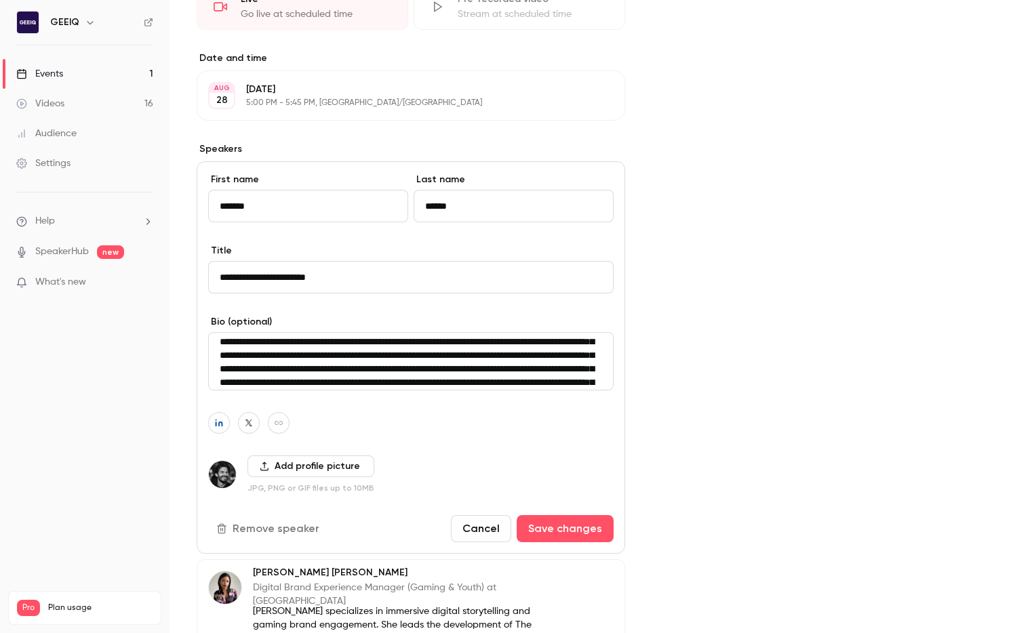
scroll to position [21, 0]
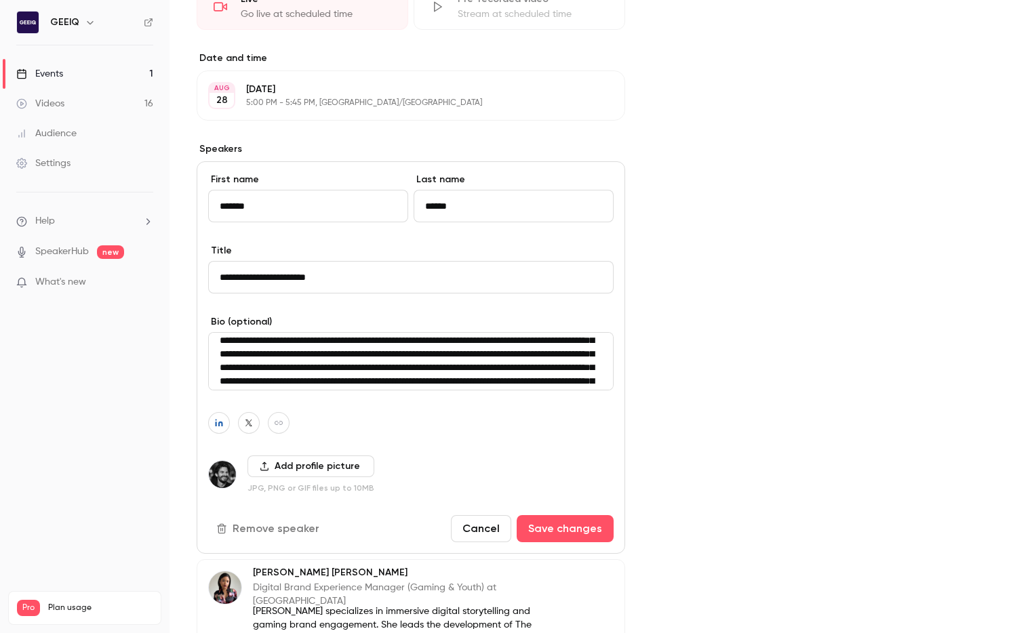
drag, startPoint x: 282, startPoint y: 367, endPoint x: 418, endPoint y: 379, distance: 136.1
click at [418, 379] on textarea "**********" at bounding box center [410, 361] width 405 height 58
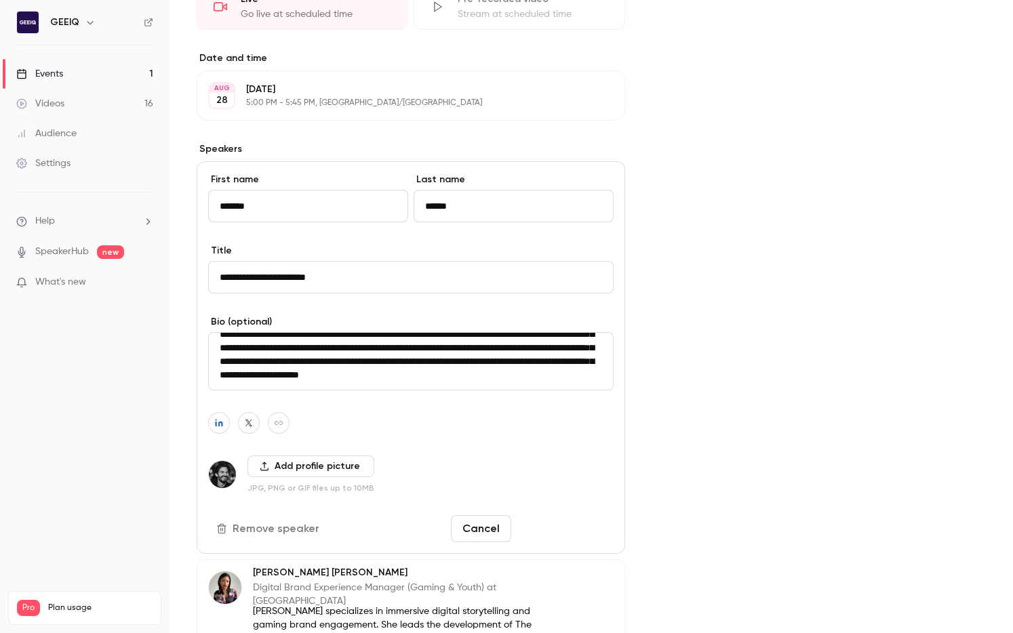
type textarea "**********"
click at [588, 529] on button "Save changes" at bounding box center [564, 528] width 97 height 27
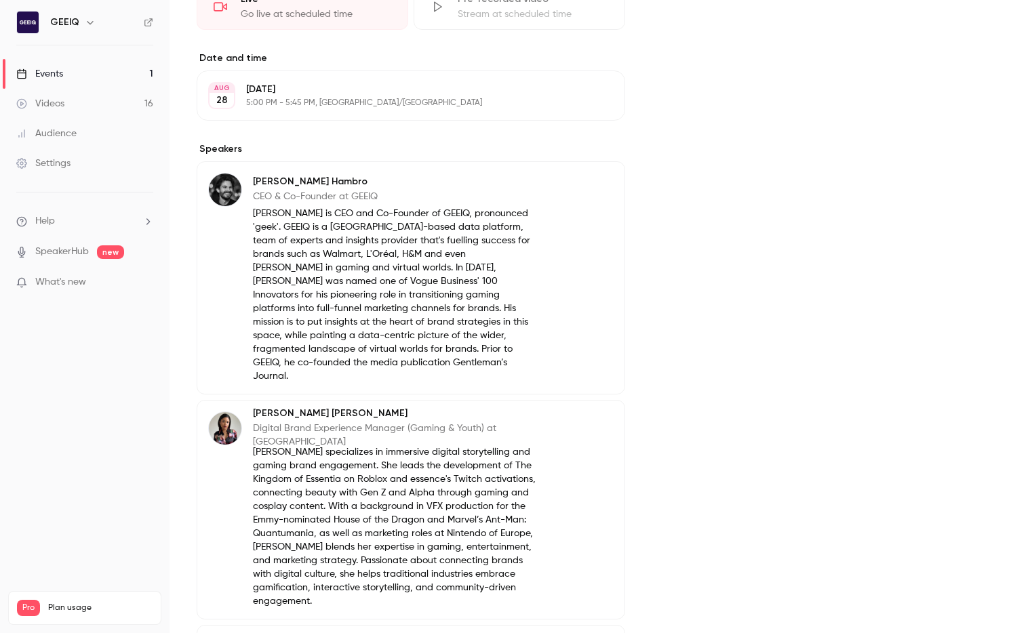
click at [699, 508] on div "Cover image" at bounding box center [818, 396] width 333 height 1311
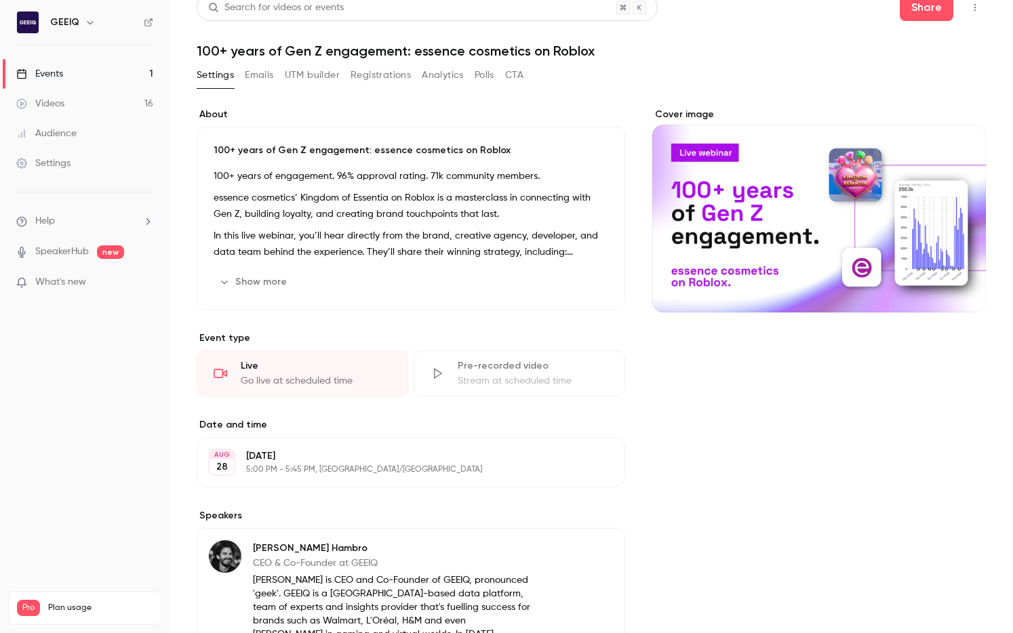
scroll to position [0, 0]
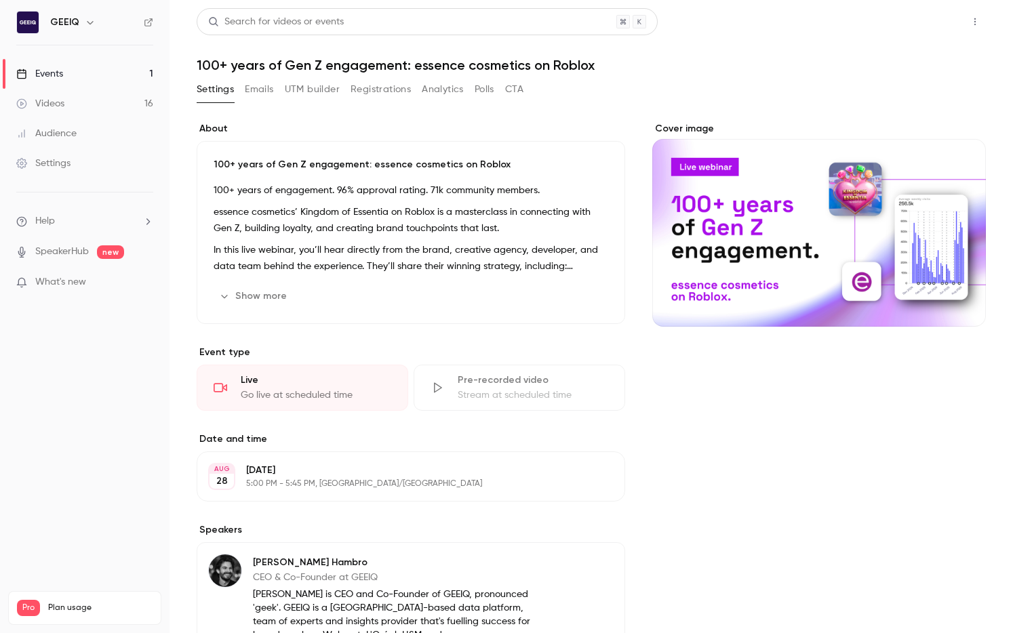
click at [945, 17] on button "Share" at bounding box center [926, 21] width 54 height 27
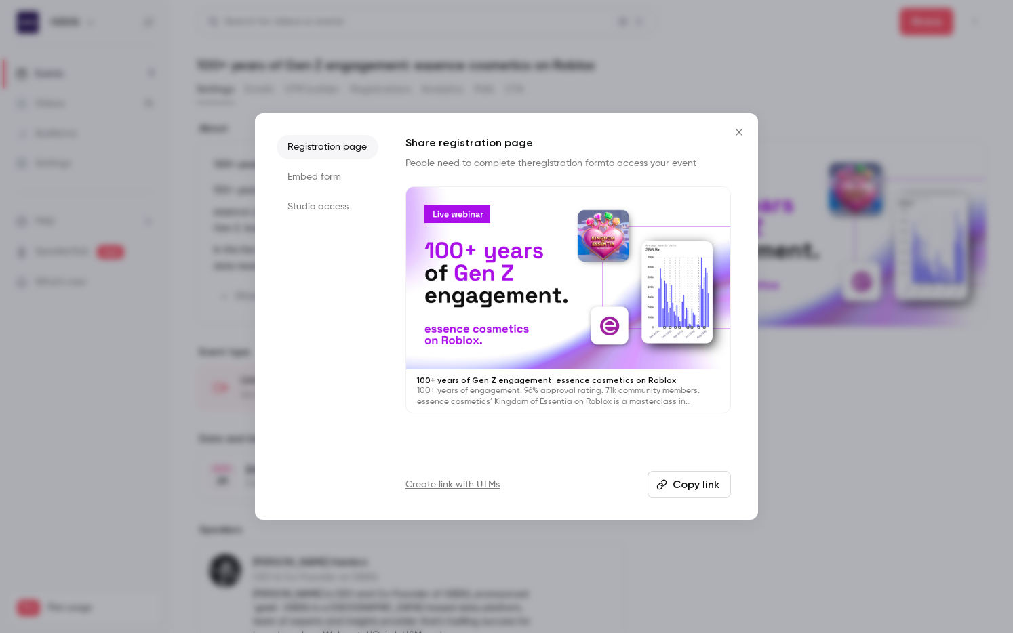
click at [696, 490] on button "Copy link" at bounding box center [688, 484] width 83 height 27
click at [777, 535] on div at bounding box center [506, 316] width 1013 height 633
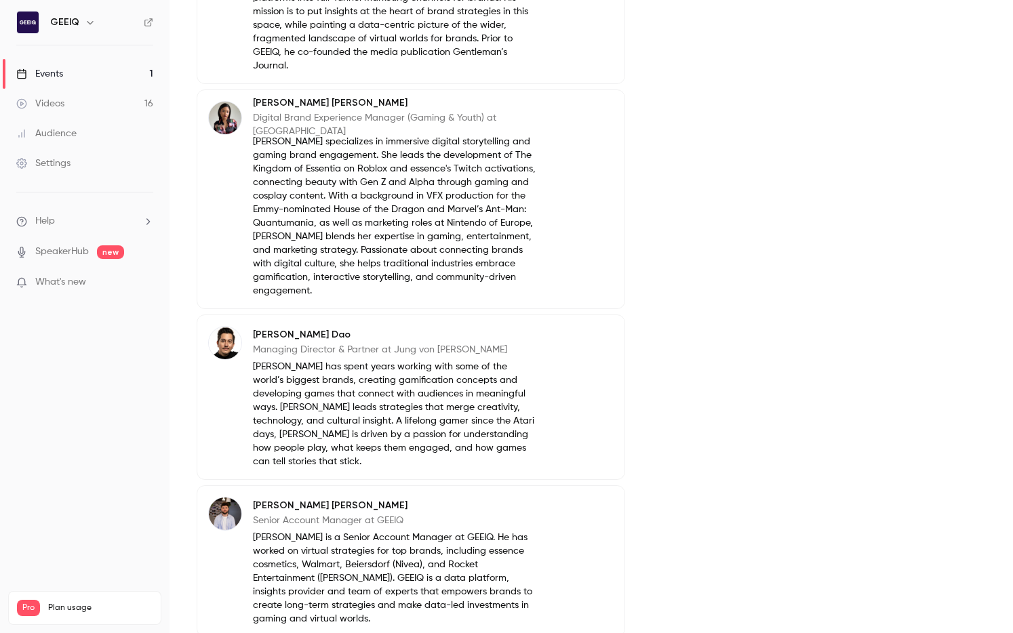
scroll to position [746, 0]
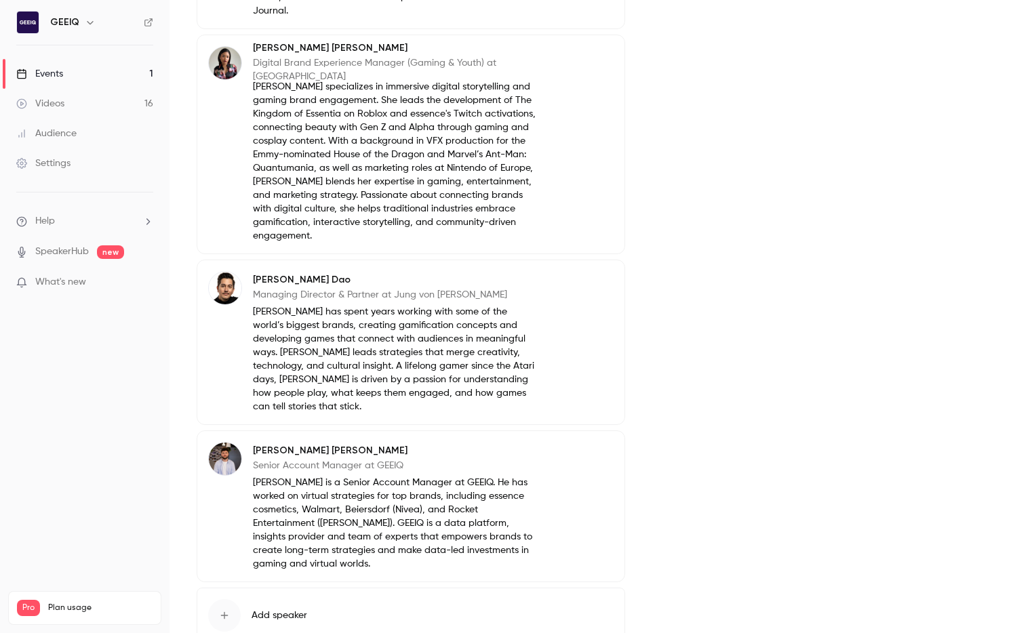
click at [579, 447] on icon "button" at bounding box center [575, 452] width 11 height 11
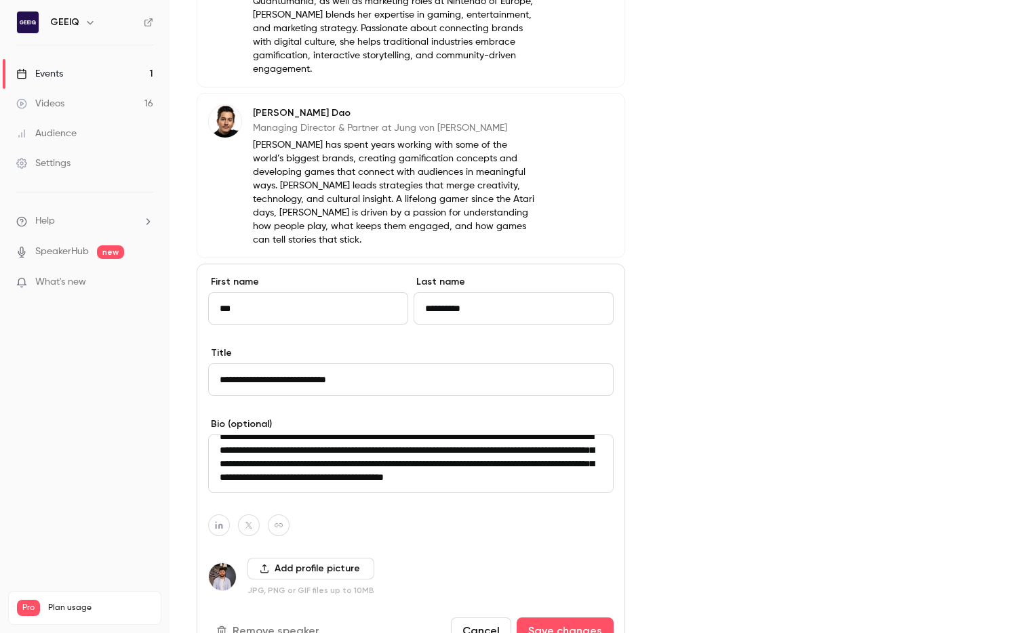
scroll to position [920, 0]
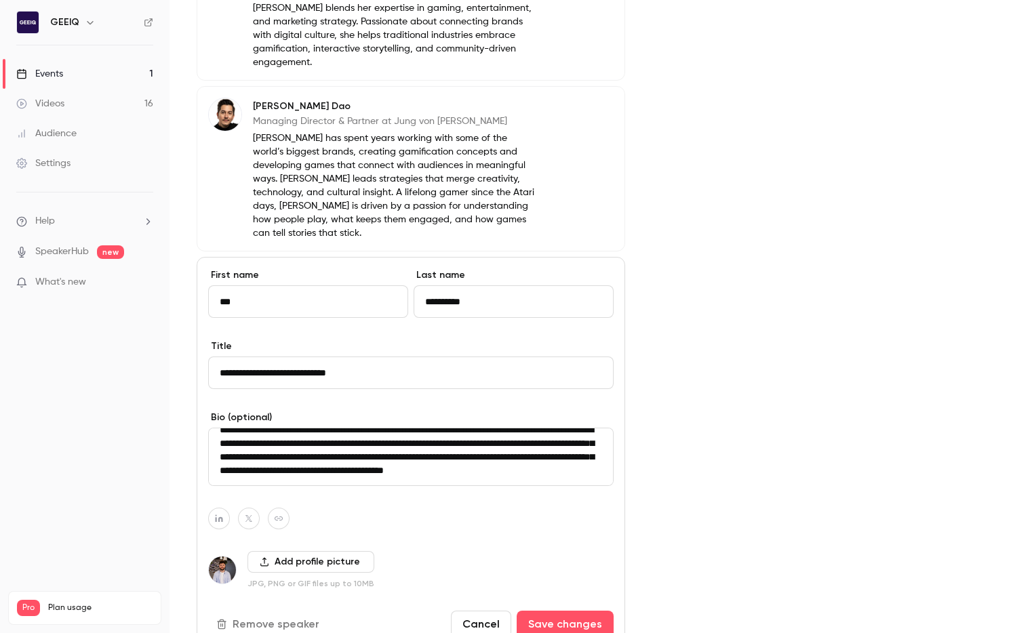
click at [277, 451] on textarea "**********" at bounding box center [410, 457] width 405 height 58
type textarea "**********"
click at [224, 508] on button "button" at bounding box center [219, 519] width 22 height 22
click at [218, 463] on input at bounding box center [212, 460] width 138 height 12
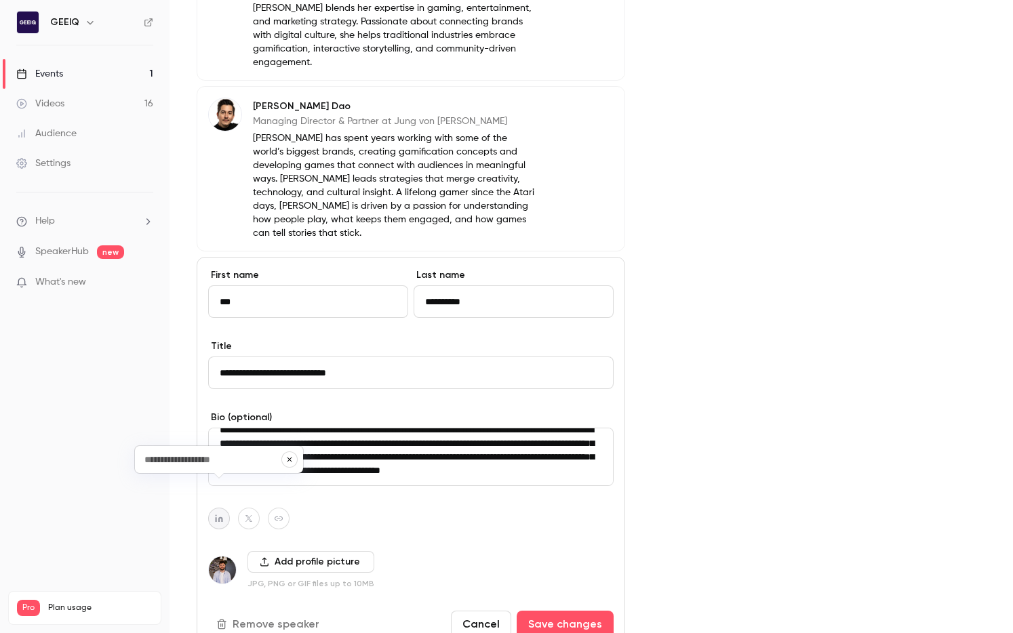
paste input "**********"
type input "**********"
click at [598, 611] on button "Save changes" at bounding box center [564, 624] width 97 height 27
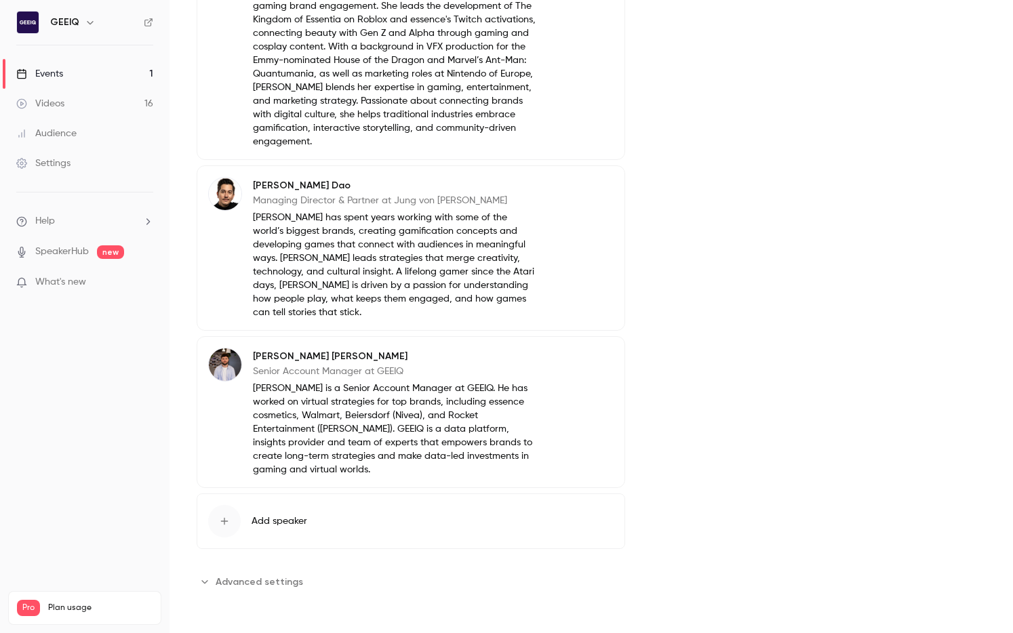
scroll to position [813, 0]
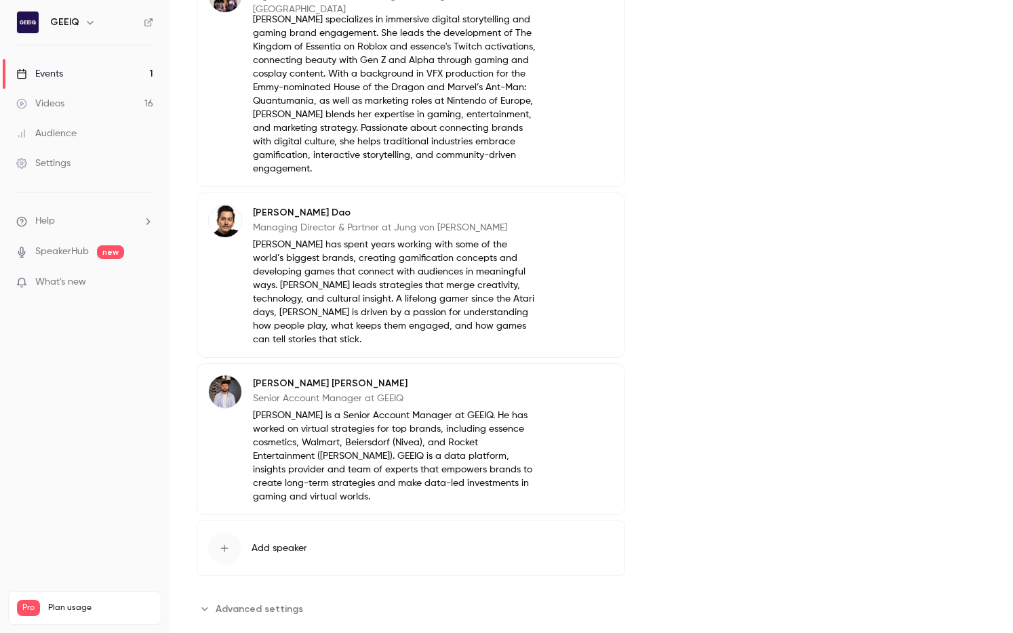
drag, startPoint x: 714, startPoint y: 522, endPoint x: 726, endPoint y: 554, distance: 34.5
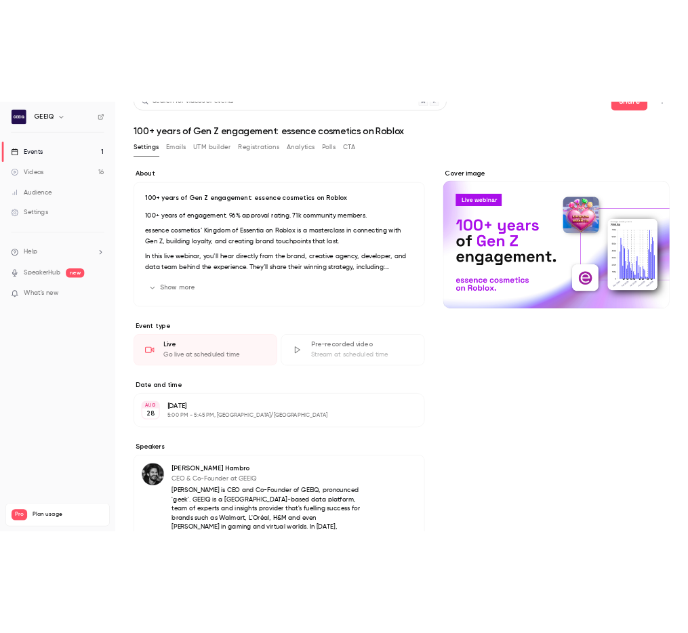
scroll to position [0, 0]
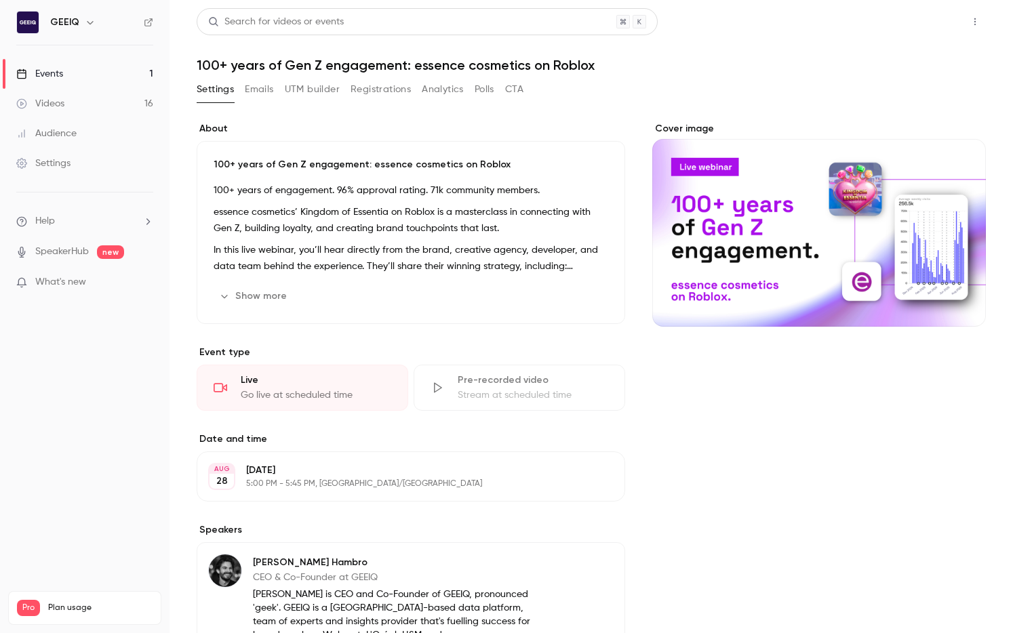
click at [924, 27] on button "Share" at bounding box center [926, 21] width 54 height 27
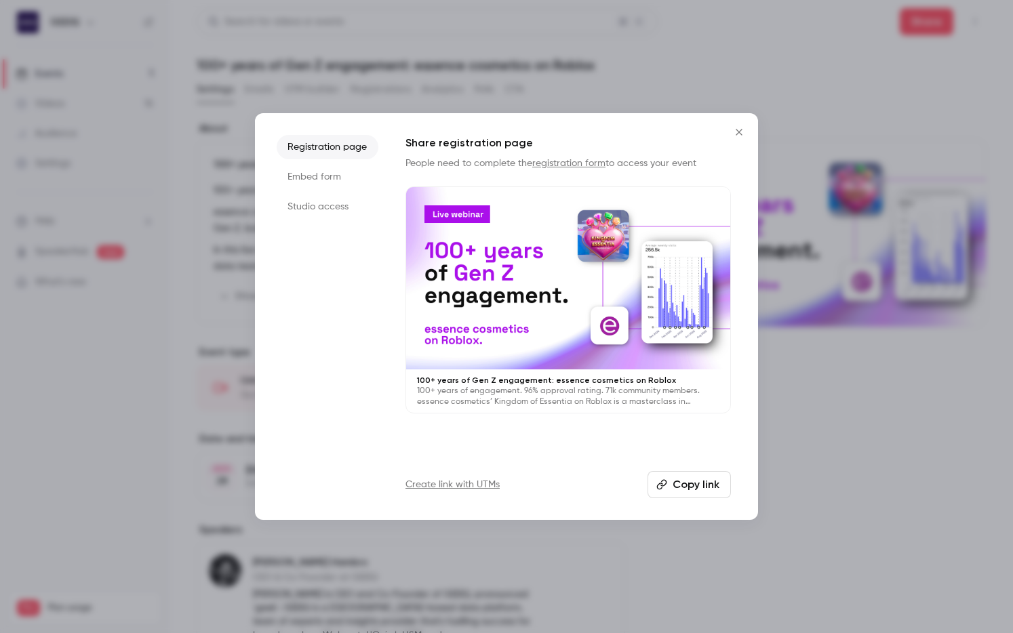
click at [672, 481] on button "Copy link" at bounding box center [688, 484] width 83 height 27
click at [741, 131] on icon "Close" at bounding box center [739, 132] width 16 height 11
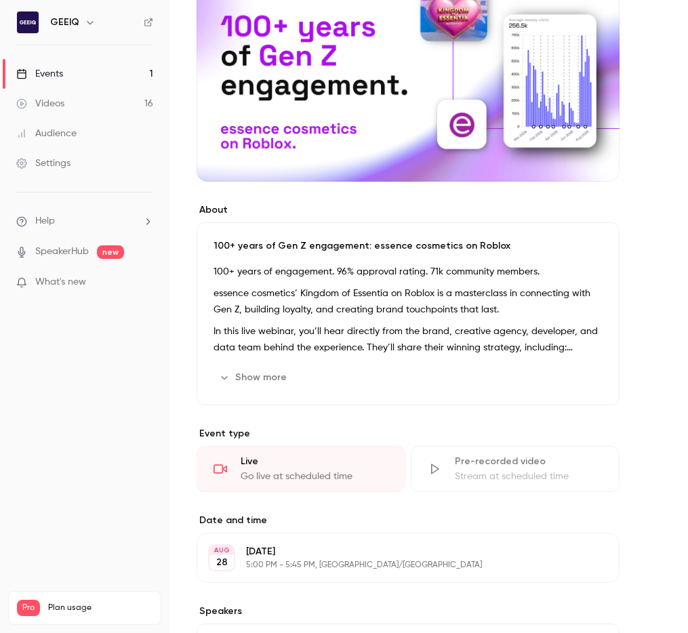
scroll to position [209, 0]
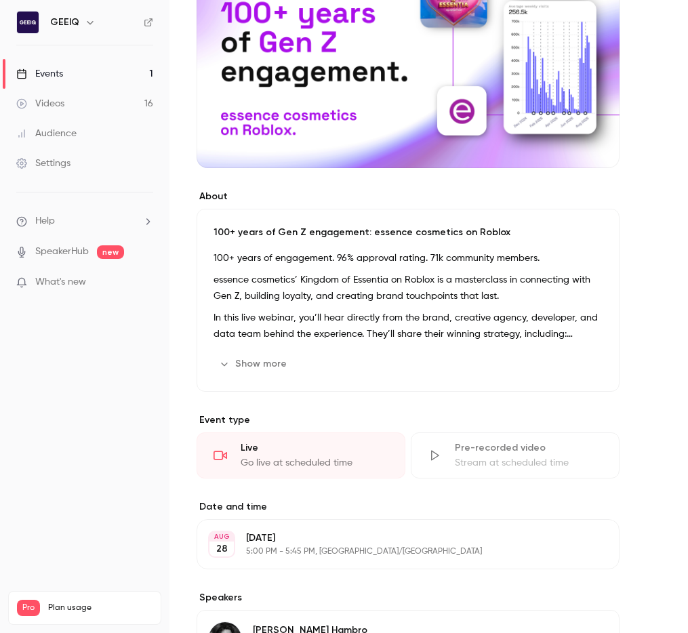
click at [372, 302] on p "essence cosmetics’ Kingdom of Essentia on Roblox is a masterclass in connecting…" at bounding box center [407, 288] width 389 height 33
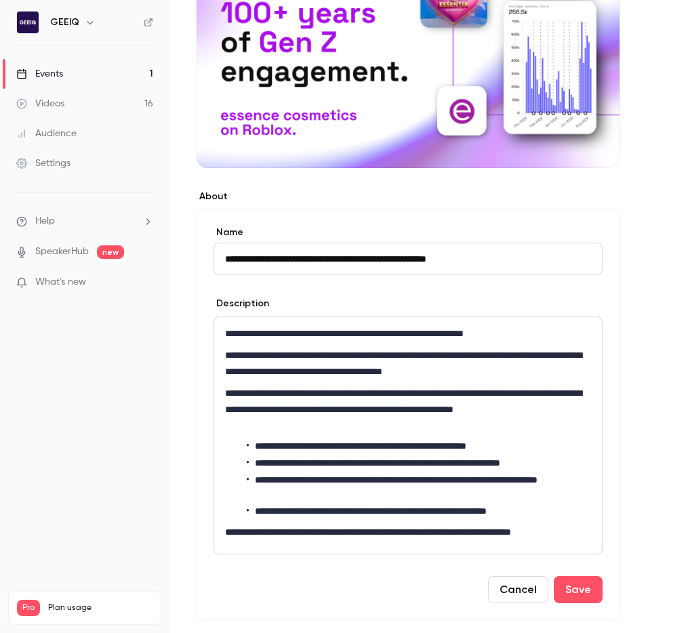
click at [435, 370] on p "**********" at bounding box center [408, 363] width 366 height 33
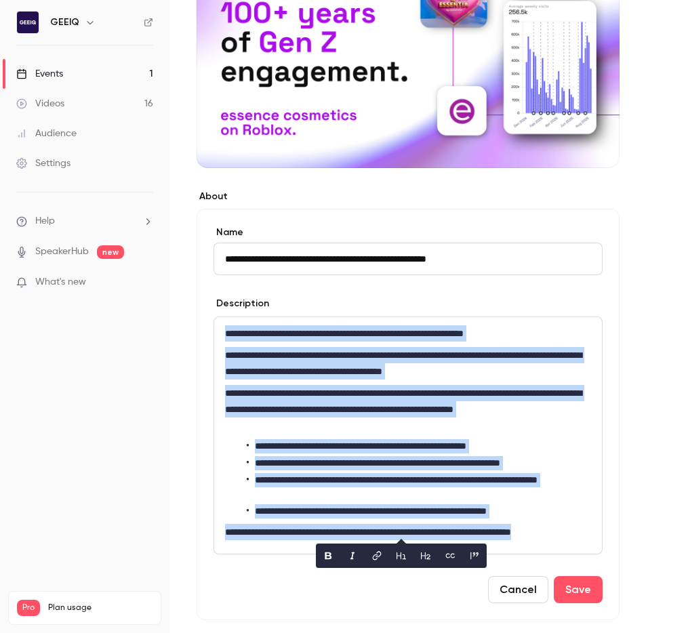
copy div "**********"
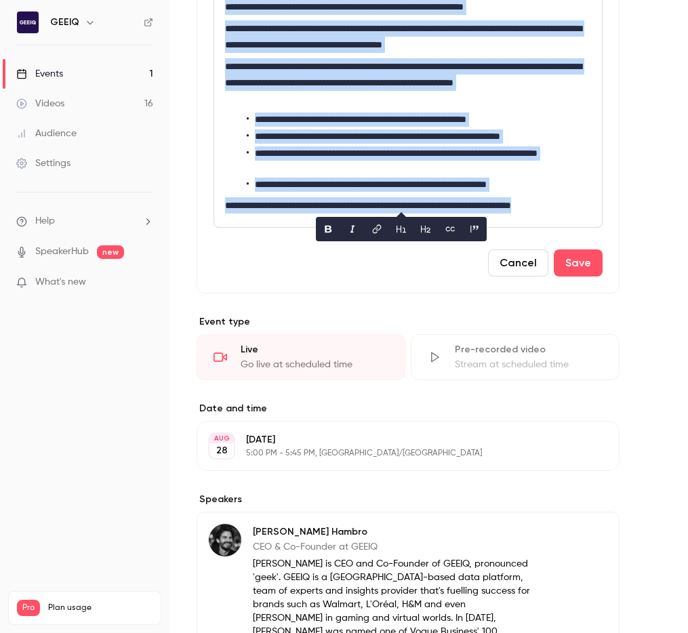
scroll to position [548, 0]
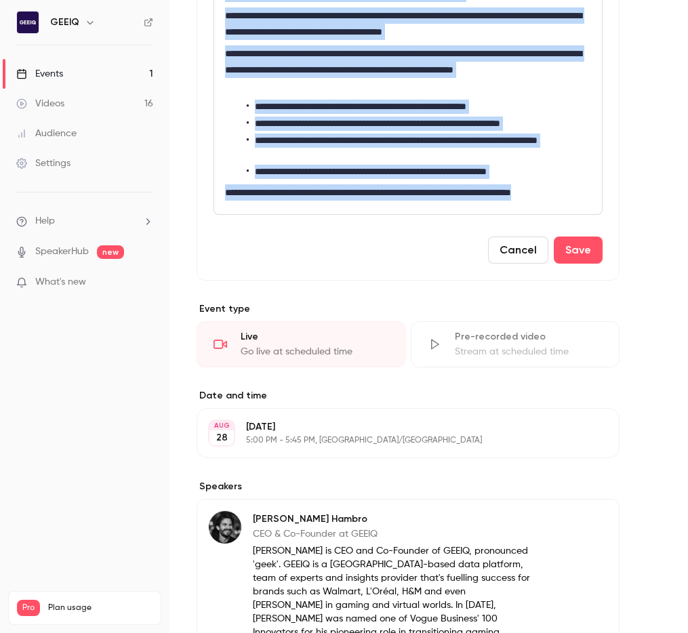
click at [549, 199] on p "**********" at bounding box center [408, 192] width 366 height 16
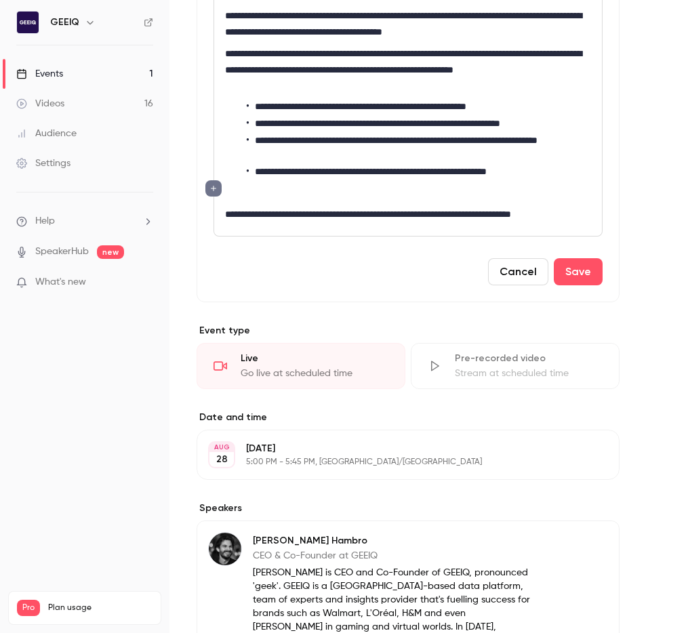
scroll to position [226, 0]
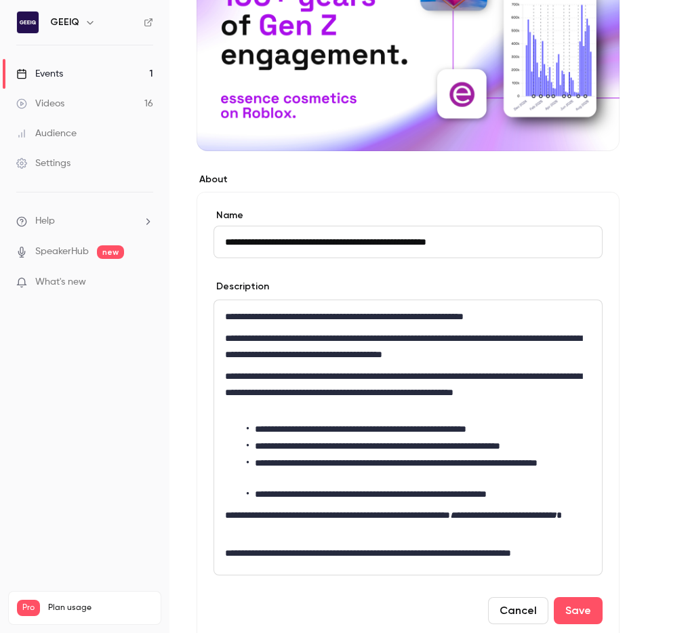
click at [238, 515] on p "**********" at bounding box center [408, 523] width 366 height 33
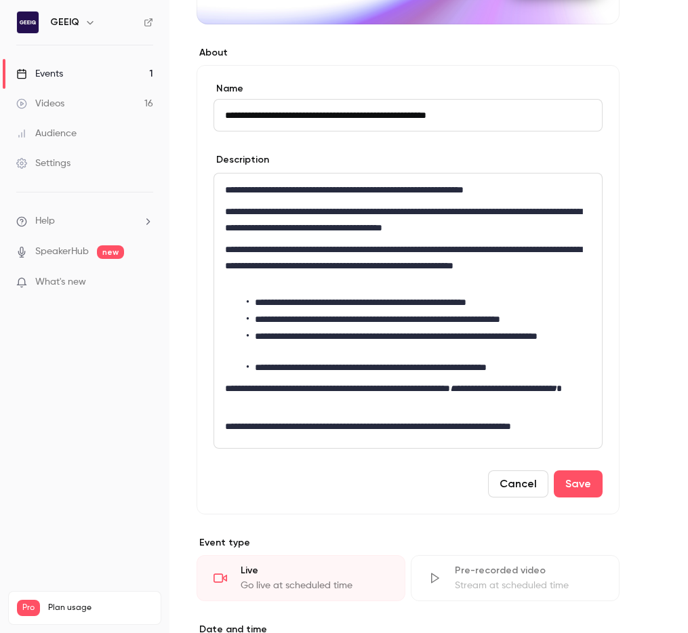
scroll to position [350, 0]
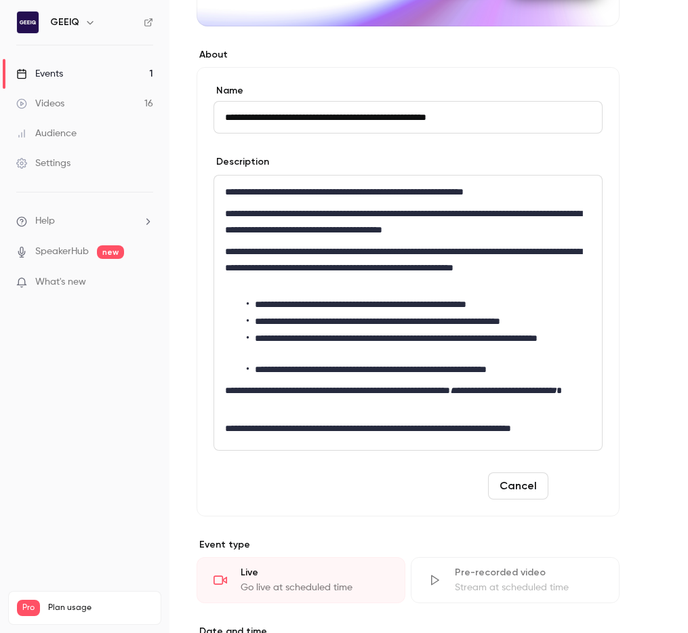
click at [569, 485] on button "Save" at bounding box center [578, 485] width 49 height 27
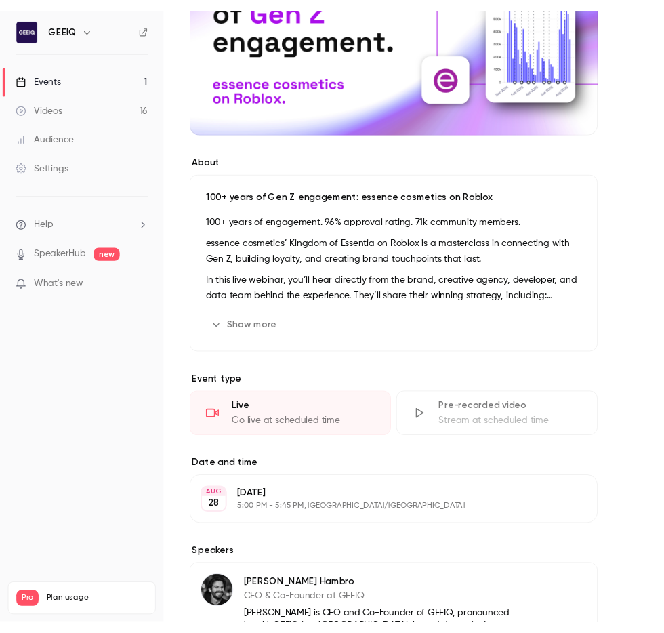
scroll to position [0, 0]
